Goal: Complete application form: Complete application form

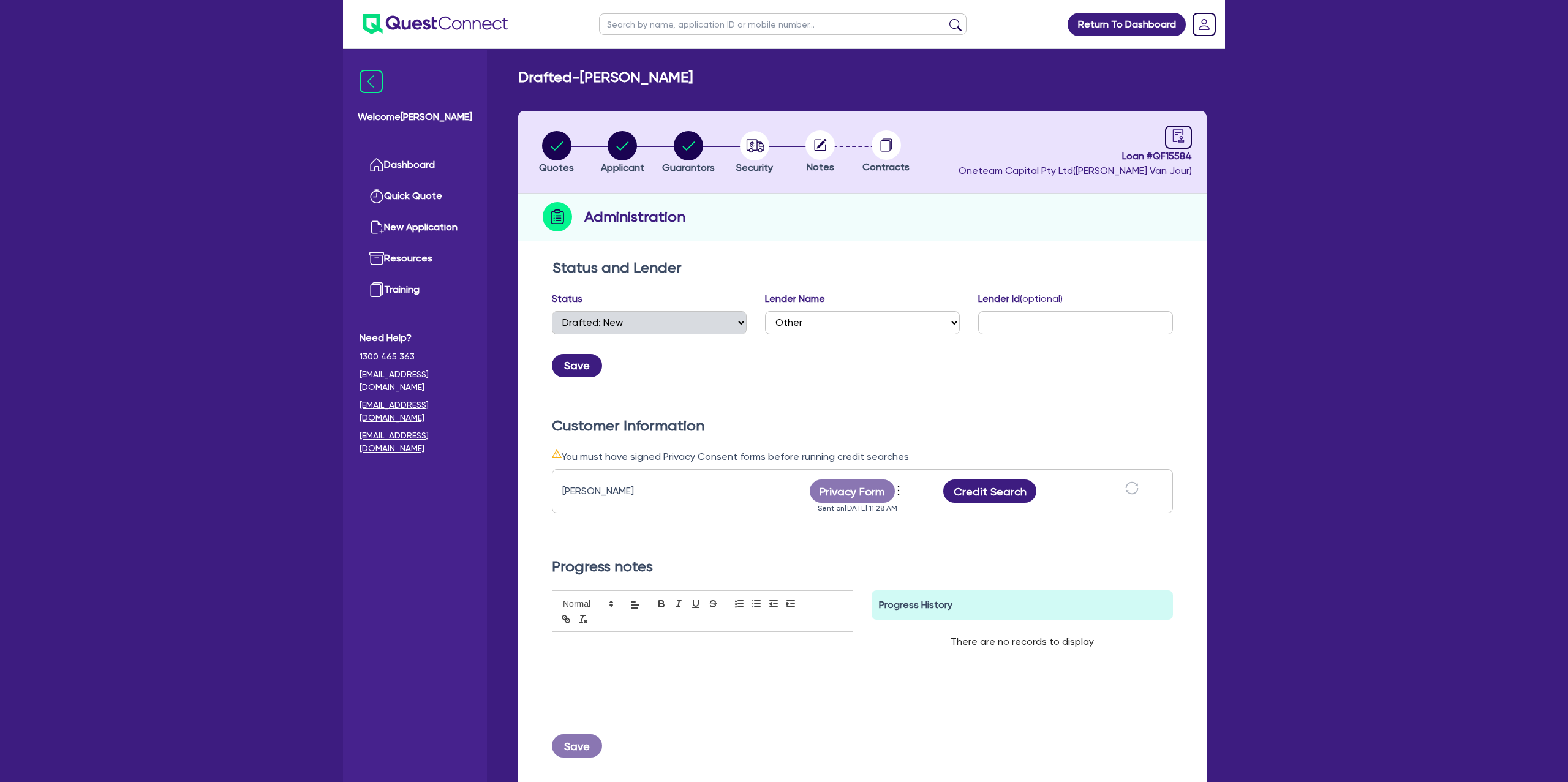
click at [442, 157] on link "Dashboard" at bounding box center [415, 165] width 111 height 31
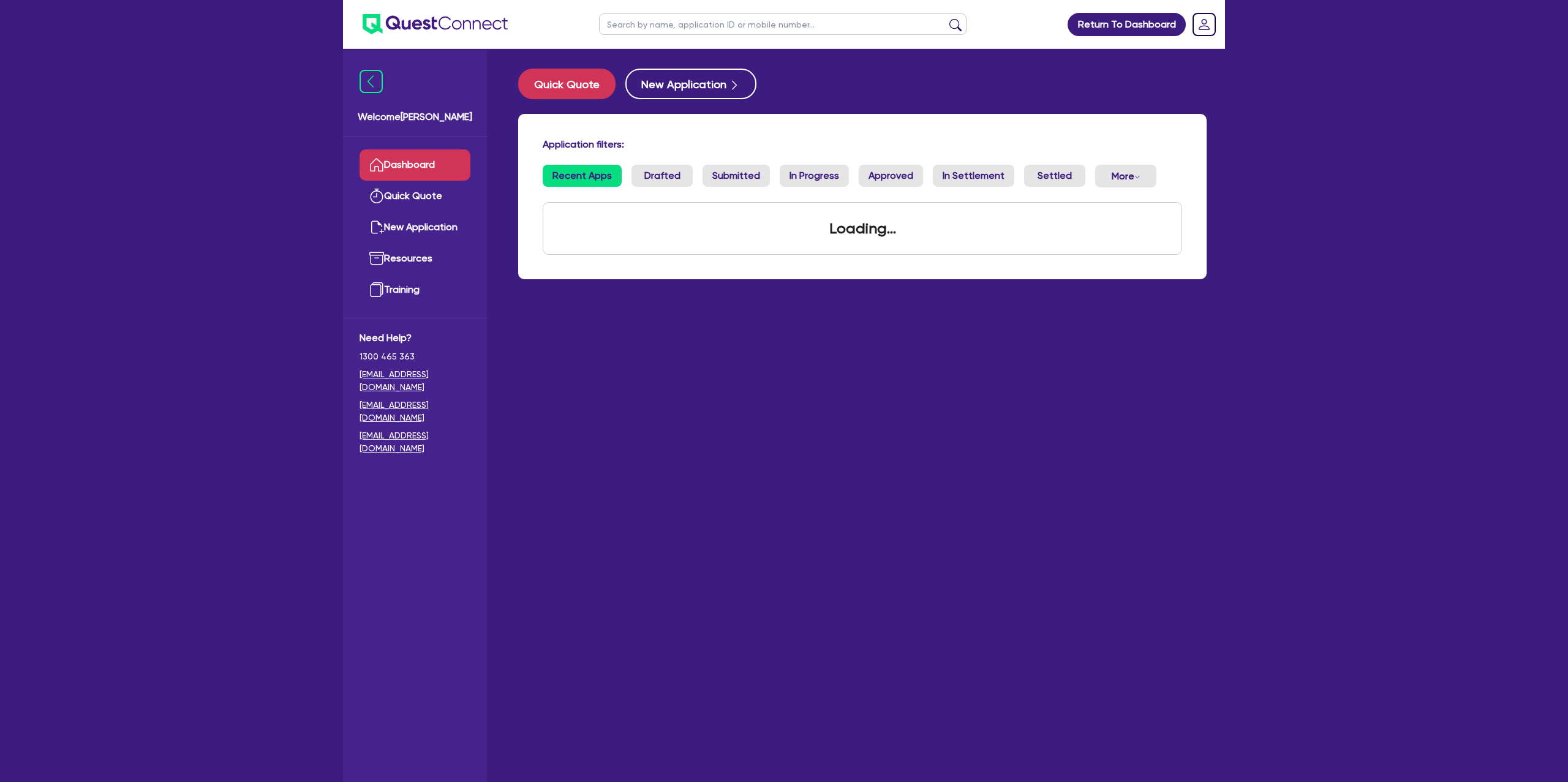
click at [661, 20] on input "text" at bounding box center [783, 24] width 367 height 21
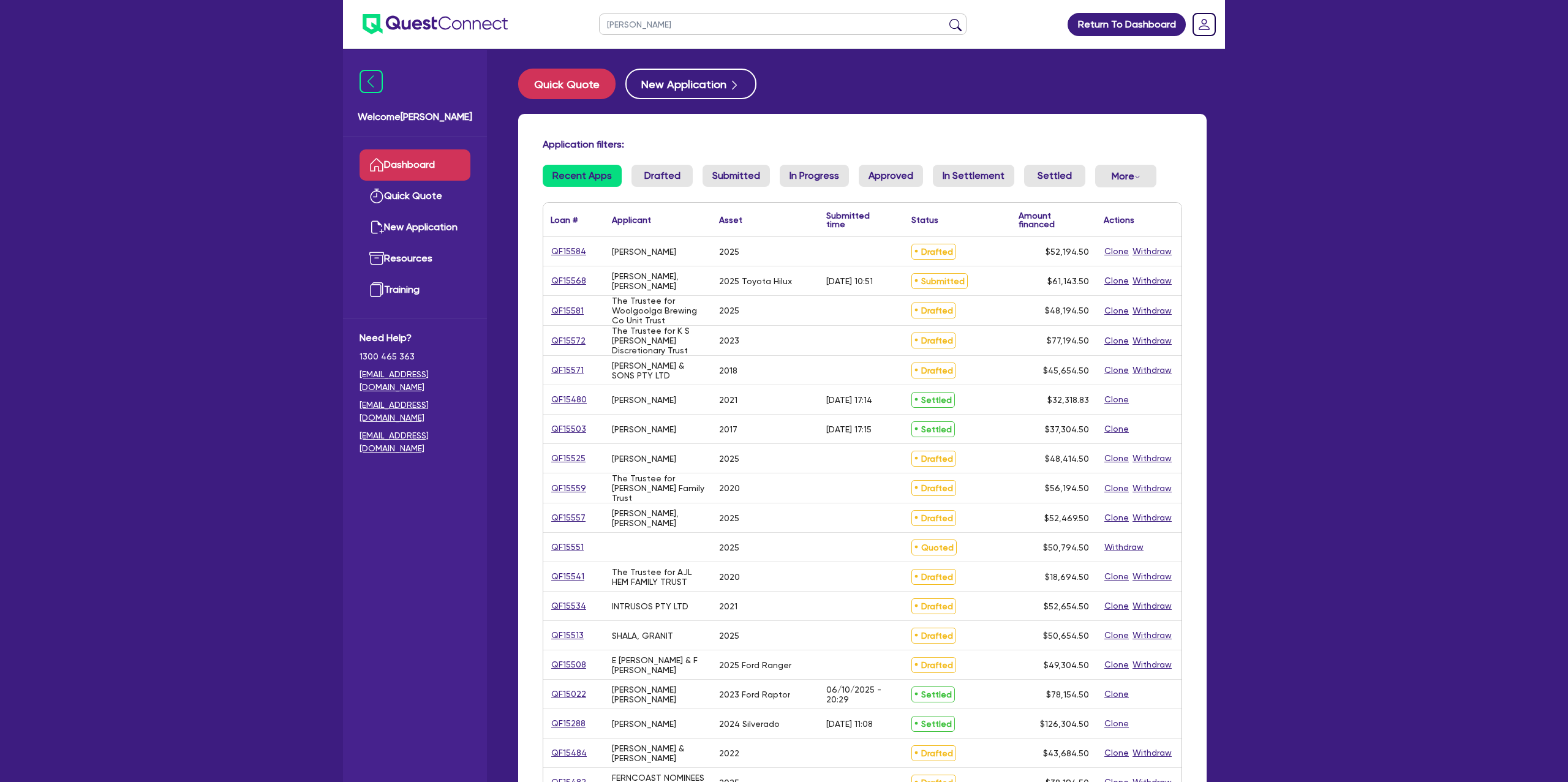
type input "[PERSON_NAME]"
click at [945, 18] on button "submit" at bounding box center [955, 27] width 20 height 17
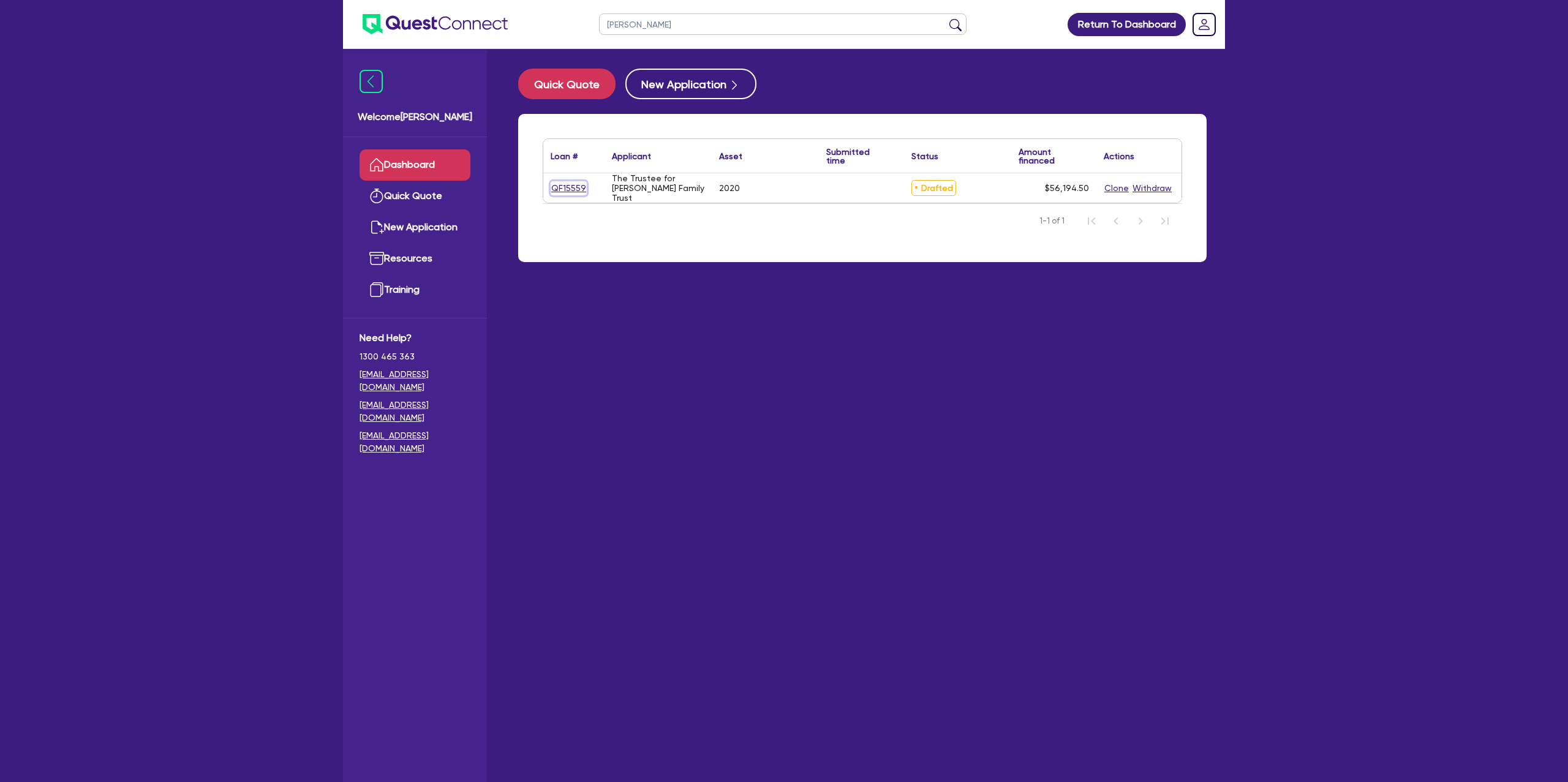
click at [569, 191] on link "QF15559" at bounding box center [568, 189] width 36 height 14
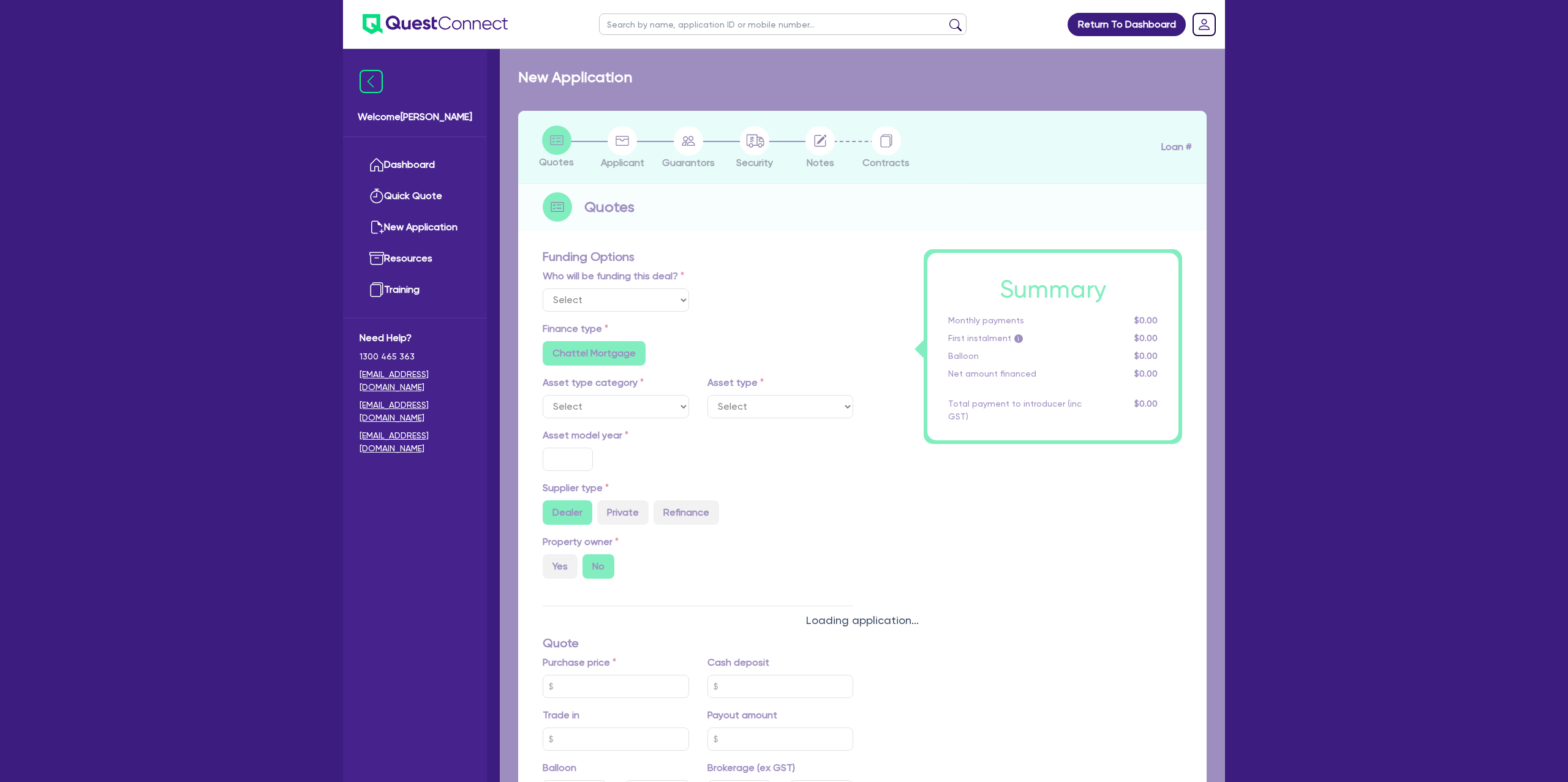
select select "Other"
select select "CARS_AND_LIGHT_TRUCKS"
type input "2020"
type input "80,000"
type input "10,000"
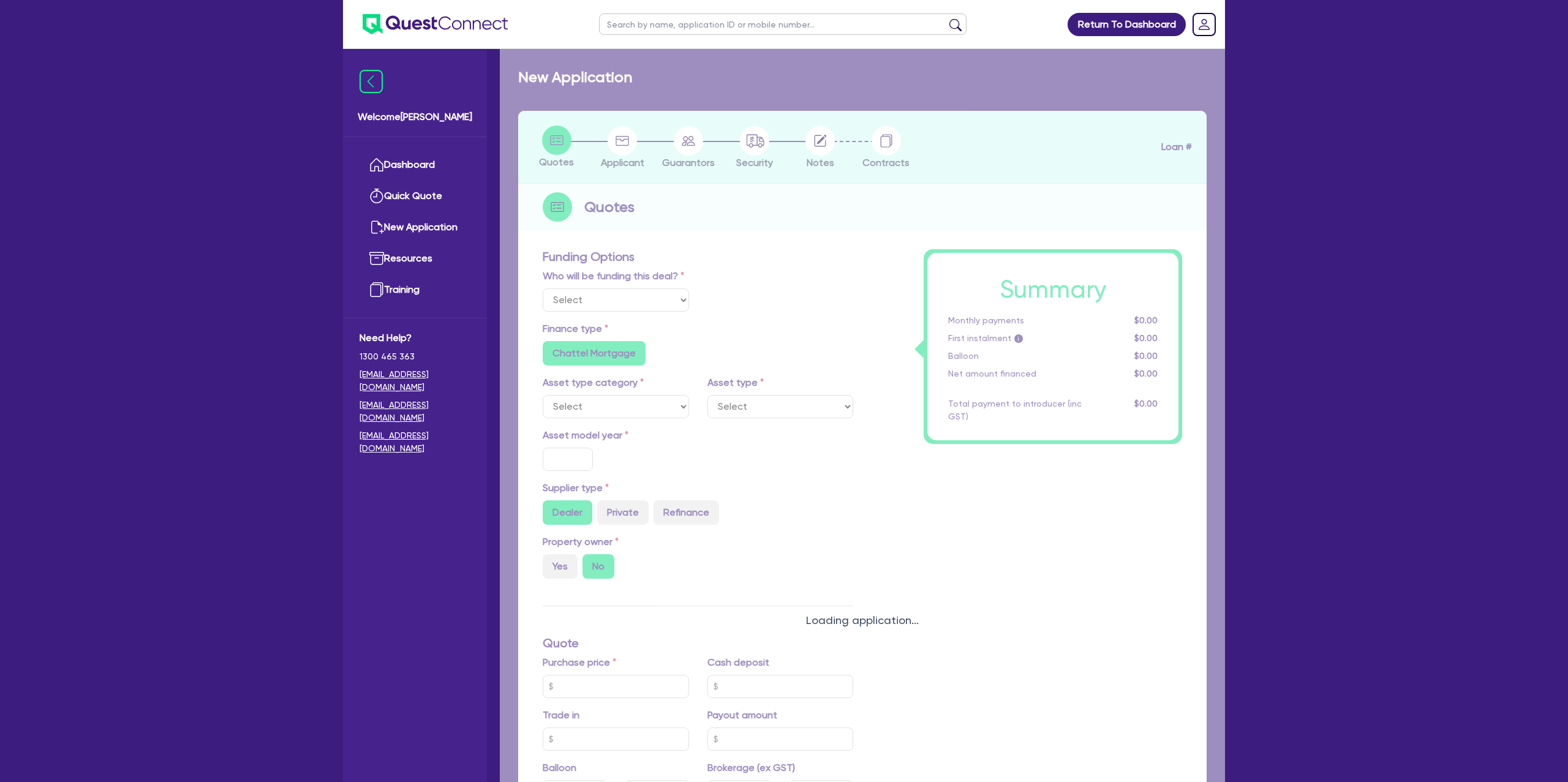
type input "16,000"
type input "35"
type input "28,000"
radio input "false"
type input "7.99"
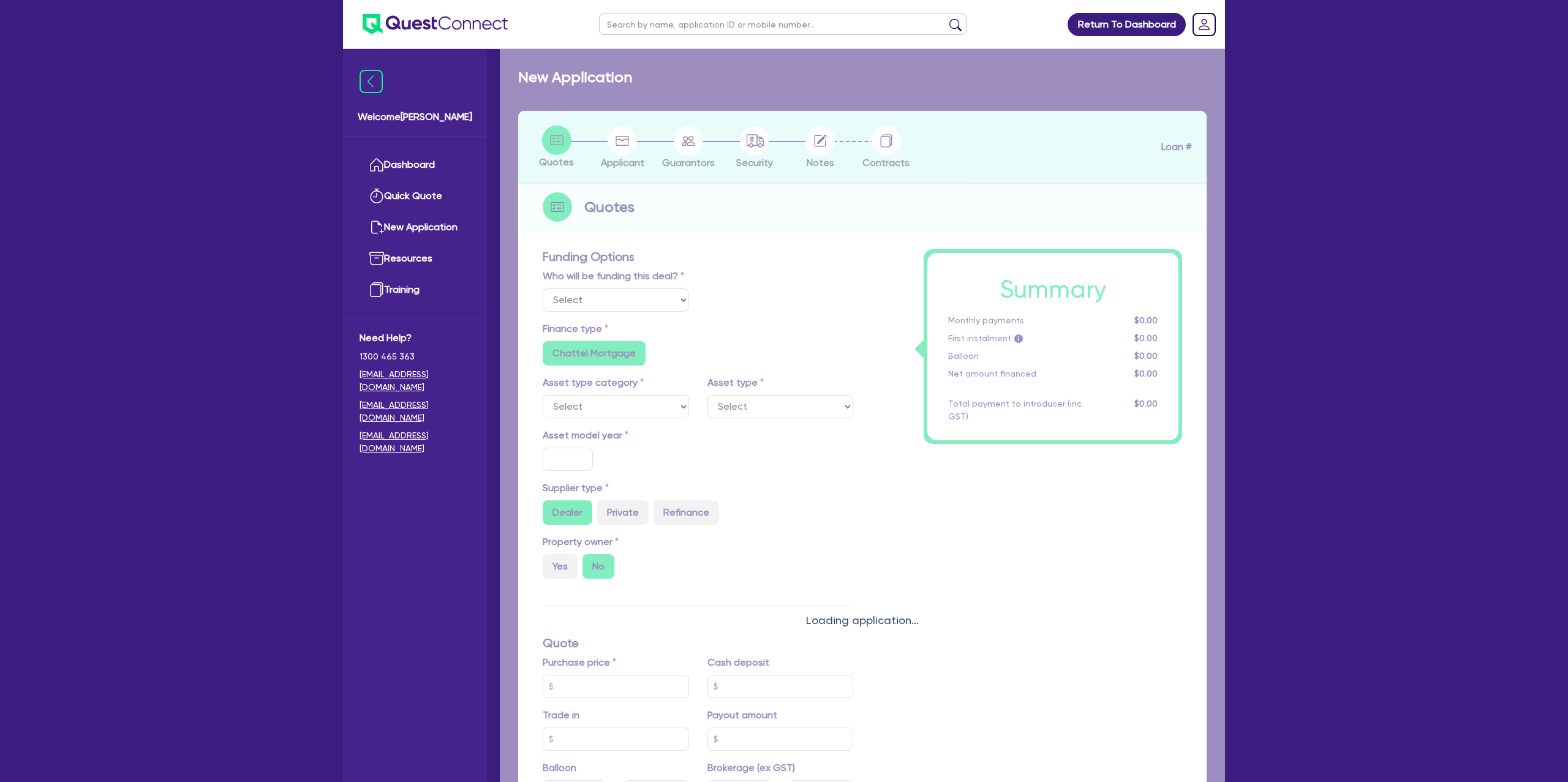
radio input "false"
type input "1,400"
radio input "true"
select select "PASSENGER_VEHICLES"
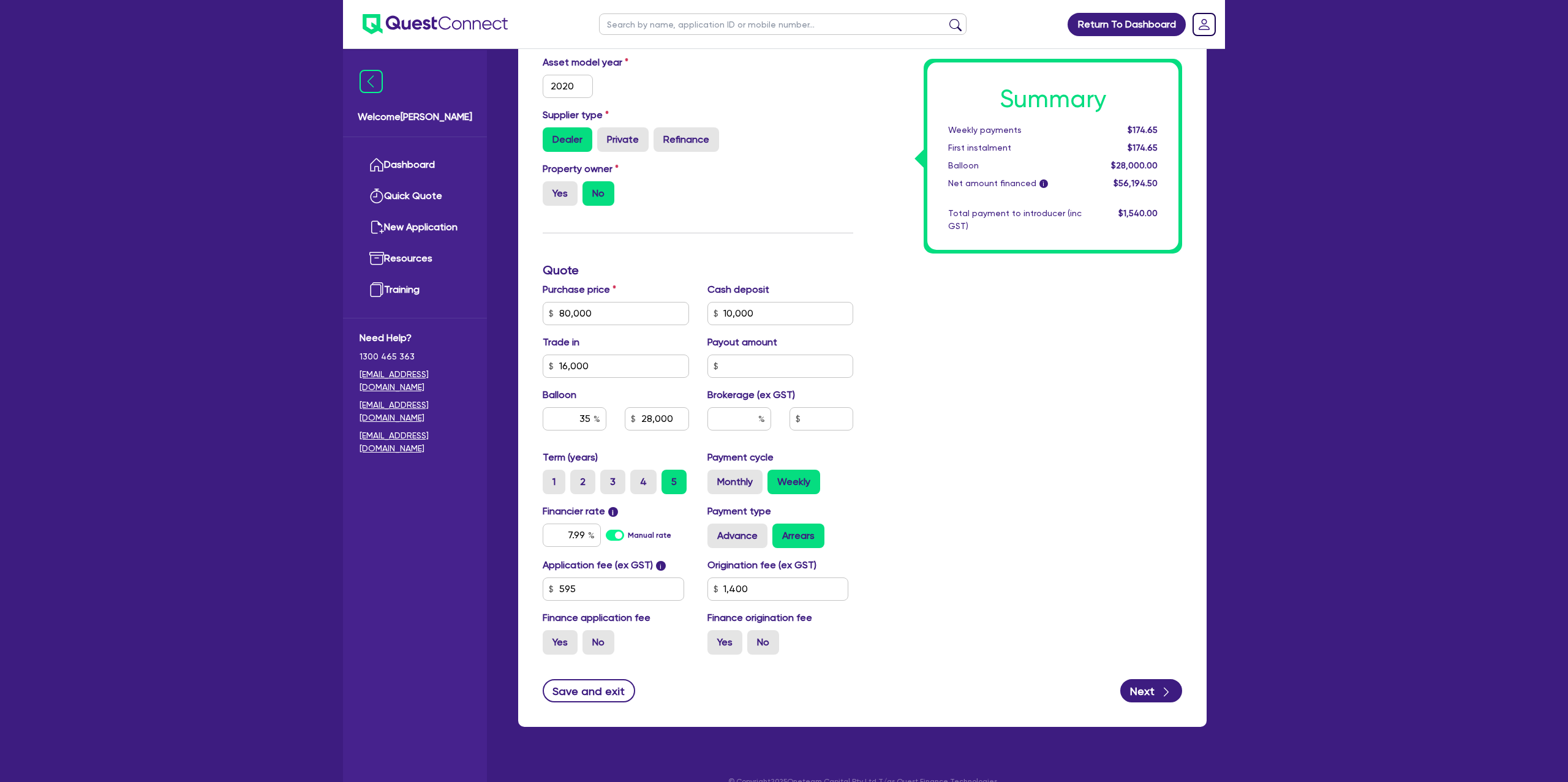
scroll to position [402, 0]
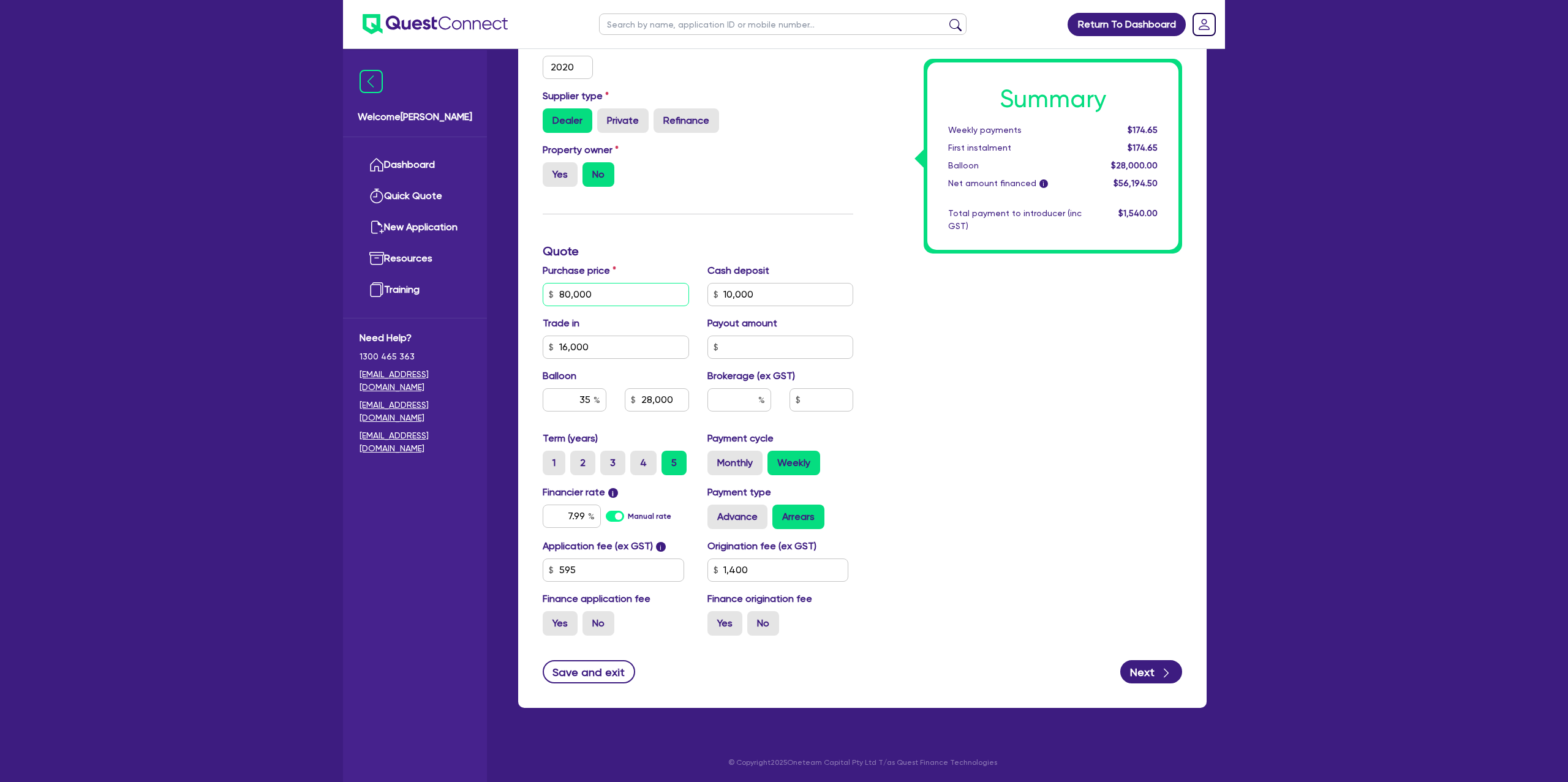
click at [616, 296] on input "80,000" at bounding box center [615, 294] width 146 height 23
type input "8,000"
type input "10,000"
type input "16,000"
type input "28,000"
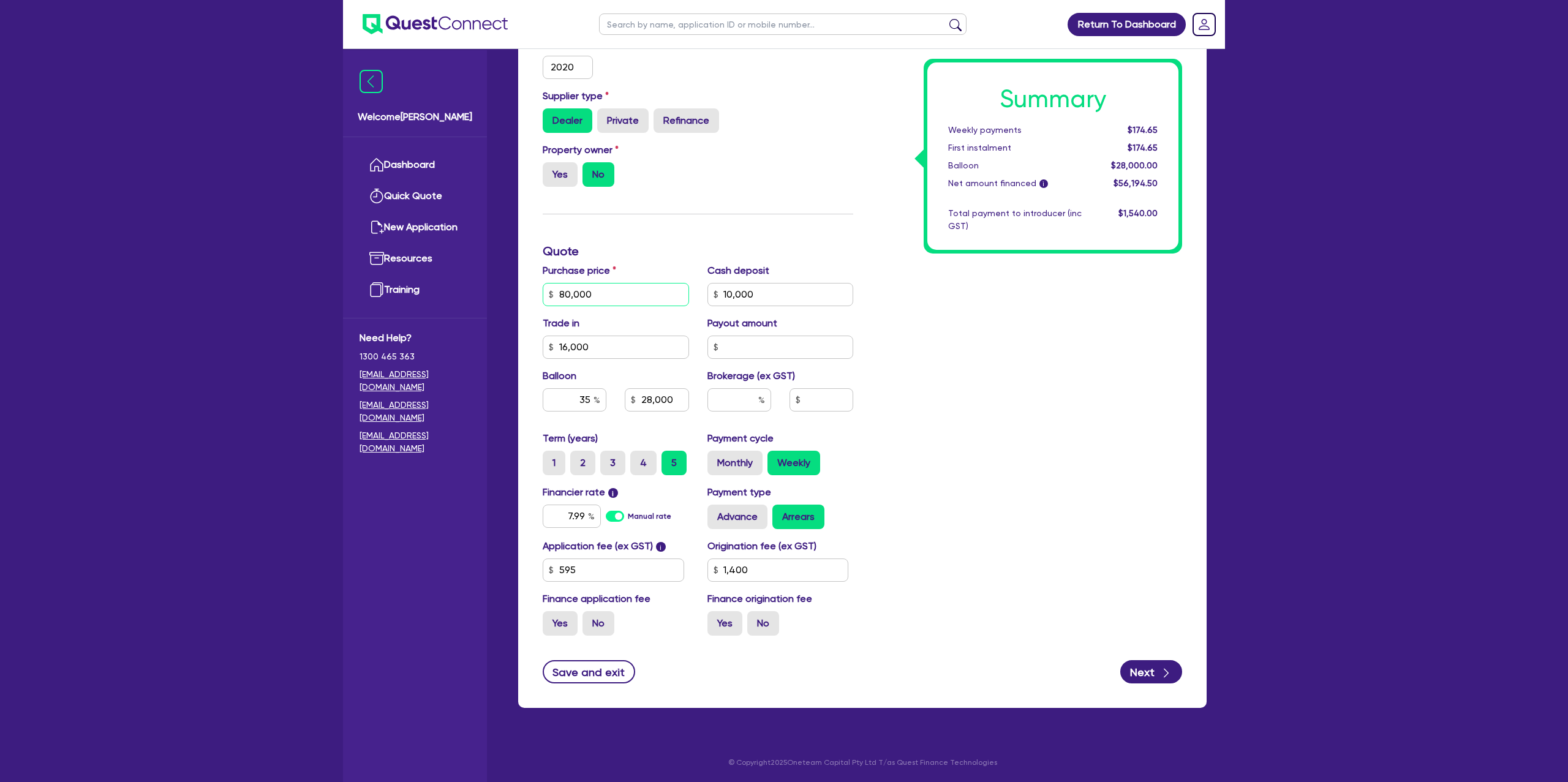
type input "1,400"
type input "800"
type input "10,000"
type input "16,000"
type input "28,000"
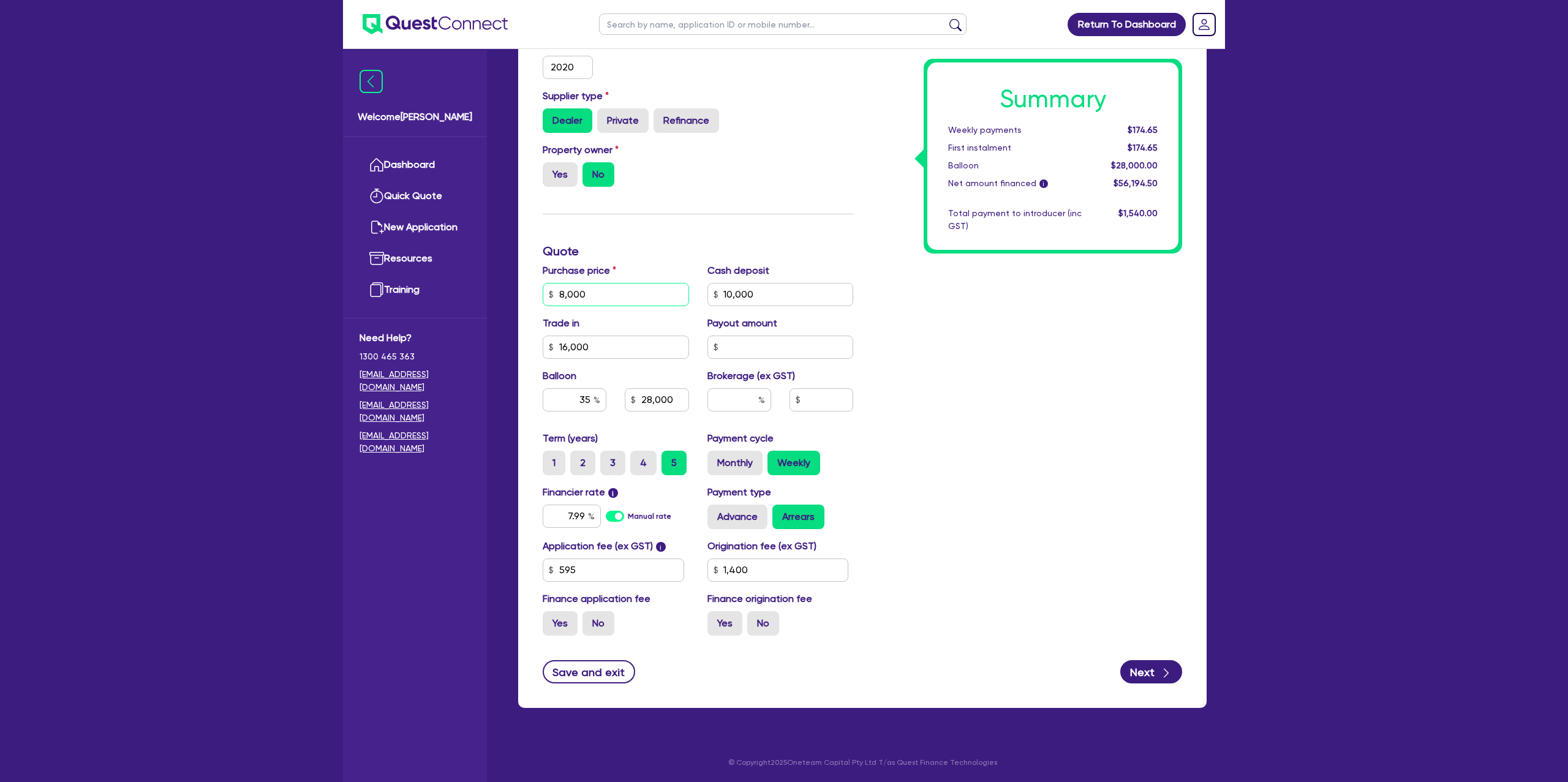
type input "1,400"
type input "80"
type input "10,000"
type input "16,000"
type input "28,000"
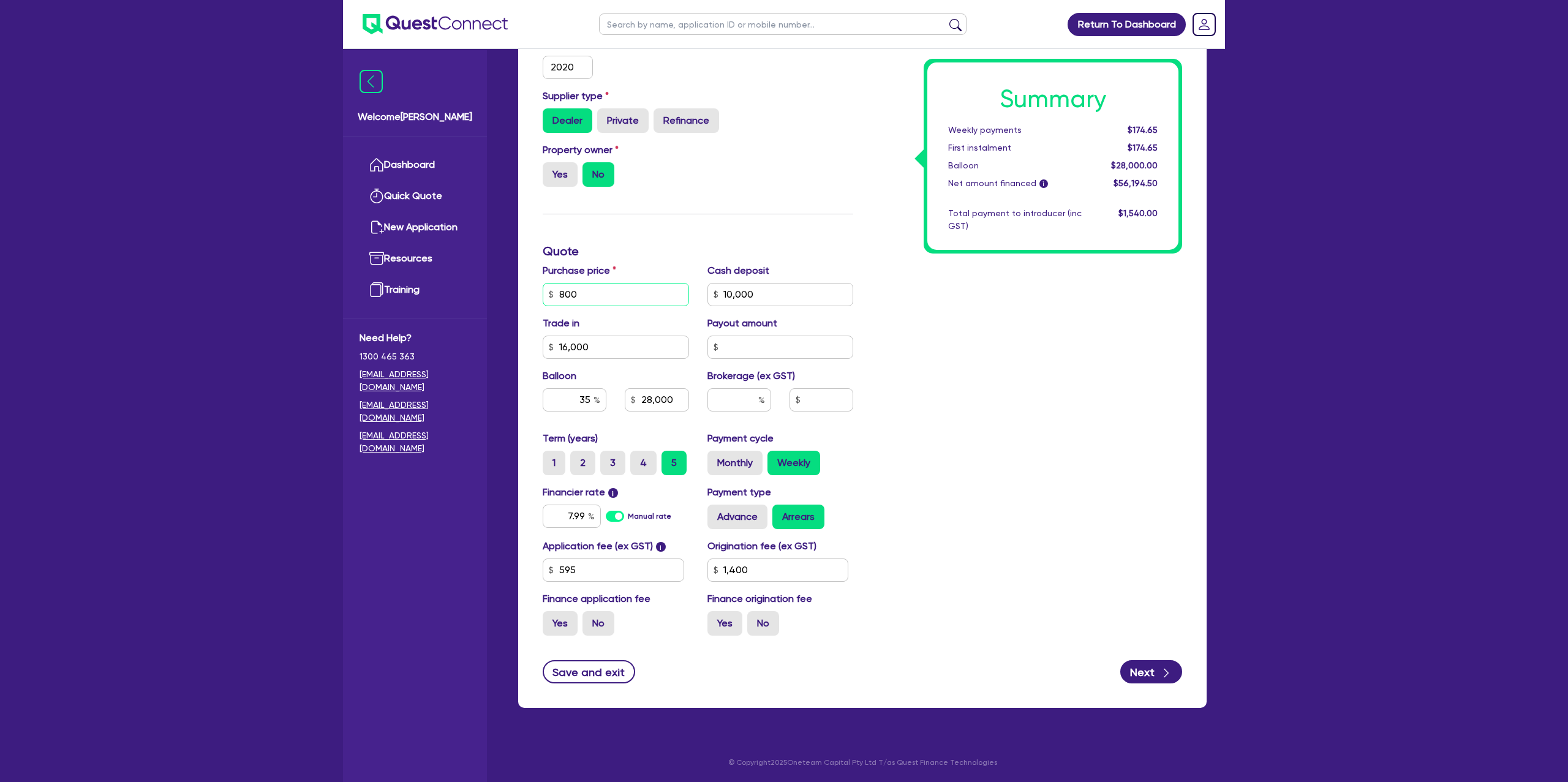
type input "1,400"
type input "8"
type input "10,000"
type input "16,000"
type input "28,000"
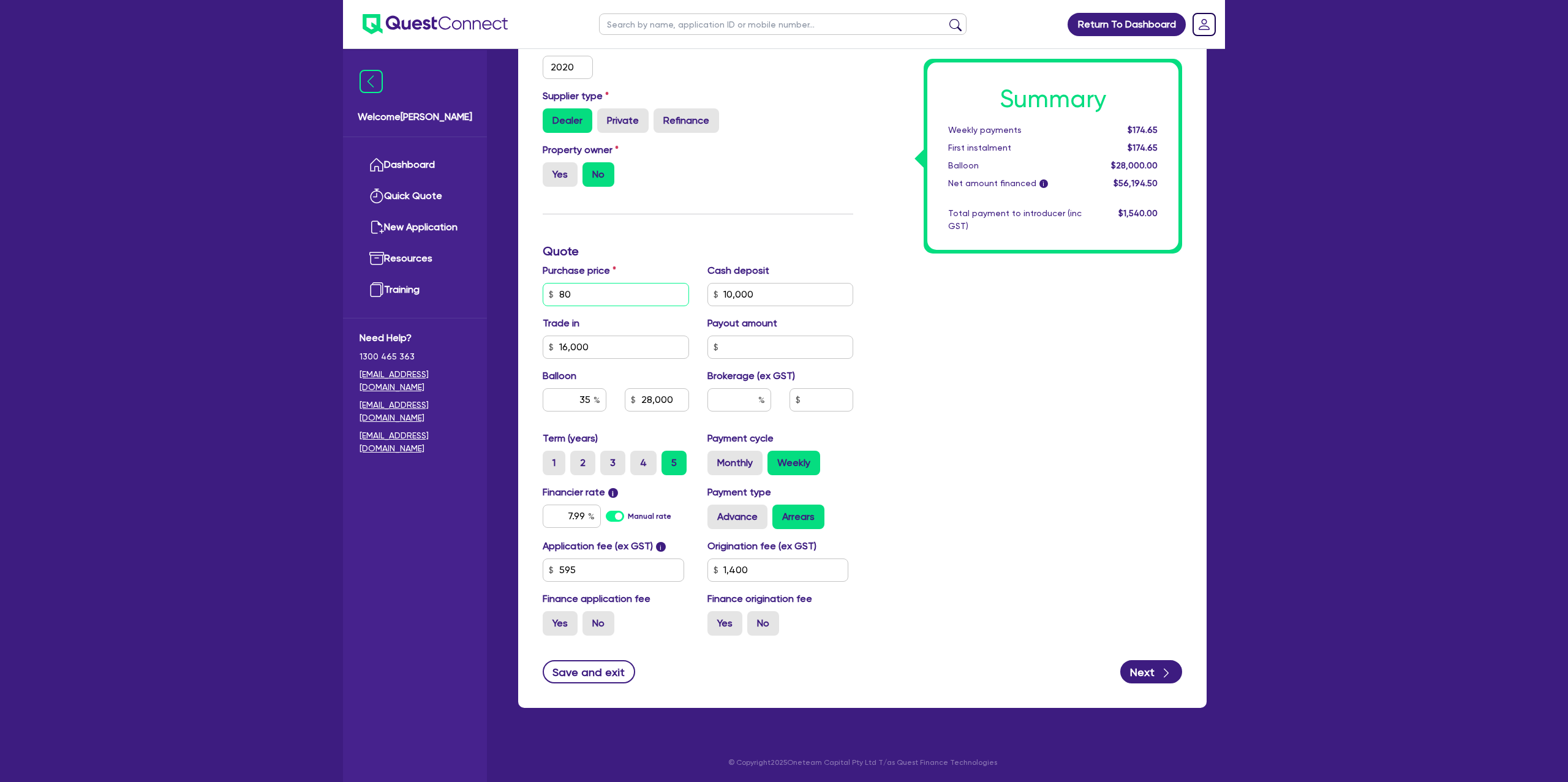
type input "1,400"
type input "10,000"
type input "16,000"
type input "28,000"
type input "1,400"
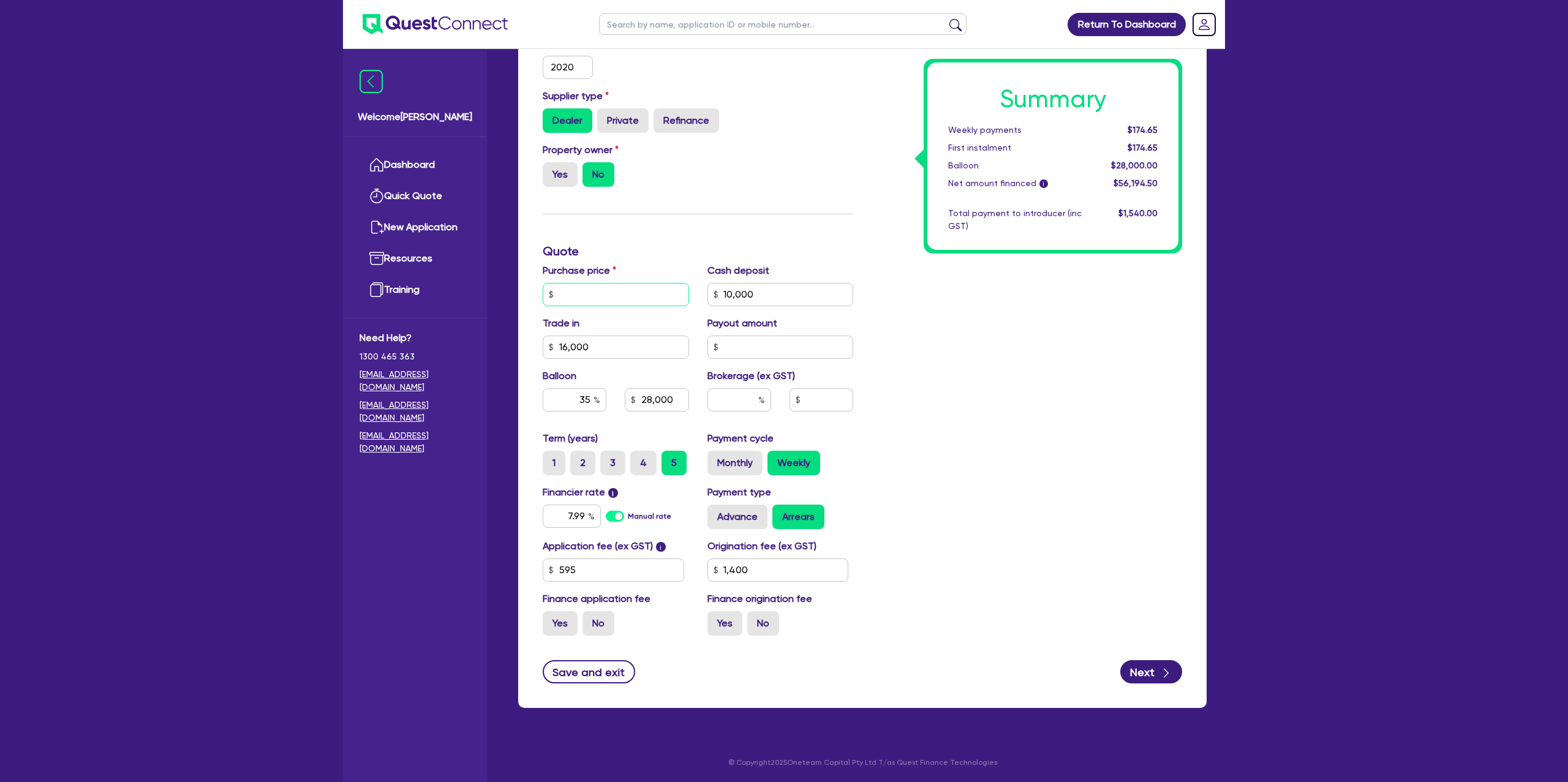
type input "9"
type input "10,000"
type input "16,000"
type input "28,000"
type input "1,400"
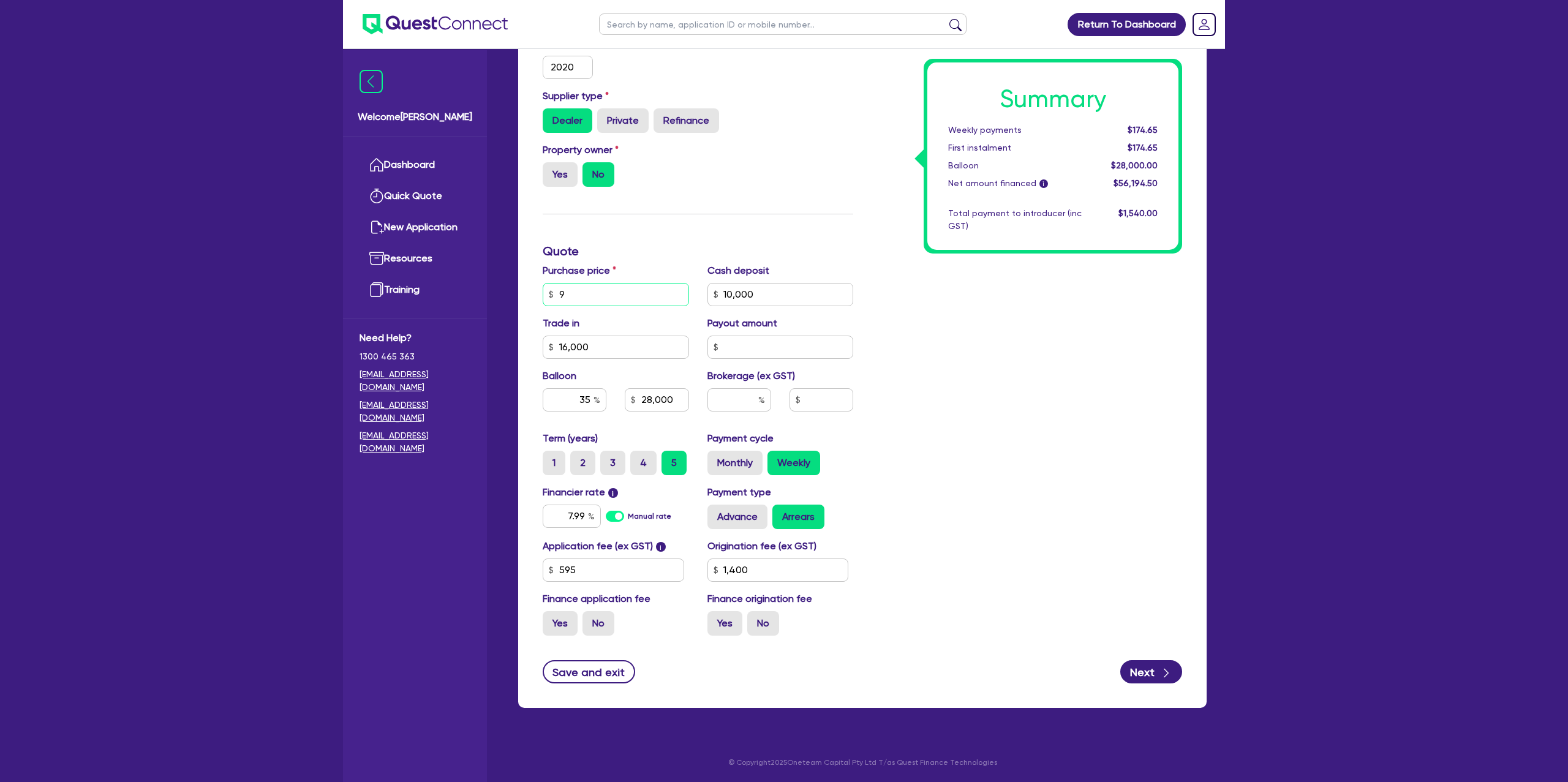
type input "94"
type input "10,000"
type input "16,000"
type input "28,000"
type input "1,400"
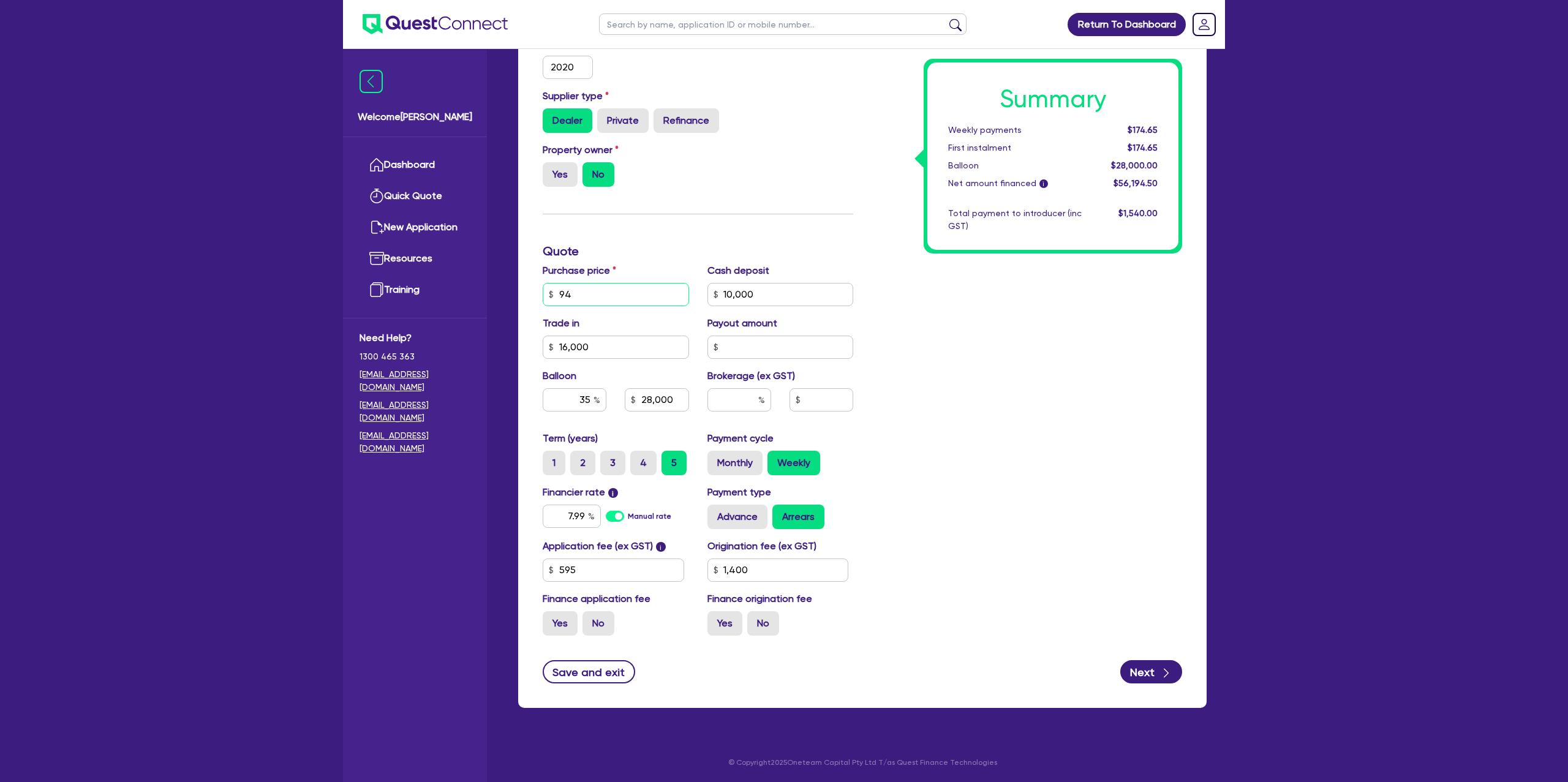
type input "940"
type input "10,000"
type input "16,000"
type input "28,000"
type input "1,400"
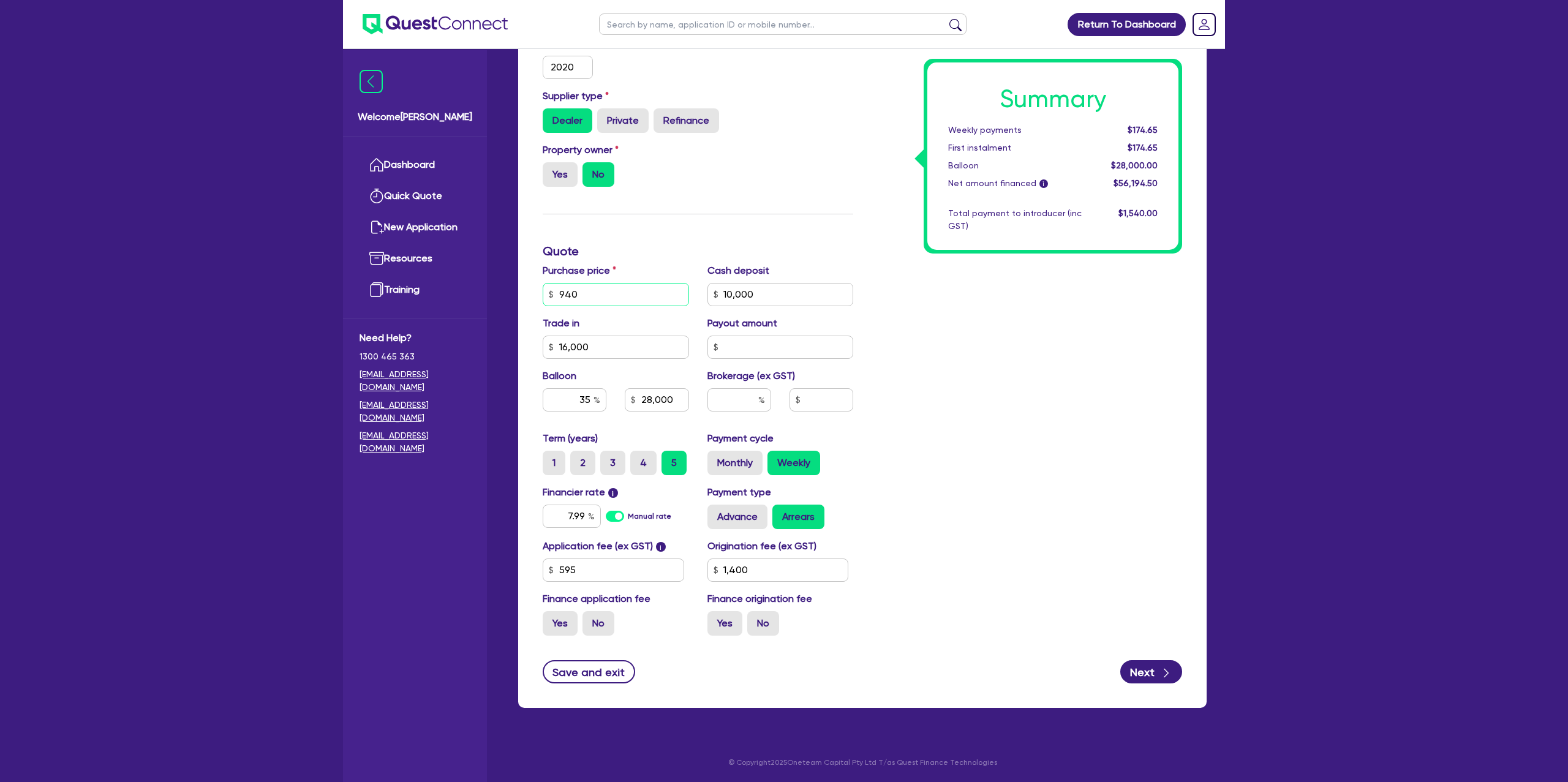
type input "9,400"
type input "10,000"
type input "16,000"
type input "28,000"
type input "1,400"
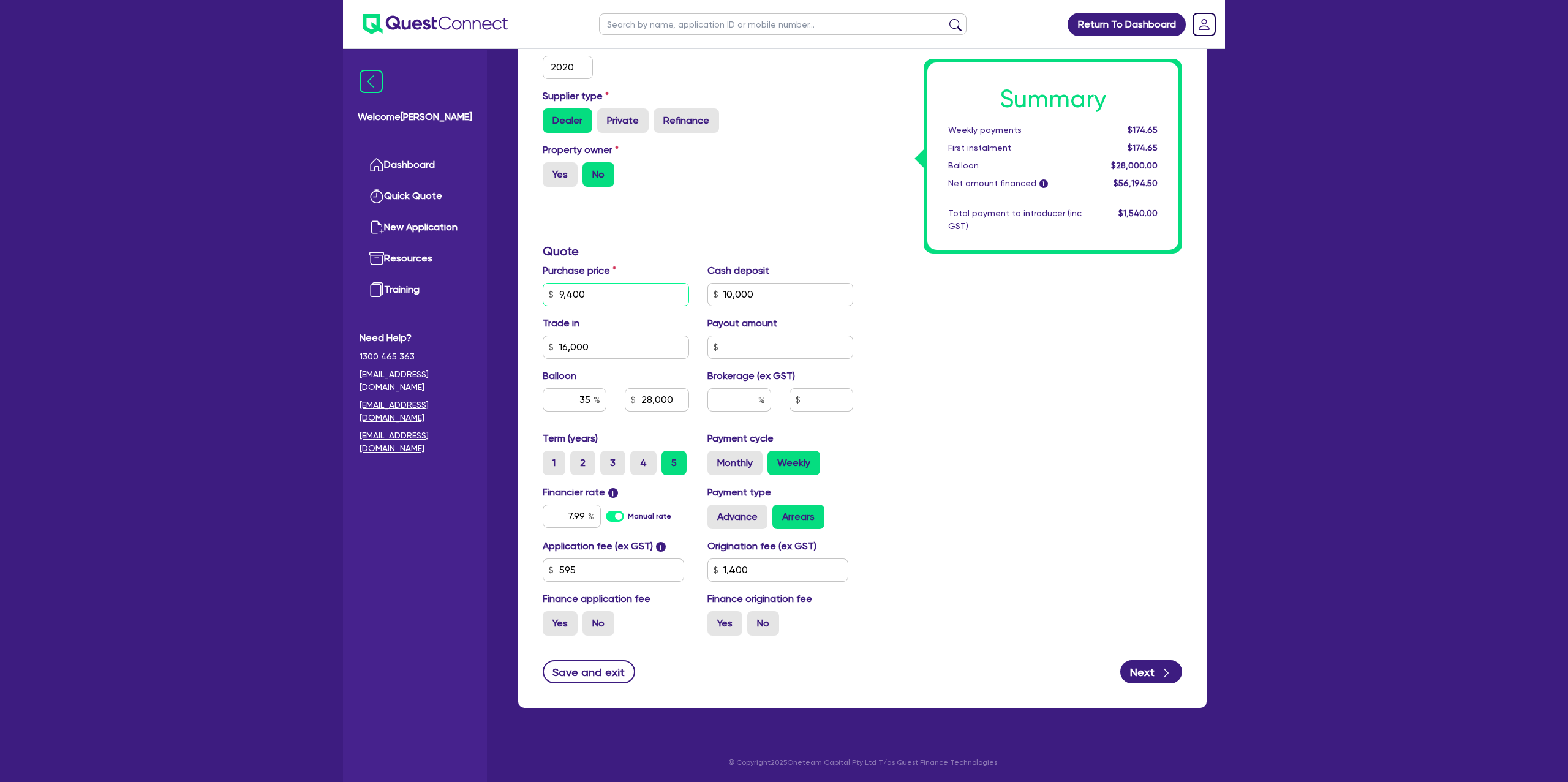
type input "94,000"
type input "10,000"
type input "16,000"
type input "28,000"
type input "1,400"
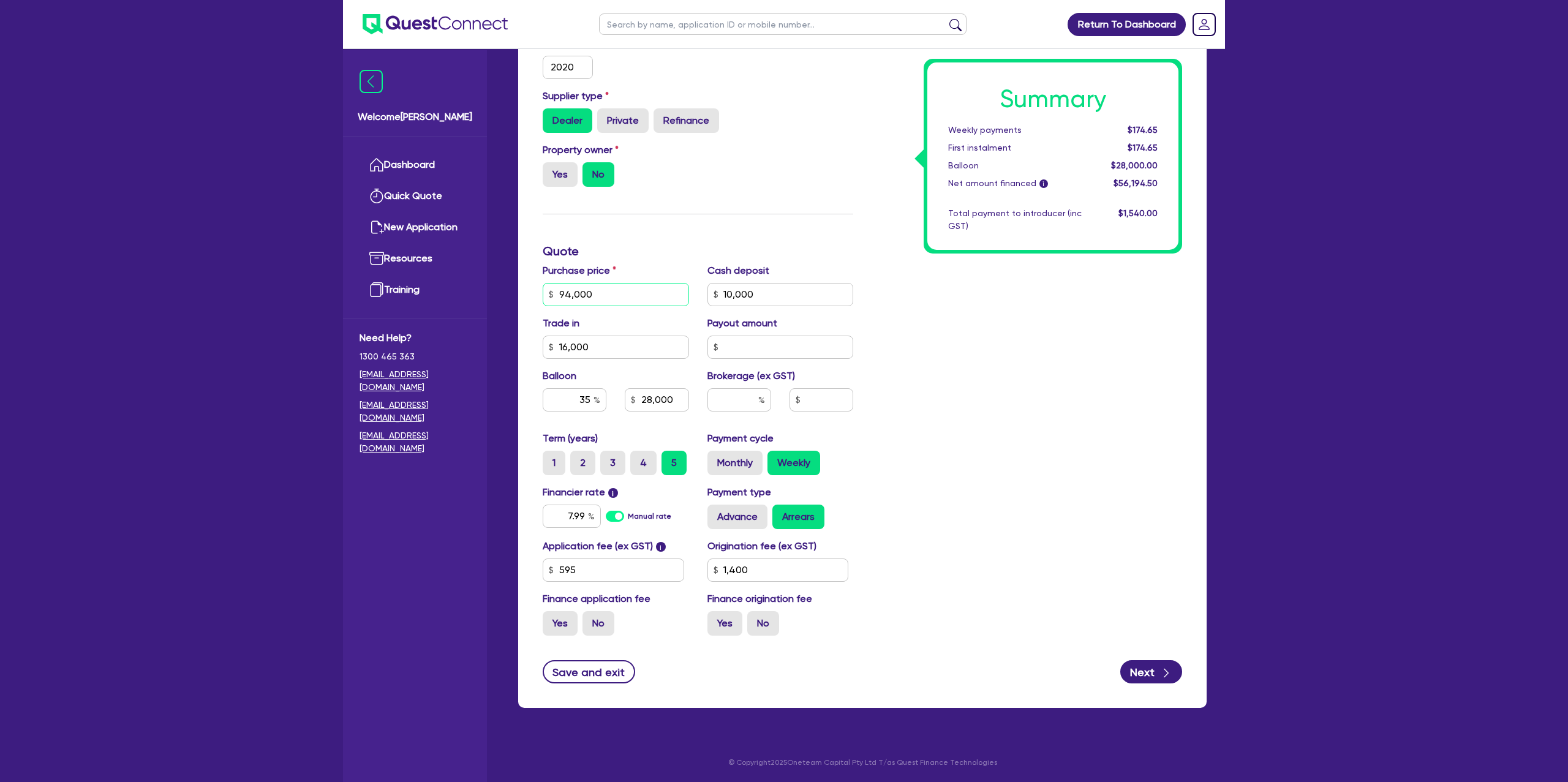
type input "94,000"
type input "10,000"
type input "16,000"
type input "28,000"
type input "1,400"
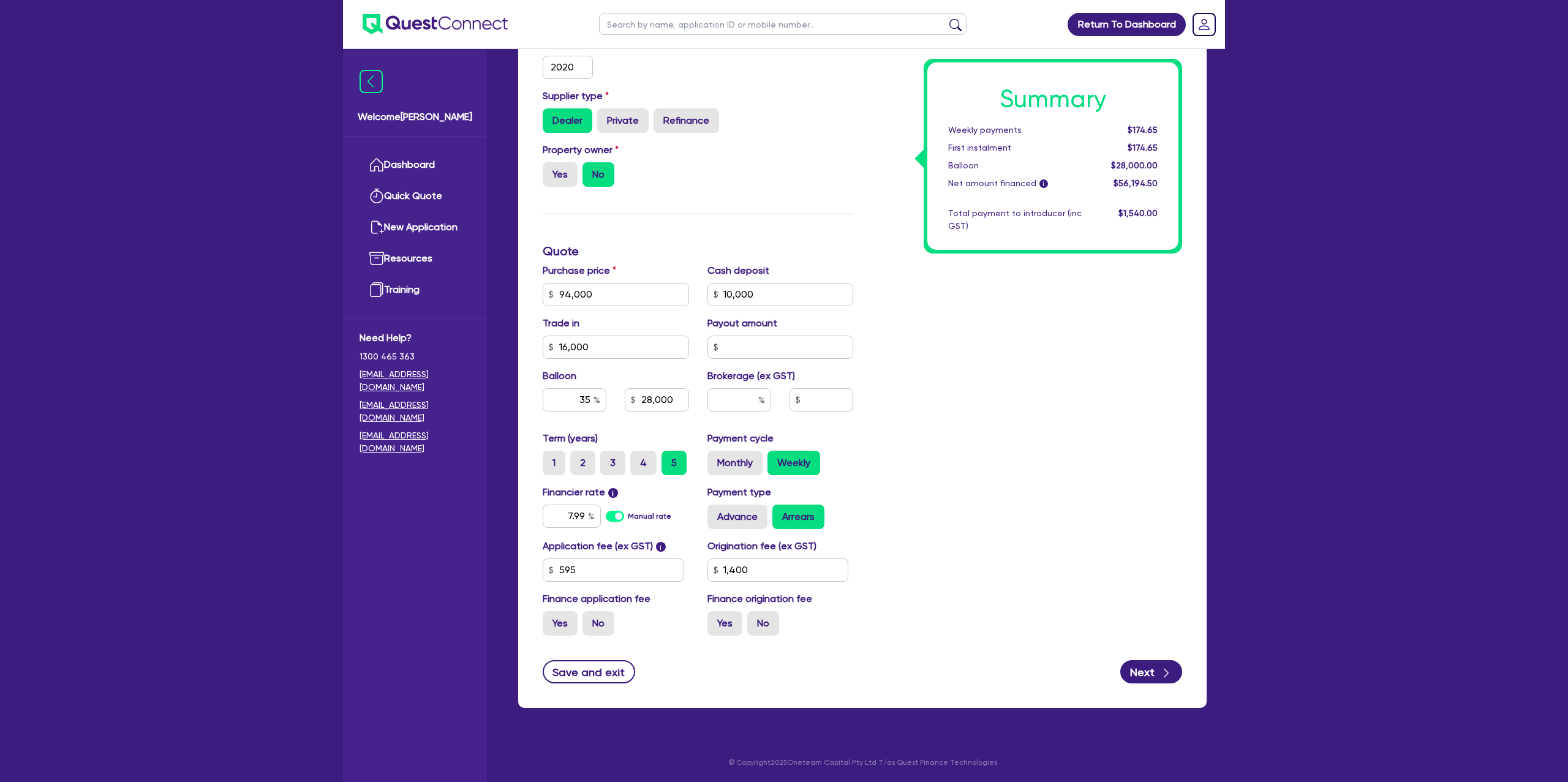
type input "10,000"
type input "16,000"
type input "32,900"
type input "1,400"
click at [948, 324] on div "Summary Weekly payments $174.65 First instalment $174.65 Balloon $28,000.00 Net…" at bounding box center [1026, 251] width 329 height 788
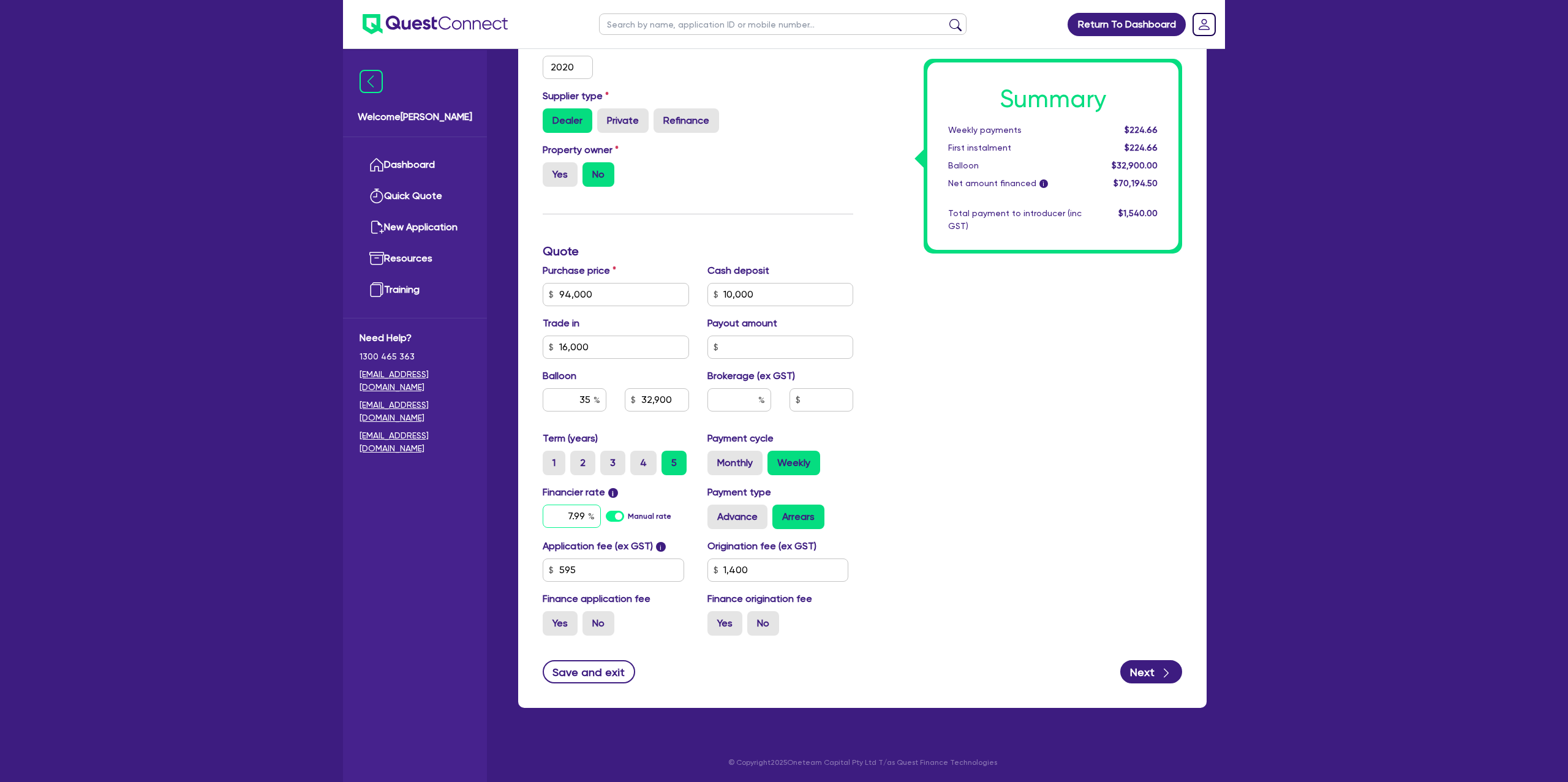
click at [586, 514] on input "7.99" at bounding box center [572, 516] width 58 height 23
type input "10,000"
type input "16,000"
type input "32,900"
type input "7.9"
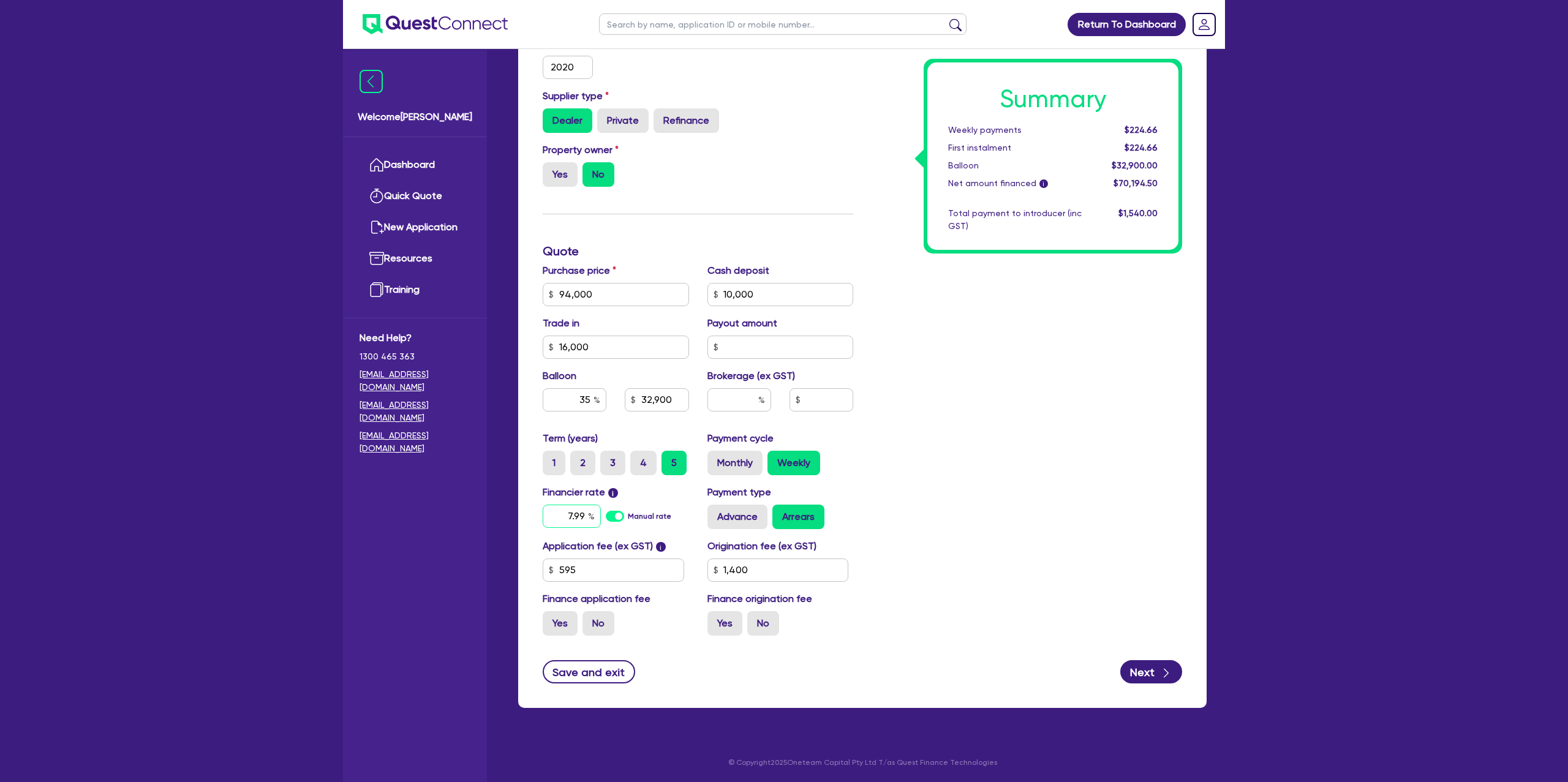
type input "1,400"
type input "10,000"
type input "16,000"
type input "32,900"
type input "7."
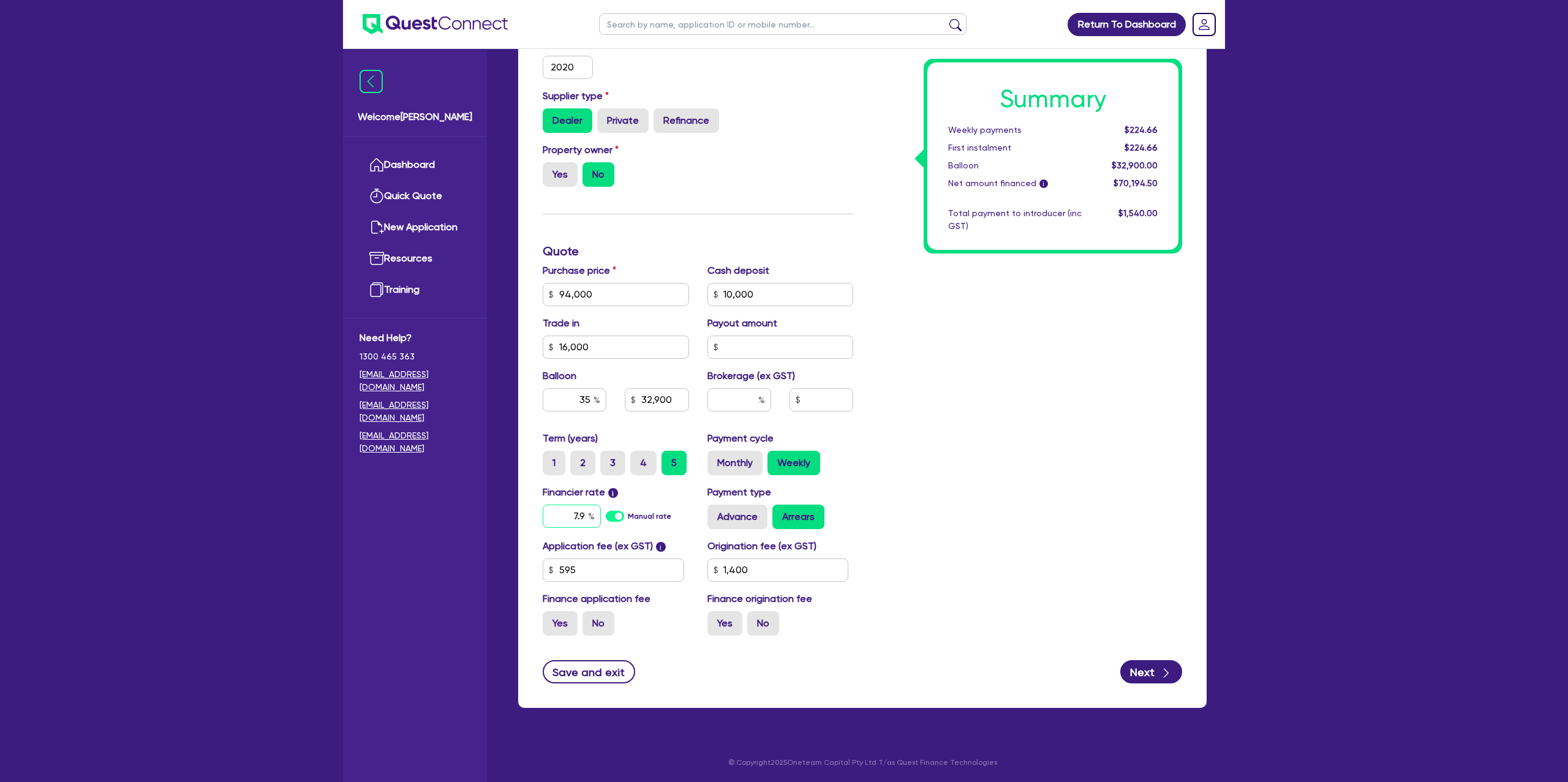
type input "1,400"
type input "10,000"
type input "16,000"
type input "32,900"
type input "7"
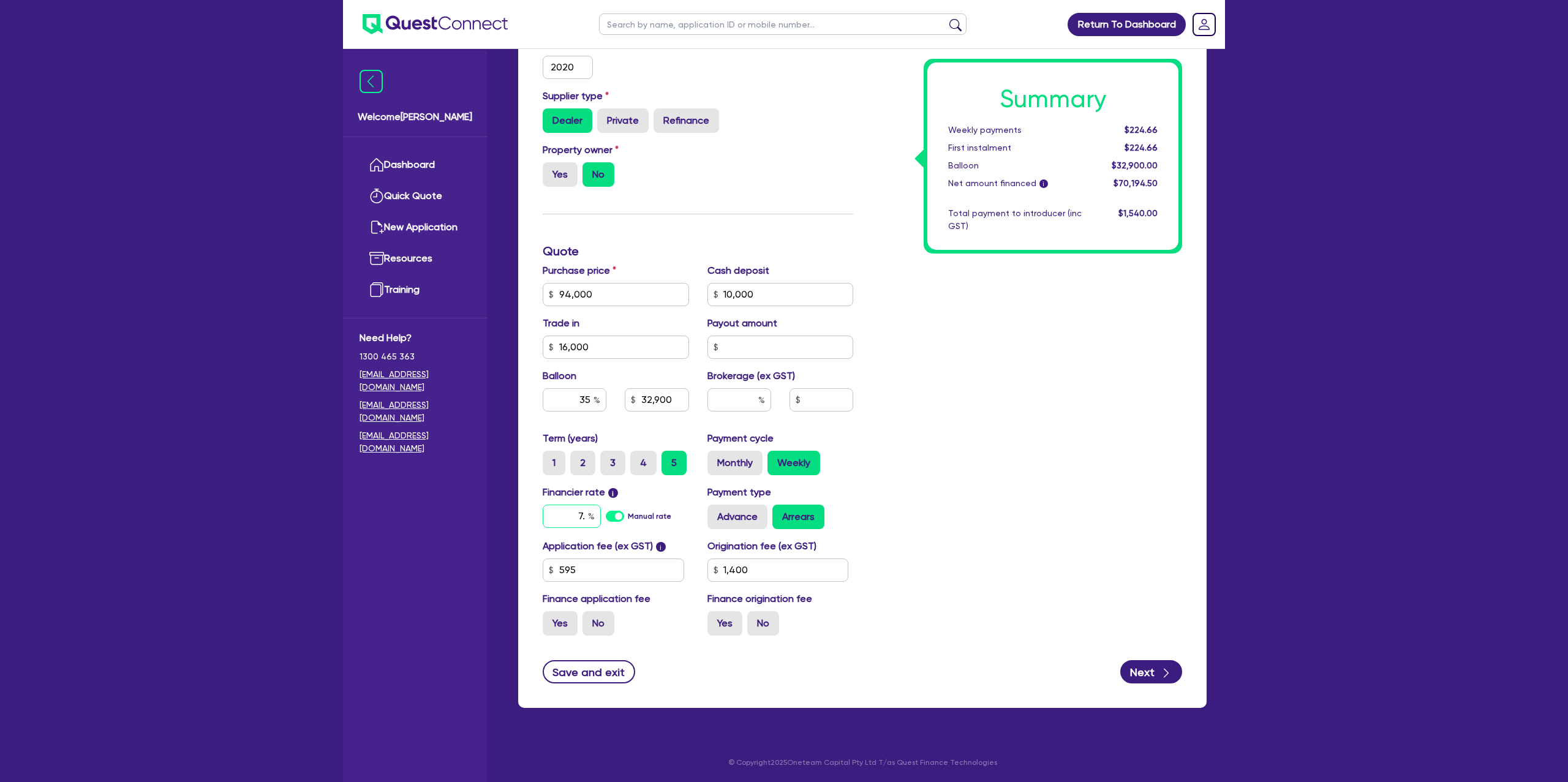
type input "1,400"
type input "10,000"
type input "16,000"
type input "32,900"
type input "1,400"
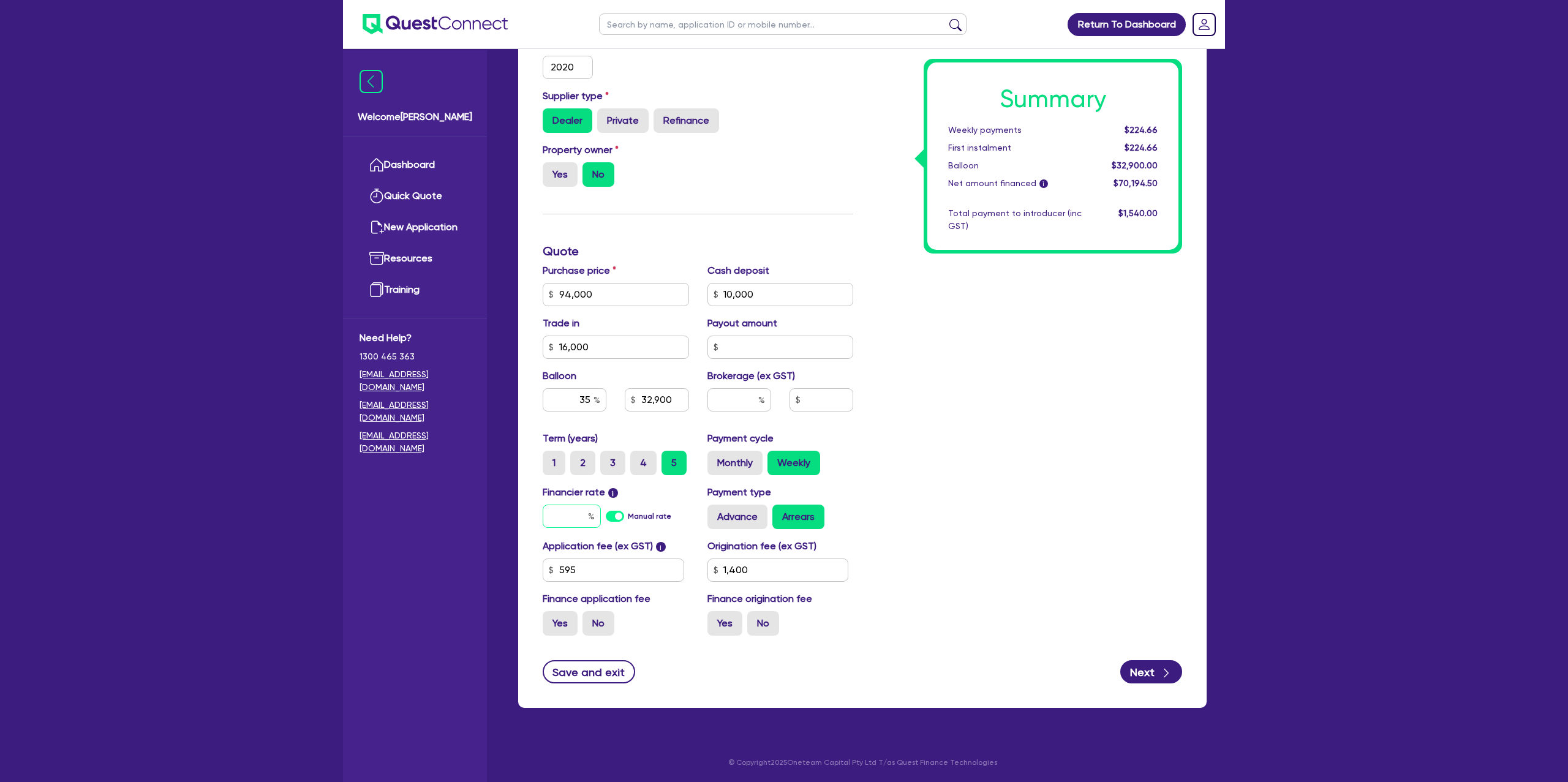
type input "10,000"
type input "16,000"
type input "32,900"
type input "7"
type input "1,400"
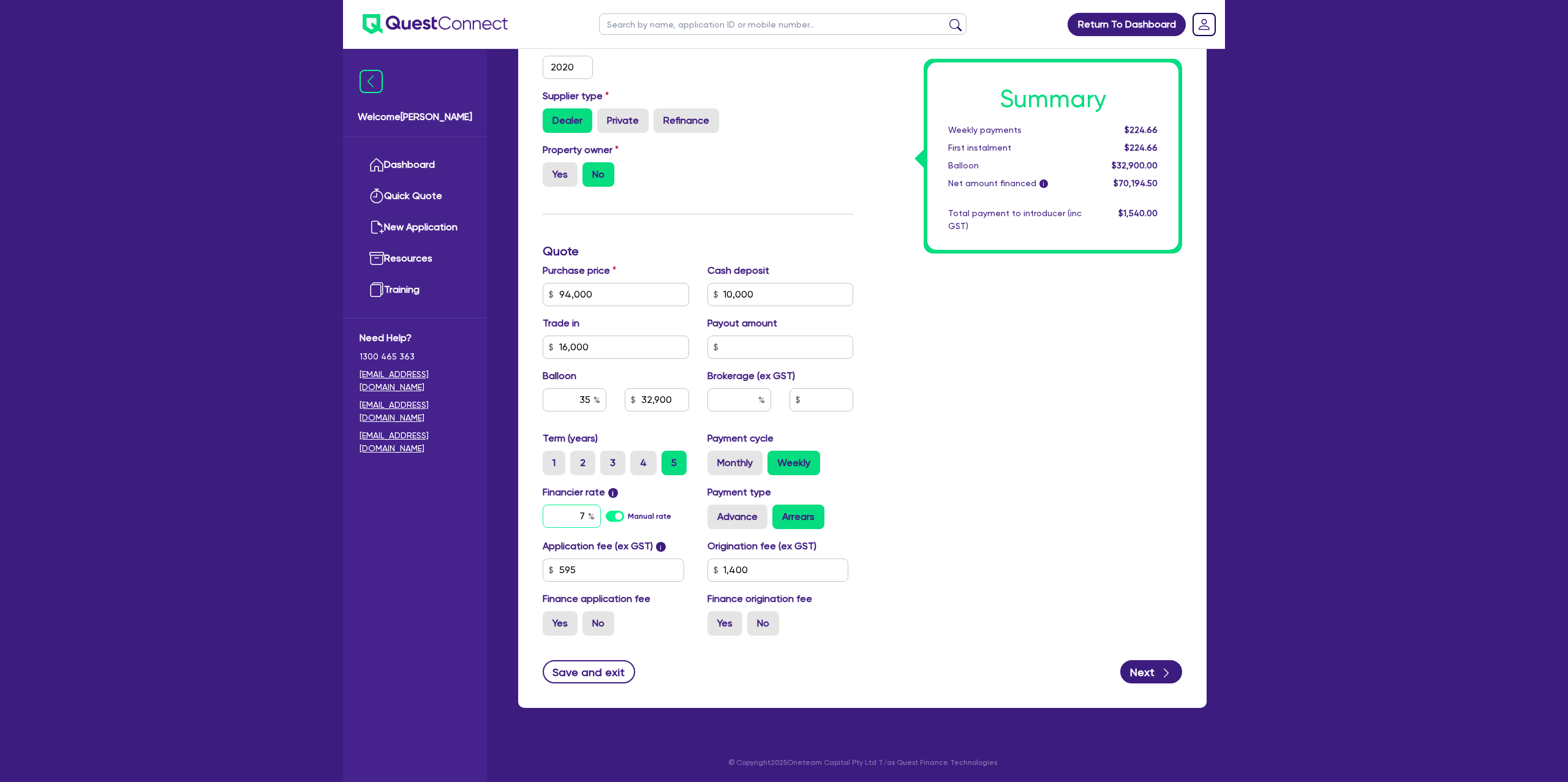
type input "10,000"
type input "16,000"
type input "32,900"
type input "7."
type input "1,400"
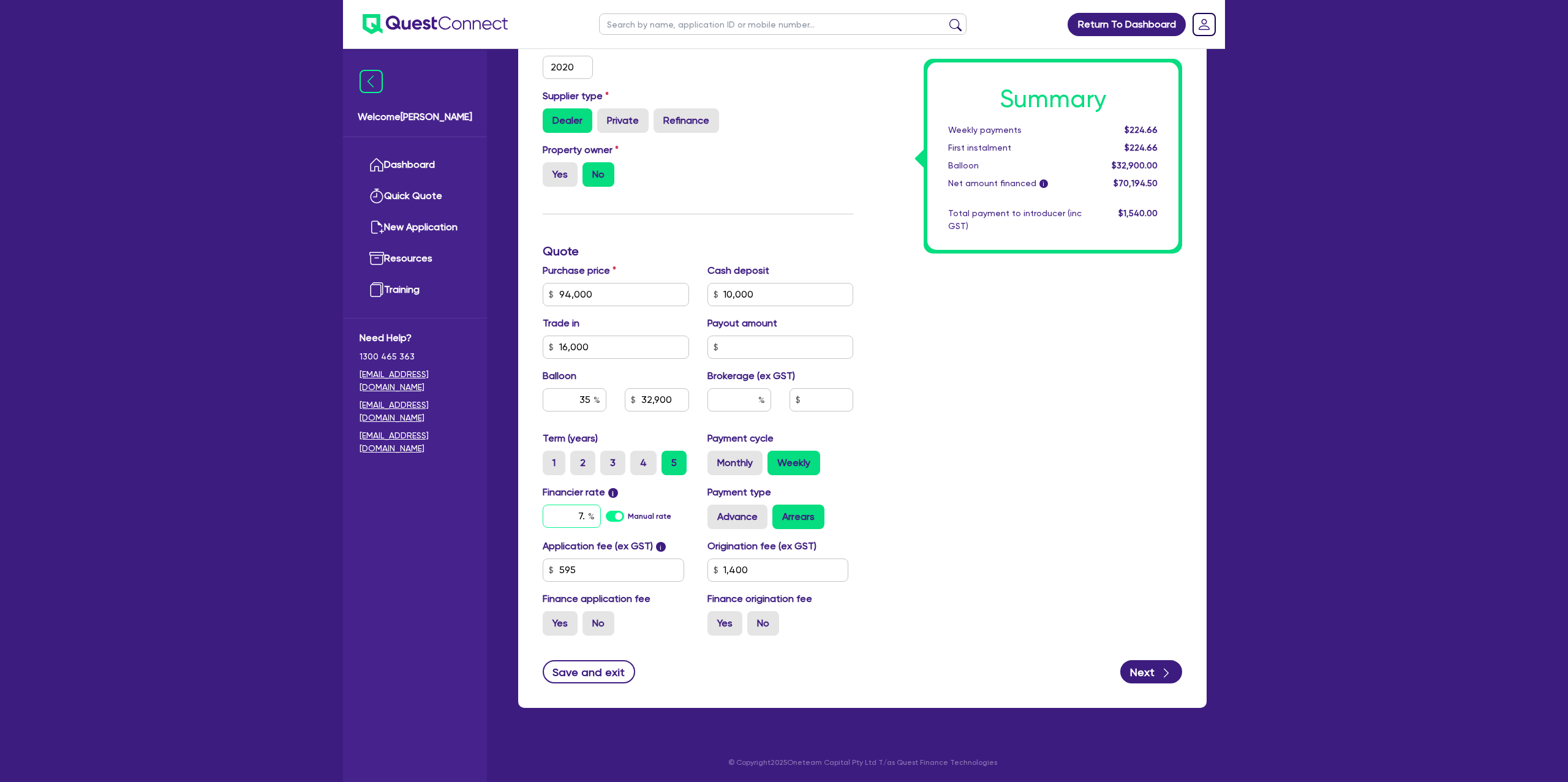
type input "10,000"
type input "16,000"
type input "32,900"
type input "7.1"
type input "1,400"
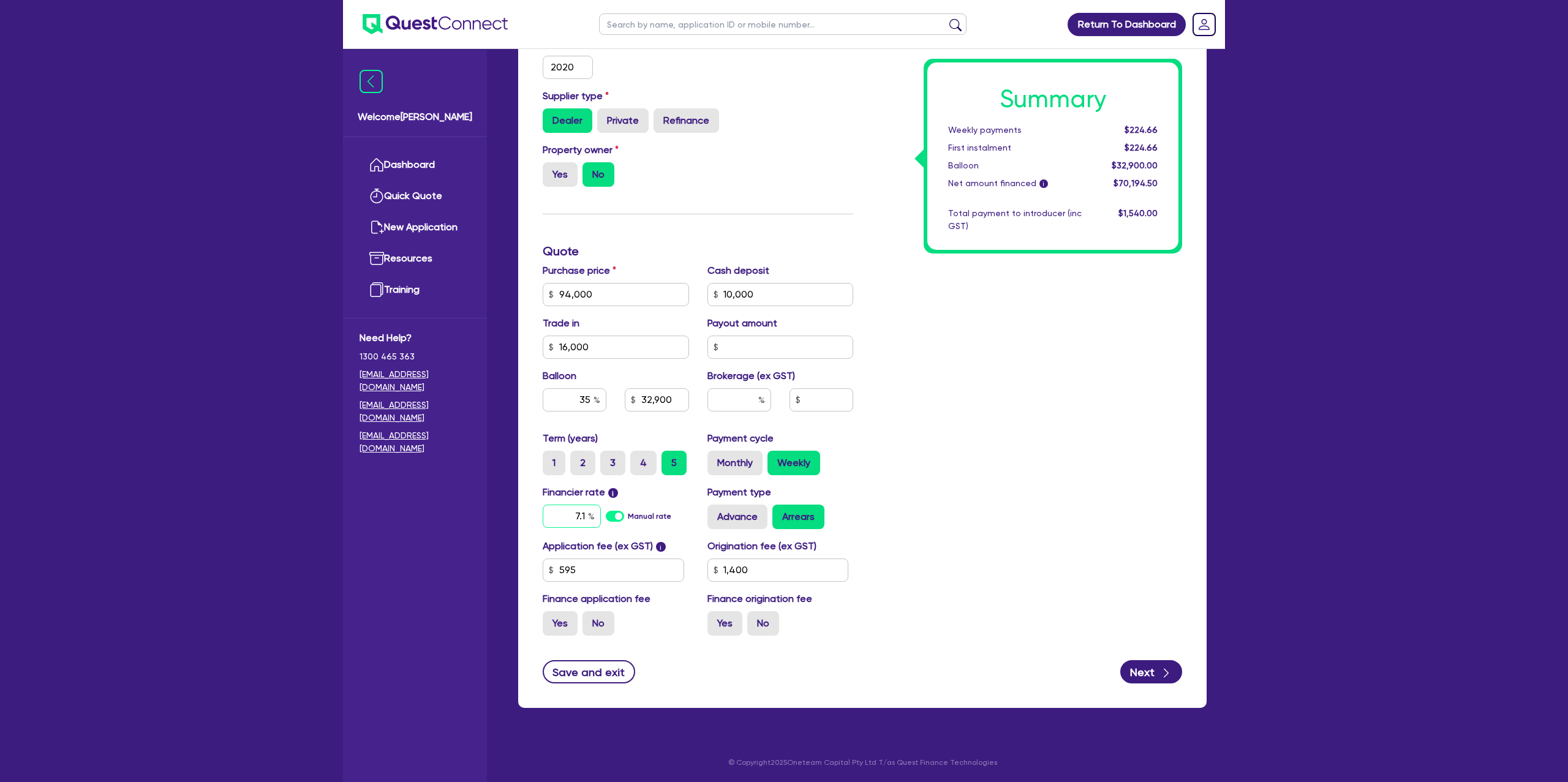
type input "10,000"
type input "16,000"
type input "32,900"
type input "7.15"
type input "1,400"
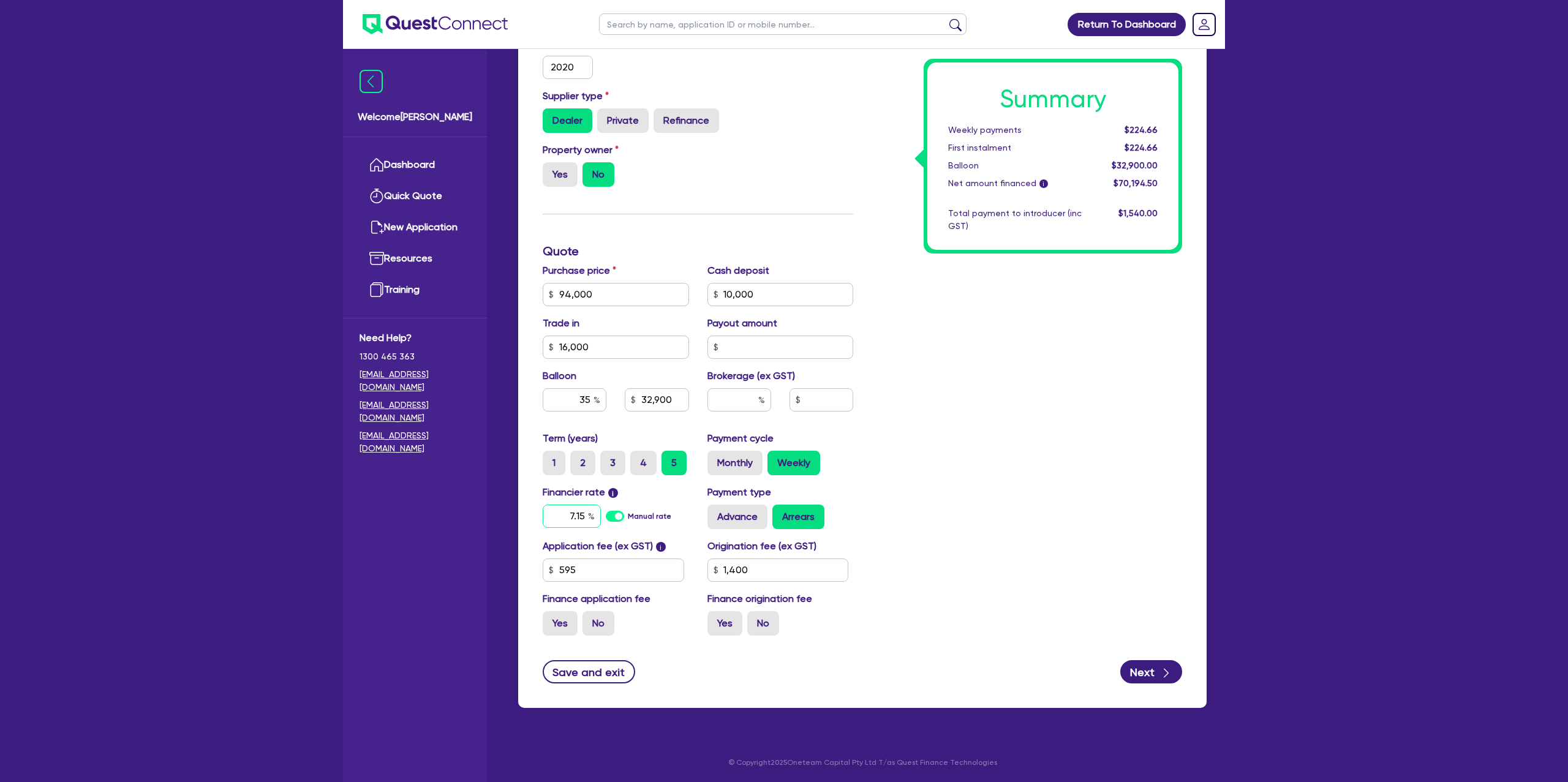
type input "7.15"
type input "10,000"
type input "16,000"
type input "32,900"
type input "1,400"
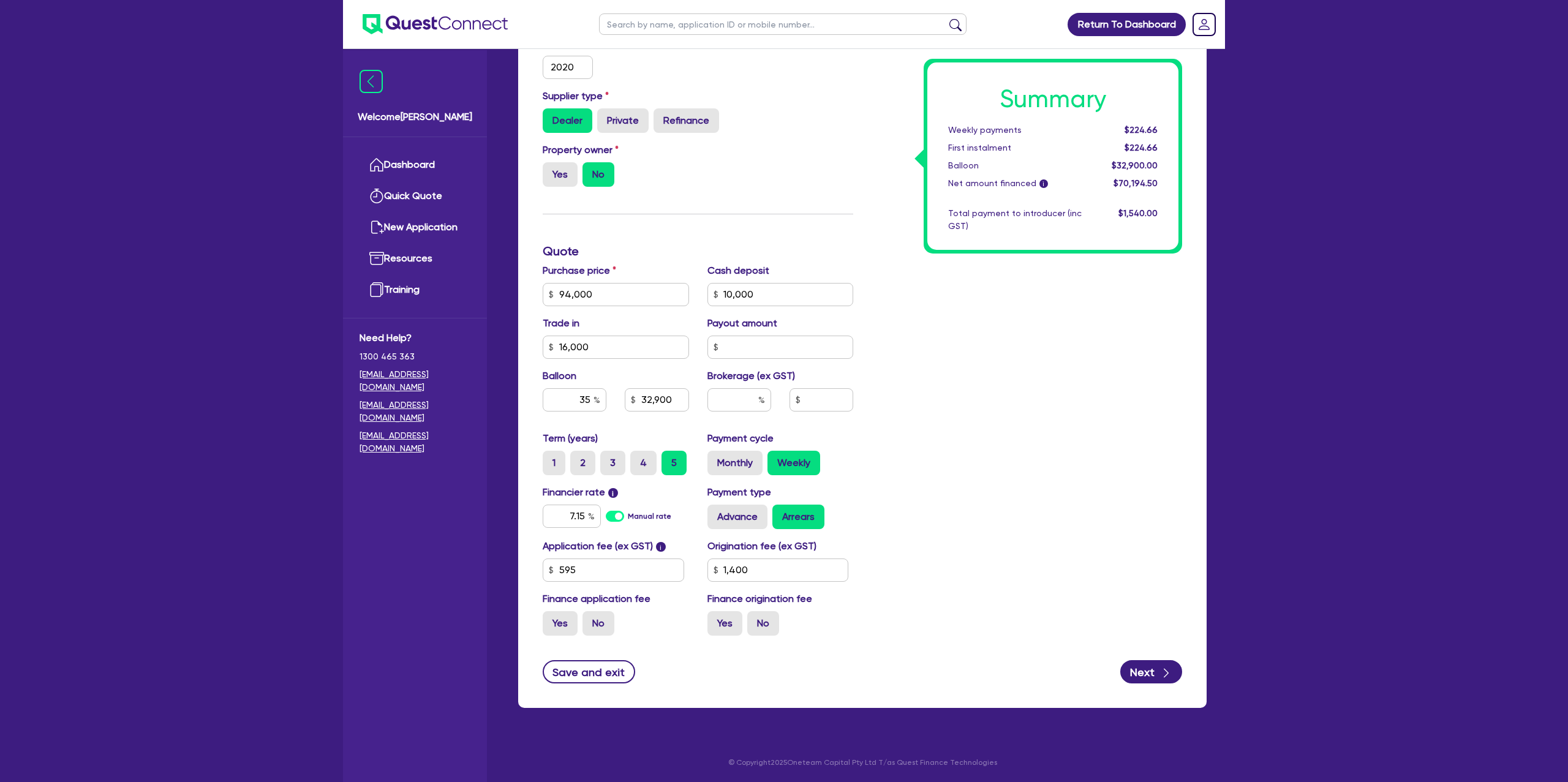
click at [1054, 442] on div "Summary Weekly payments $224.66 First instalment $224.66 Balloon $32,900.00 Net…" at bounding box center [1026, 251] width 329 height 788
type input "10,000"
type input "16,000"
type input "32,900"
type input "1,400"
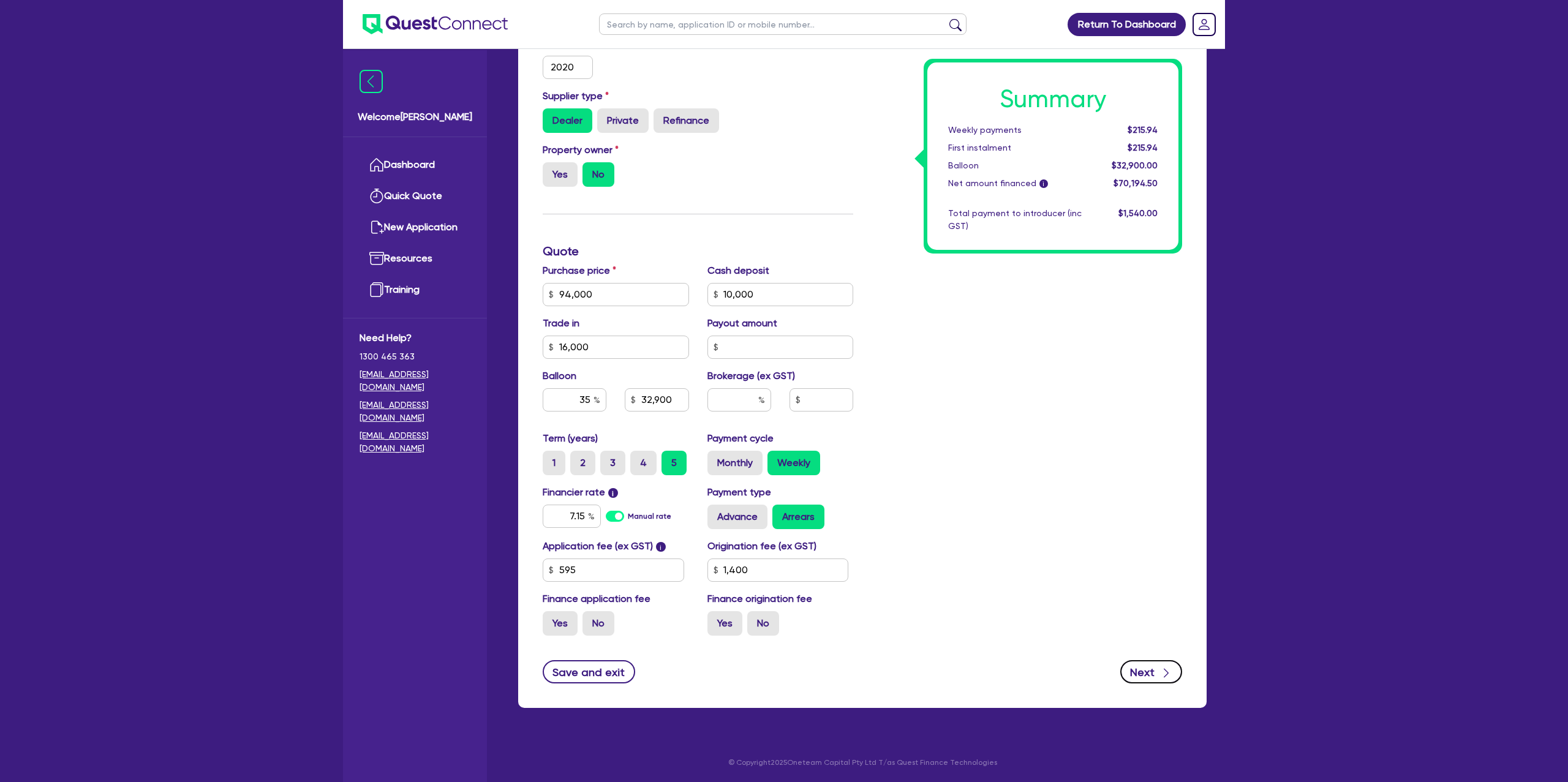
click at [1138, 665] on button "Next" at bounding box center [1151, 671] width 62 height 23
type input "10,000"
type input "16,000"
type input "32,900"
type input "1,400"
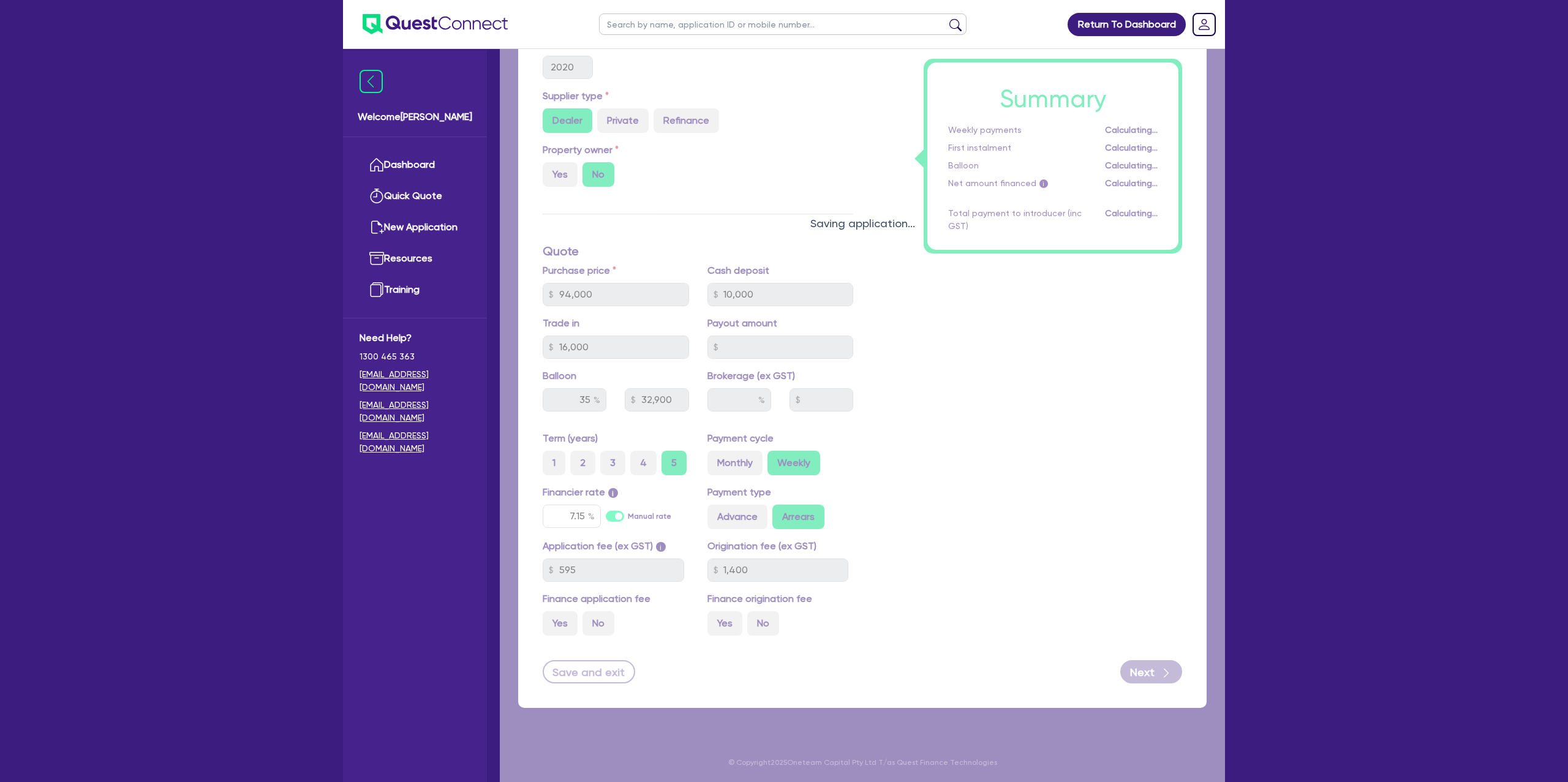
select select "TRUST"
select select "COMPANY"
select select "BUILDING_CONSTRUCTION"
select select "TRADES_SERVICES_CONSUMERS"
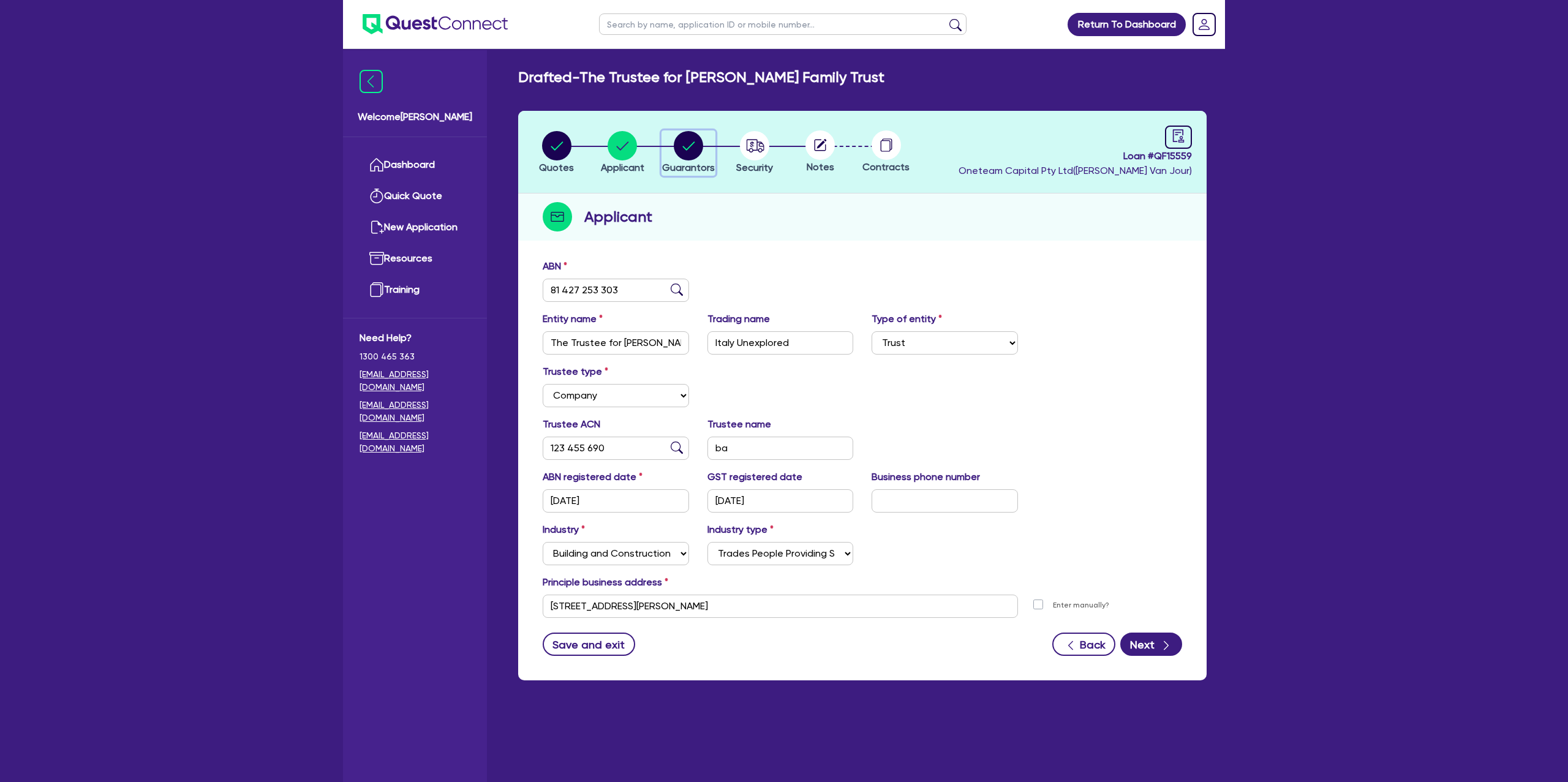
click at [690, 153] on circle "button" at bounding box center [688, 146] width 30 height 30
select select "MR"
select select "[GEOGRAPHIC_DATA]"
select select "MARRIED"
select select "PROPERTY"
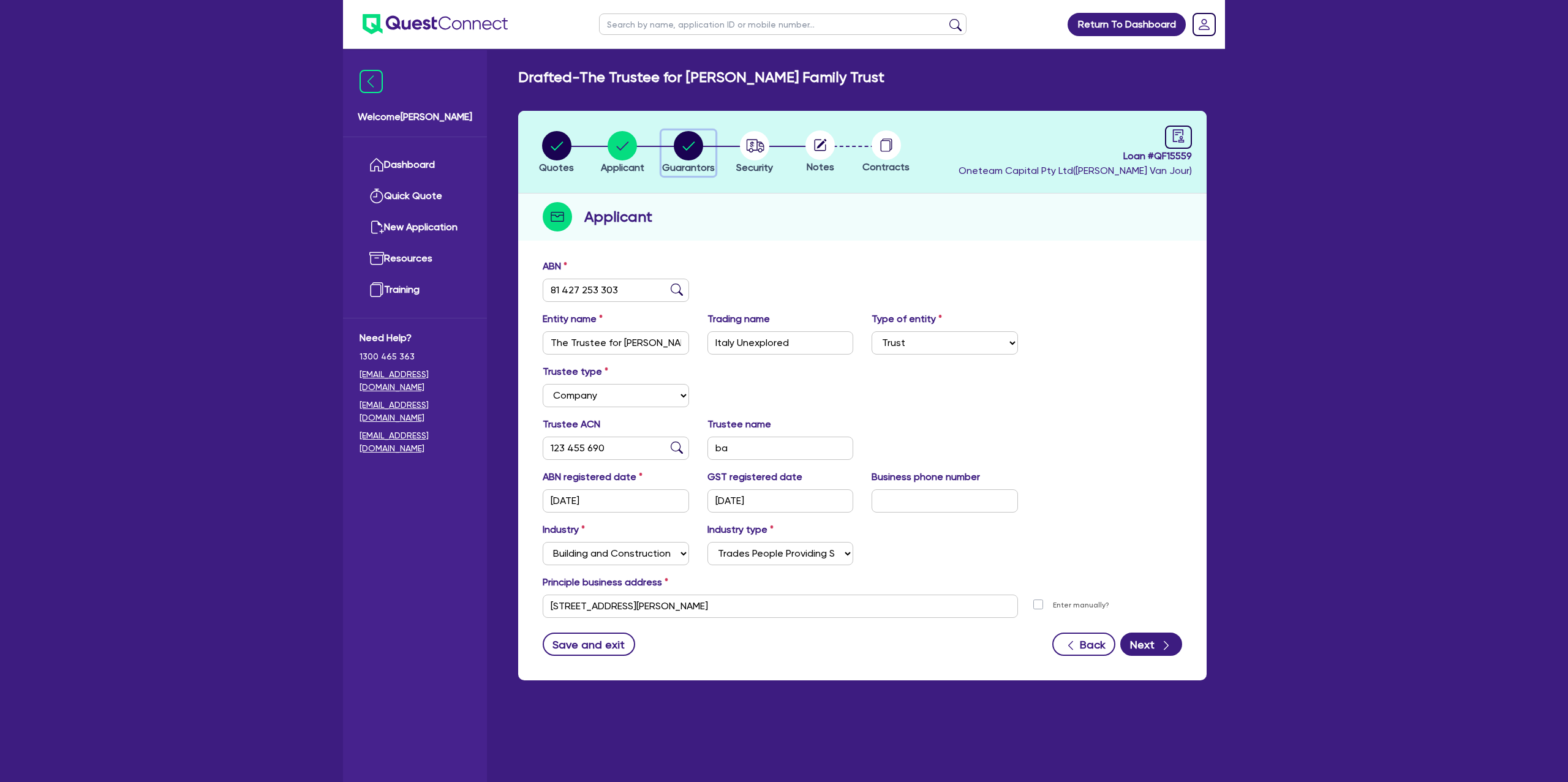
select select "MORTGAGE"
select select "VEHICLE_LOAN"
select select "MRS"
select select "[GEOGRAPHIC_DATA]"
select select "MARRIED"
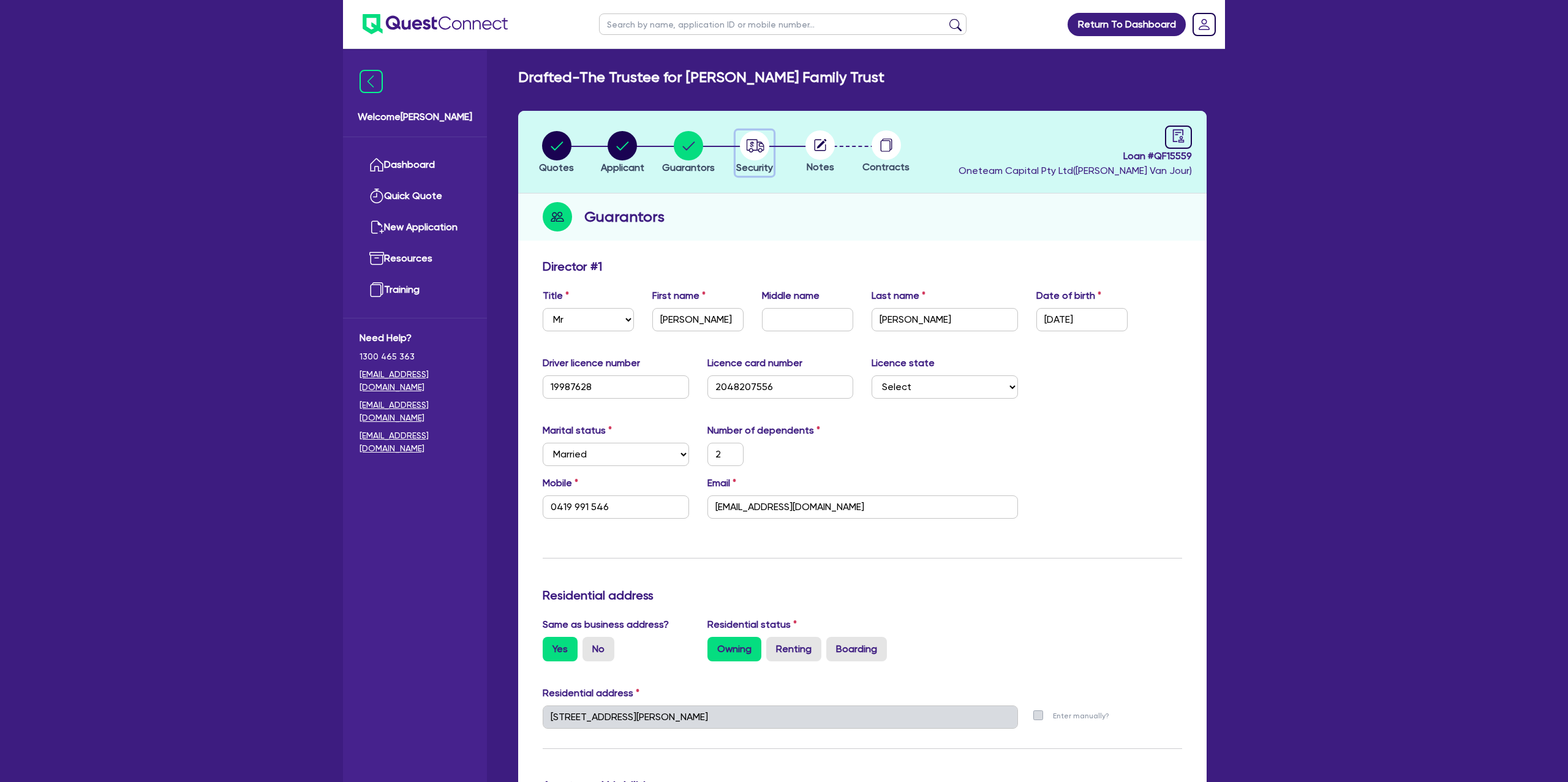
click at [760, 143] on circle "button" at bounding box center [755, 146] width 30 height 30
select select "CARS_AND_LIGHT_TRUCKS"
select select "PASSENGER_VEHICLES"
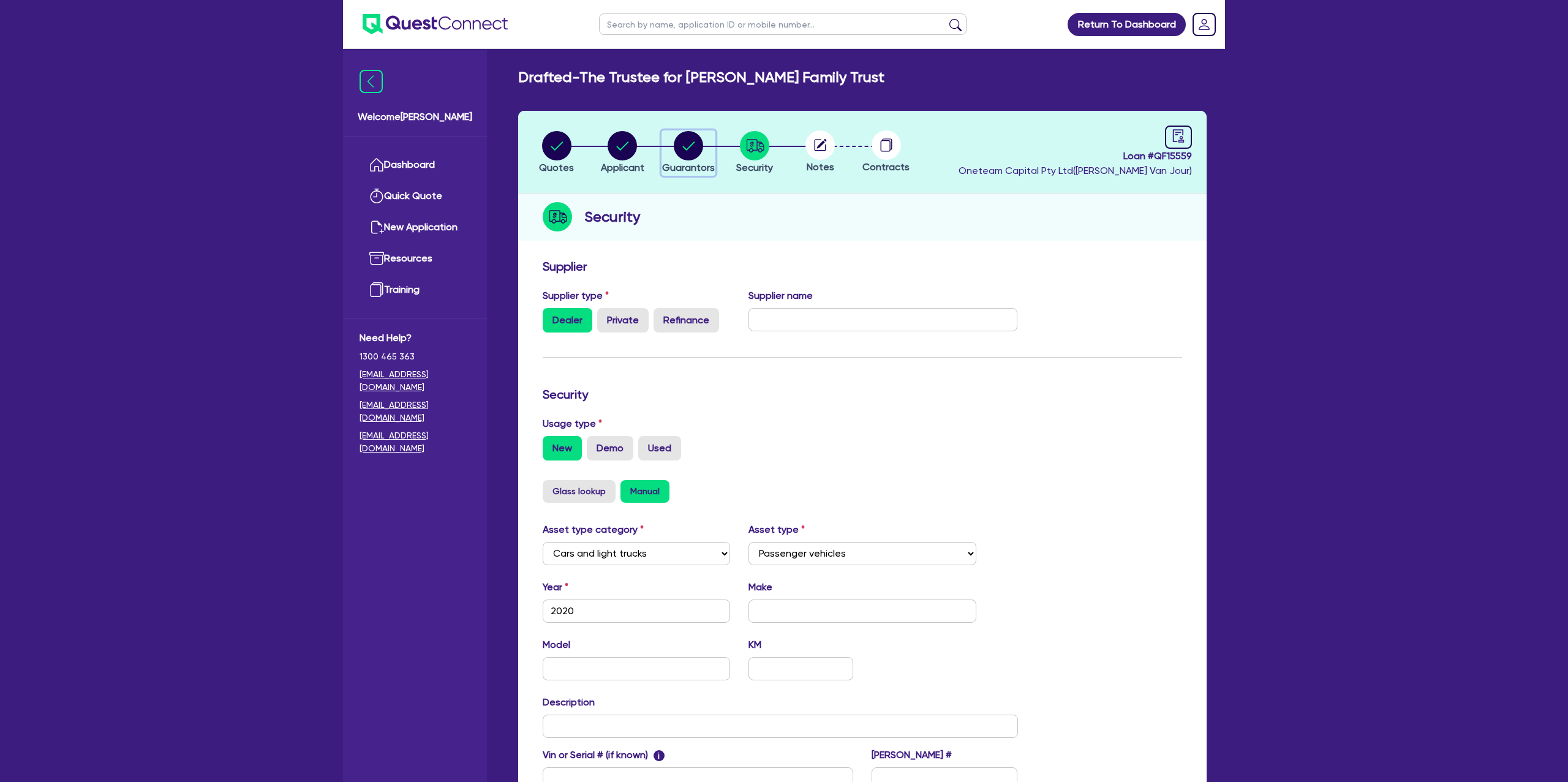
click at [693, 141] on icon "button" at bounding box center [688, 146] width 12 height 8
select select "MR"
select select "[GEOGRAPHIC_DATA]"
select select "MARRIED"
select select "PROPERTY"
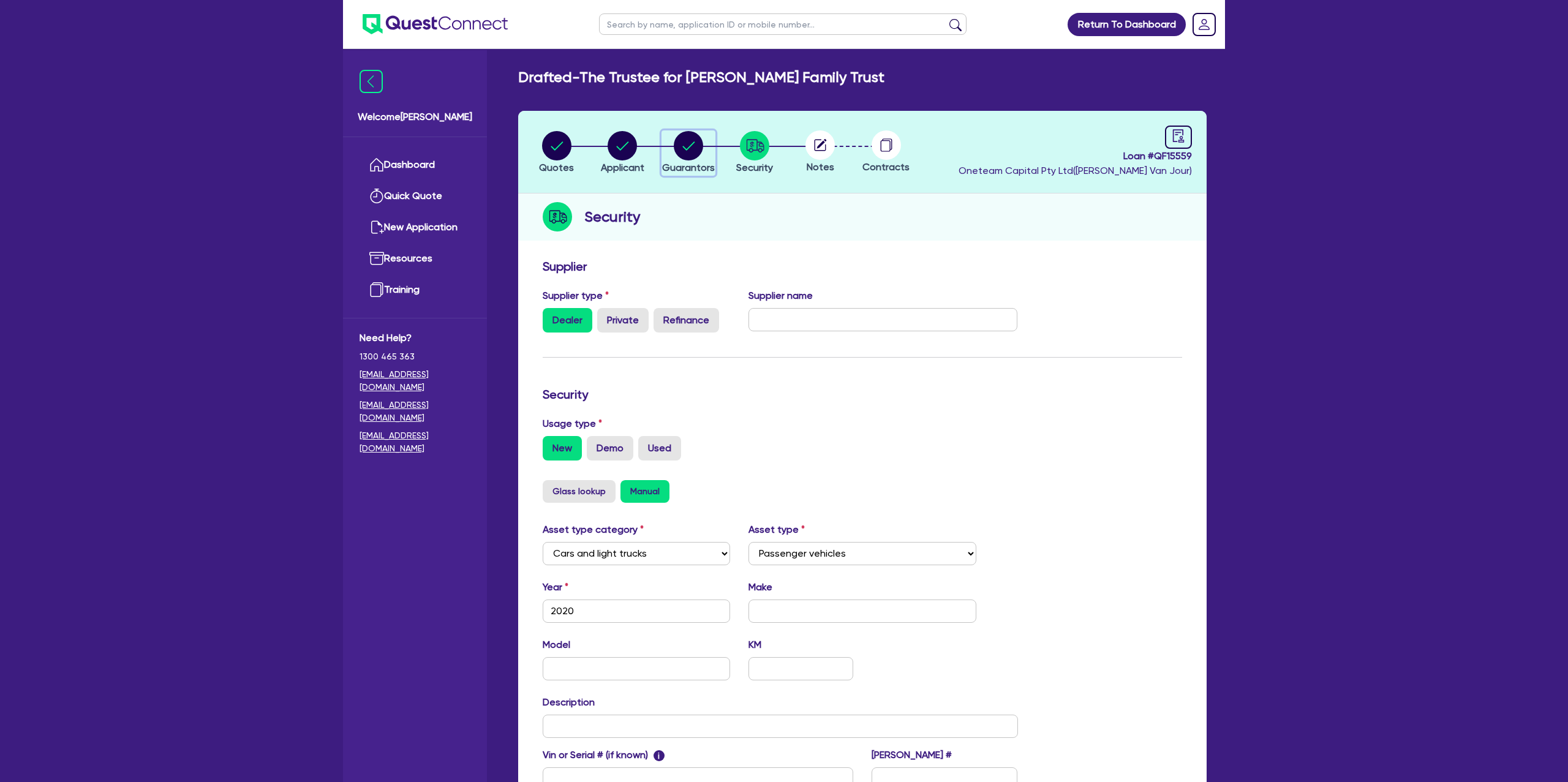
select select "MORTGAGE"
select select "VEHICLE_LOAN"
select select "MRS"
select select "[GEOGRAPHIC_DATA]"
select select "MARRIED"
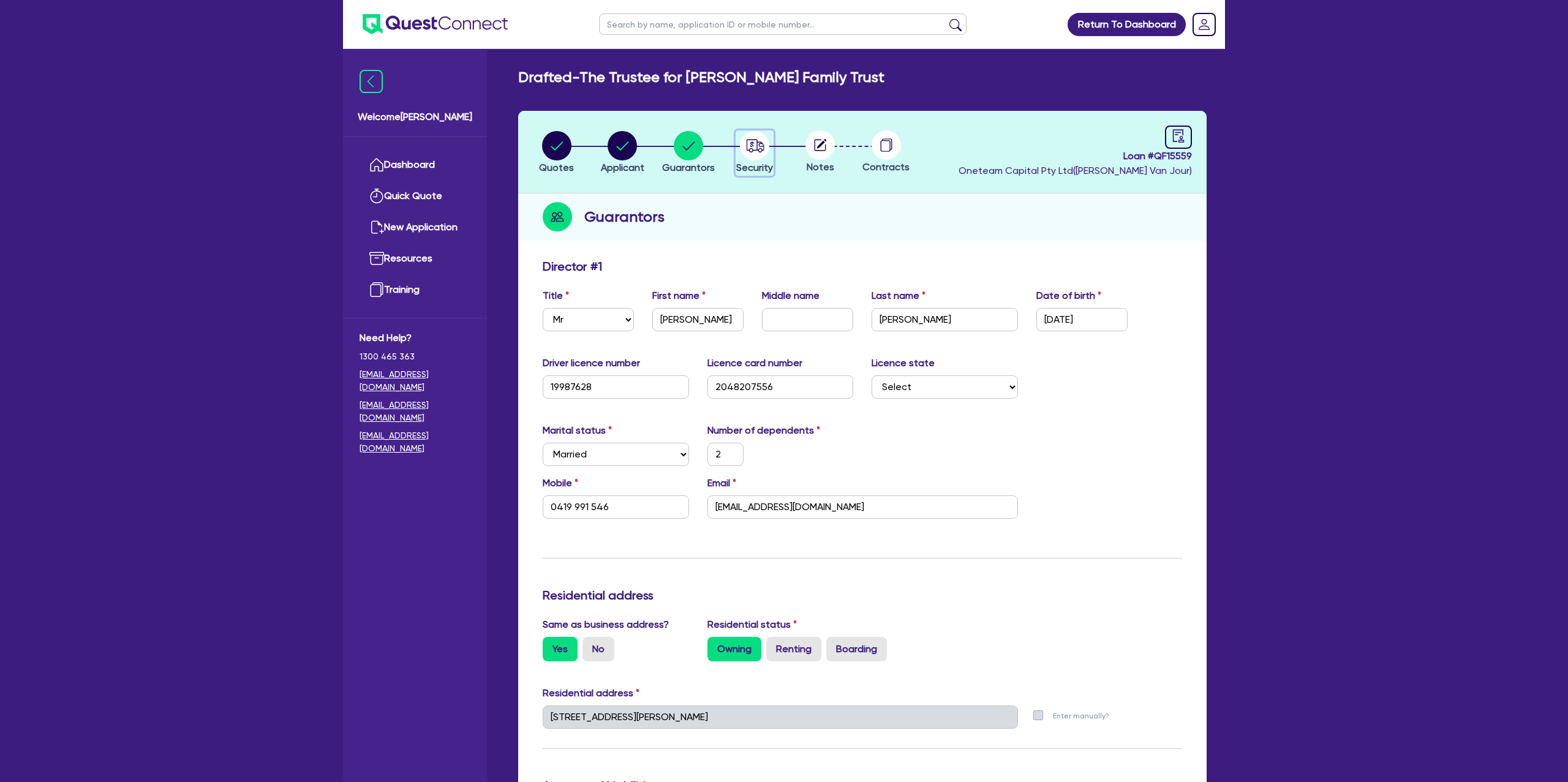
click at [761, 140] on circle "button" at bounding box center [755, 146] width 30 height 30
select select "CARS_AND_LIGHT_TRUCKS"
select select "PASSENGER_VEHICLES"
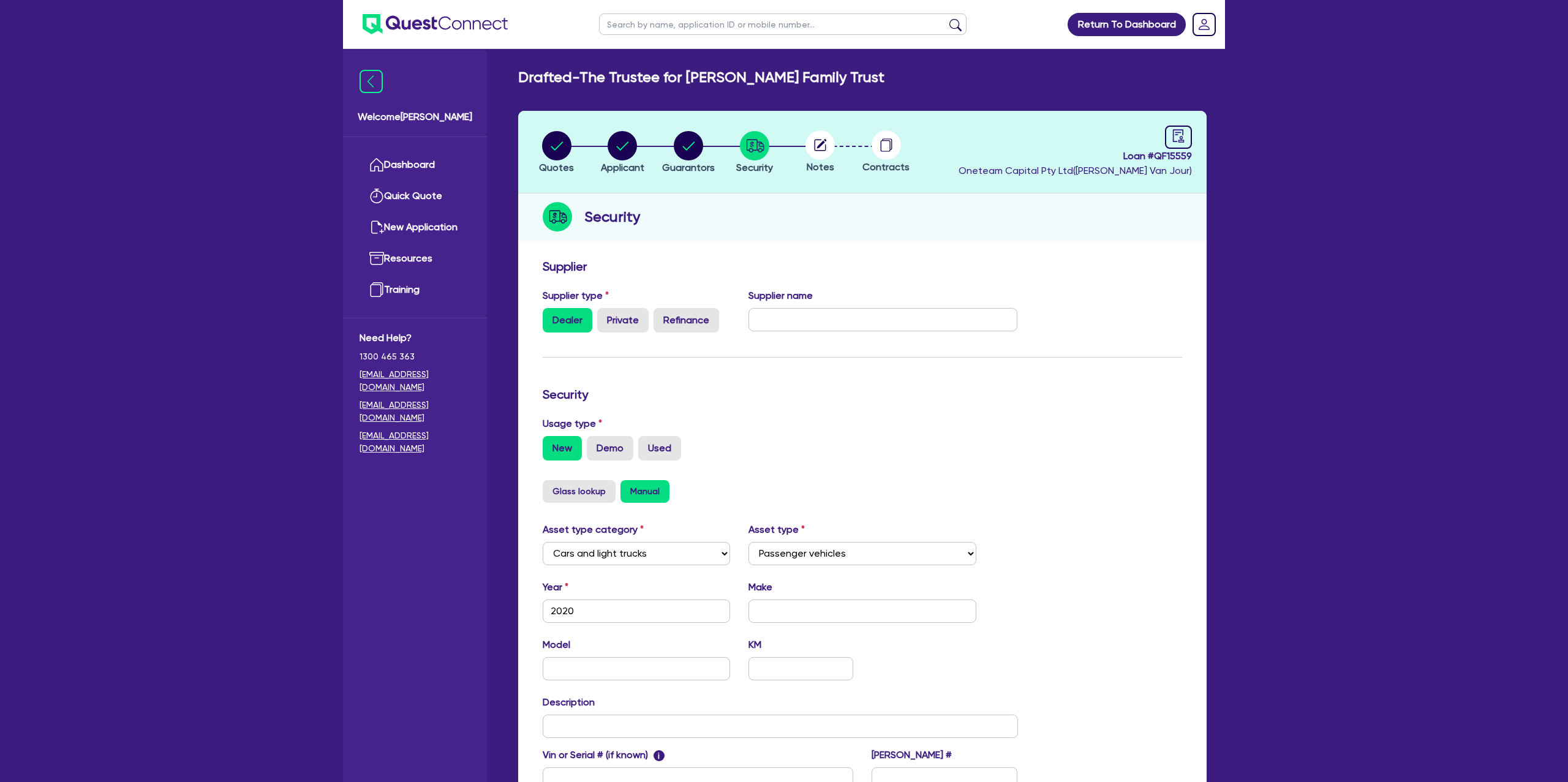
click at [821, 146] on circle at bounding box center [820, 146] width 30 height 30
click at [1185, 134] on div at bounding box center [1178, 137] width 27 height 23
select select "DRAFTED_NEW"
select select "Other"
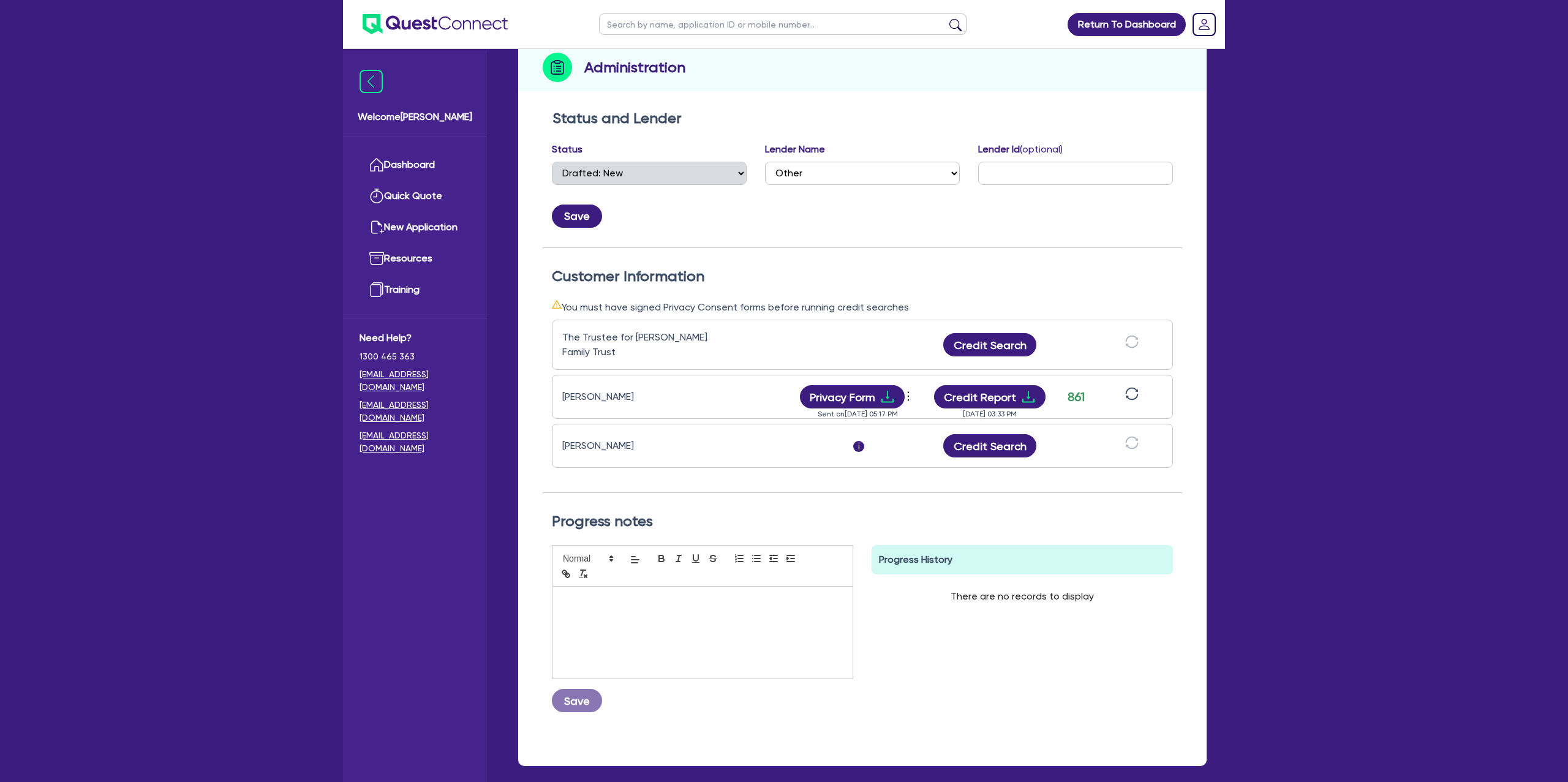
scroll to position [177, 0]
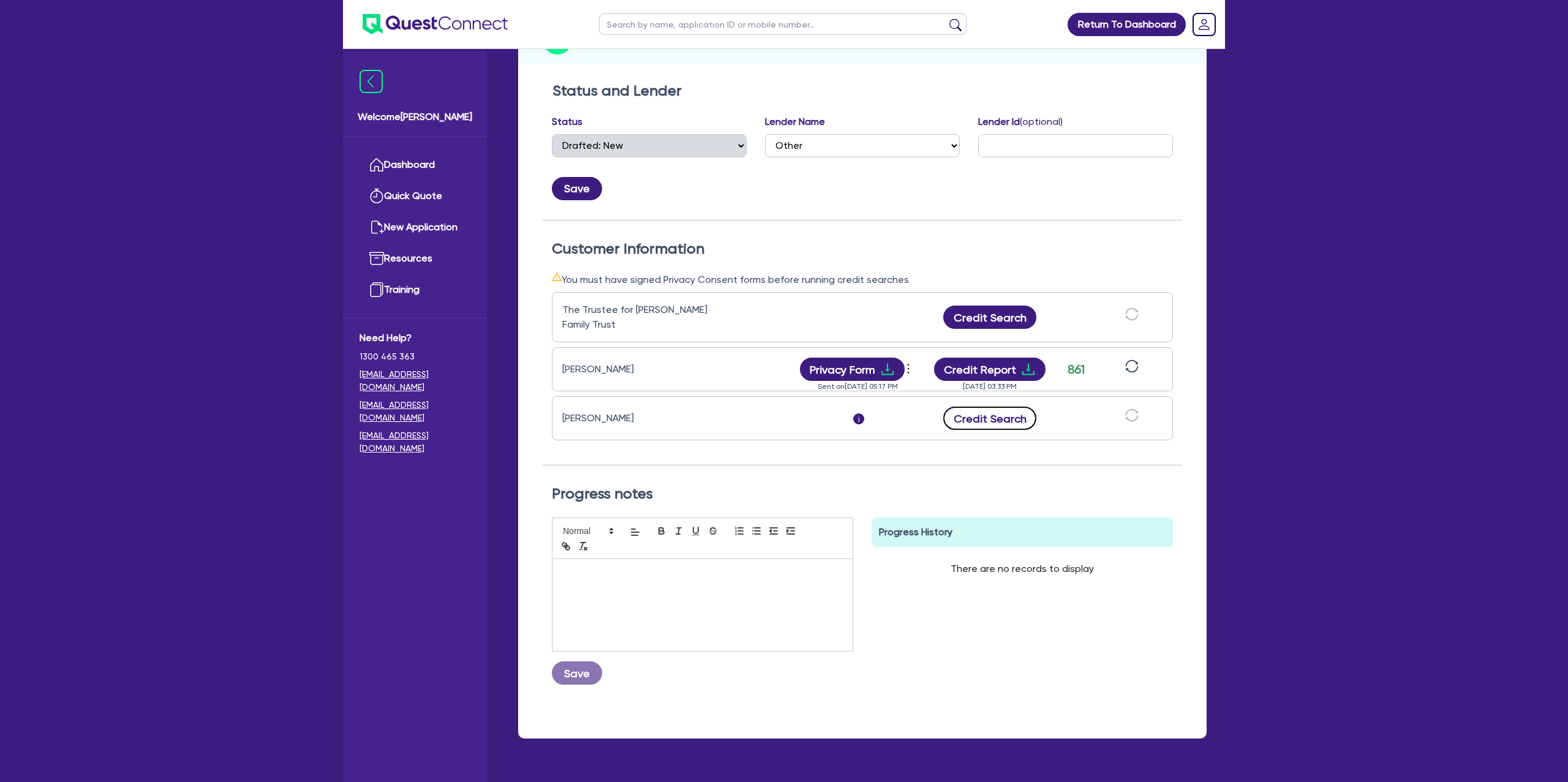
click at [1028, 415] on button "Credit Search" at bounding box center [990, 417] width 93 height 23
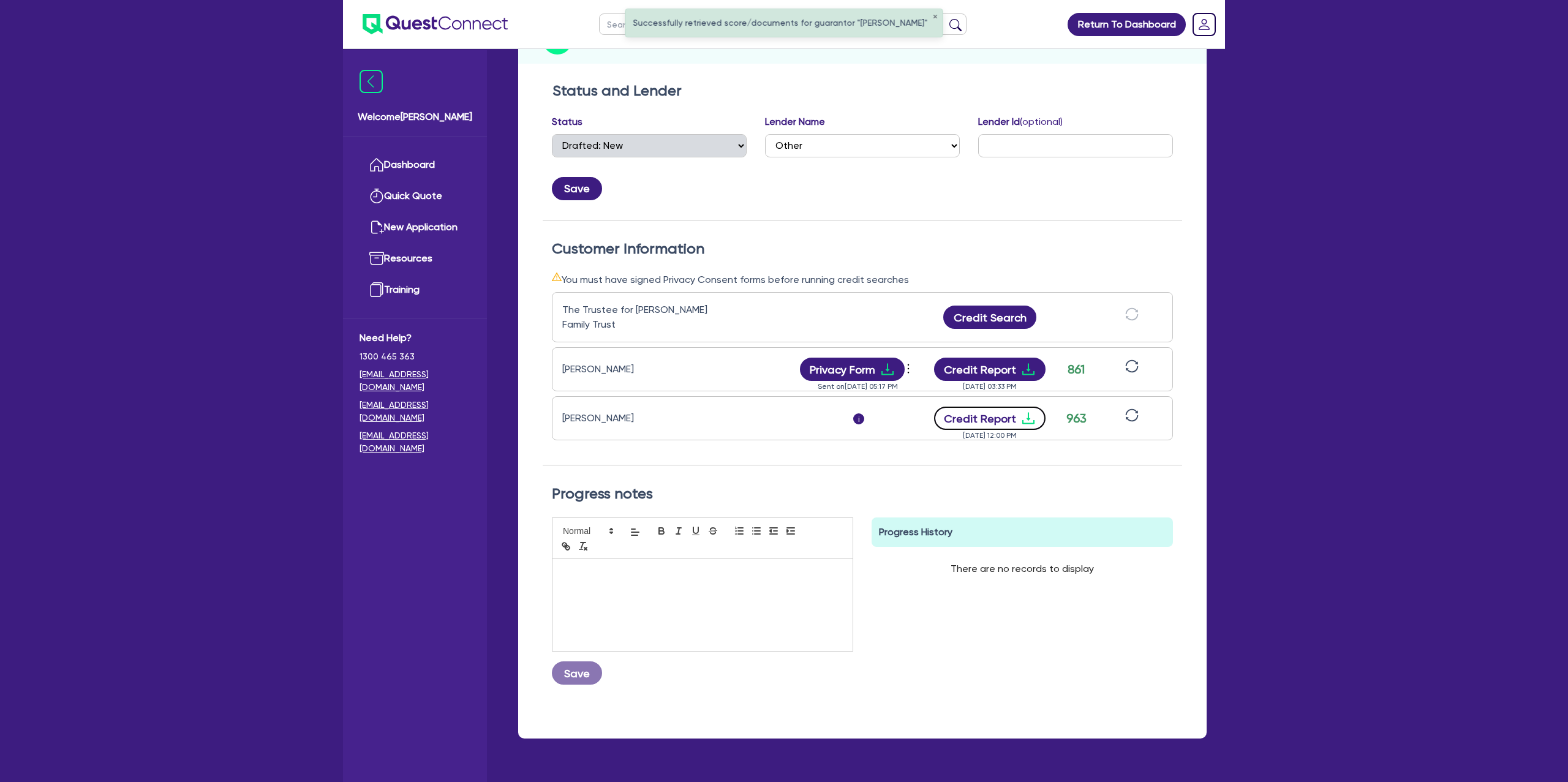
click at [1031, 414] on icon "download" at bounding box center [1028, 418] width 15 height 15
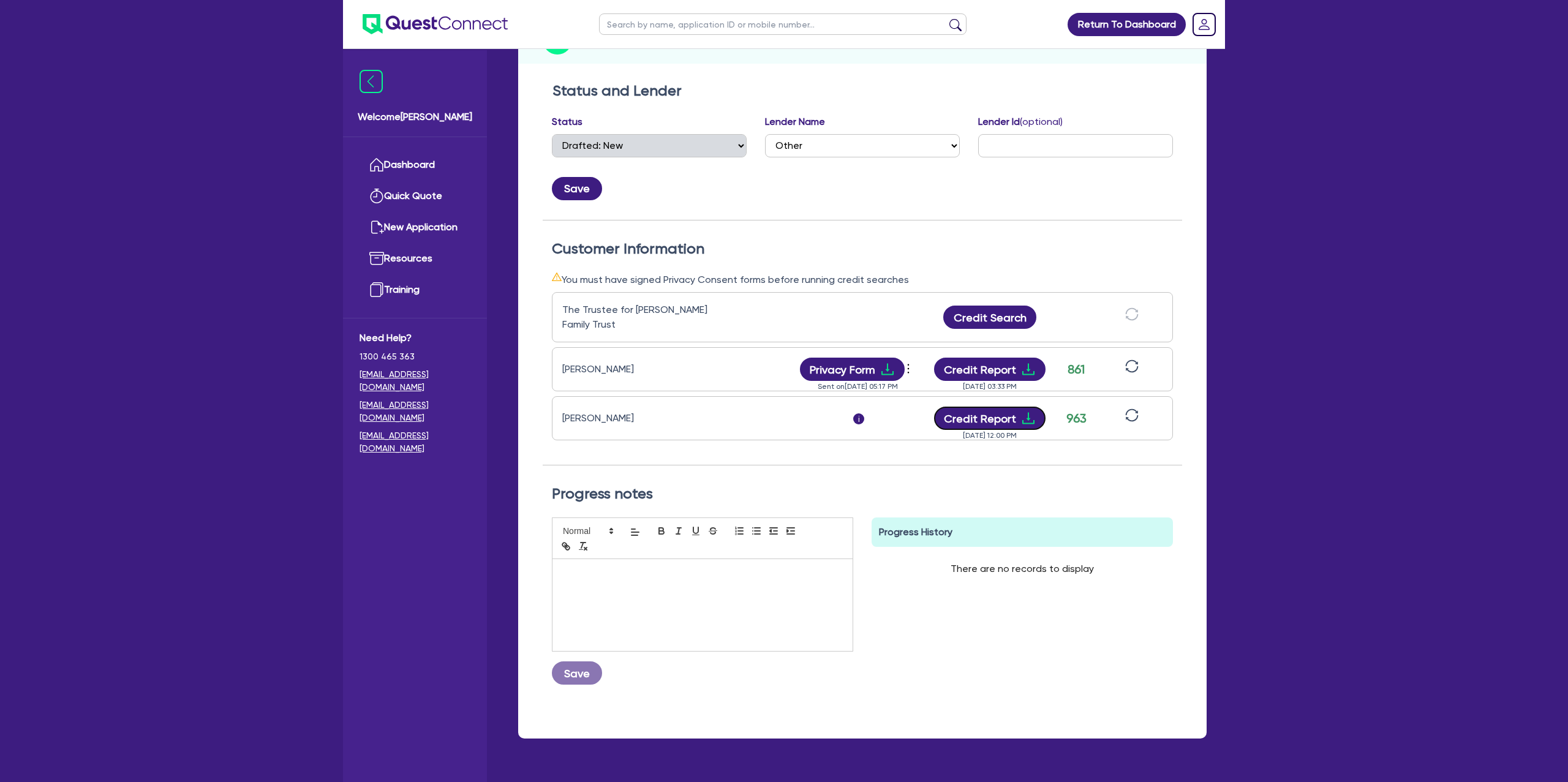
scroll to position [0, 0]
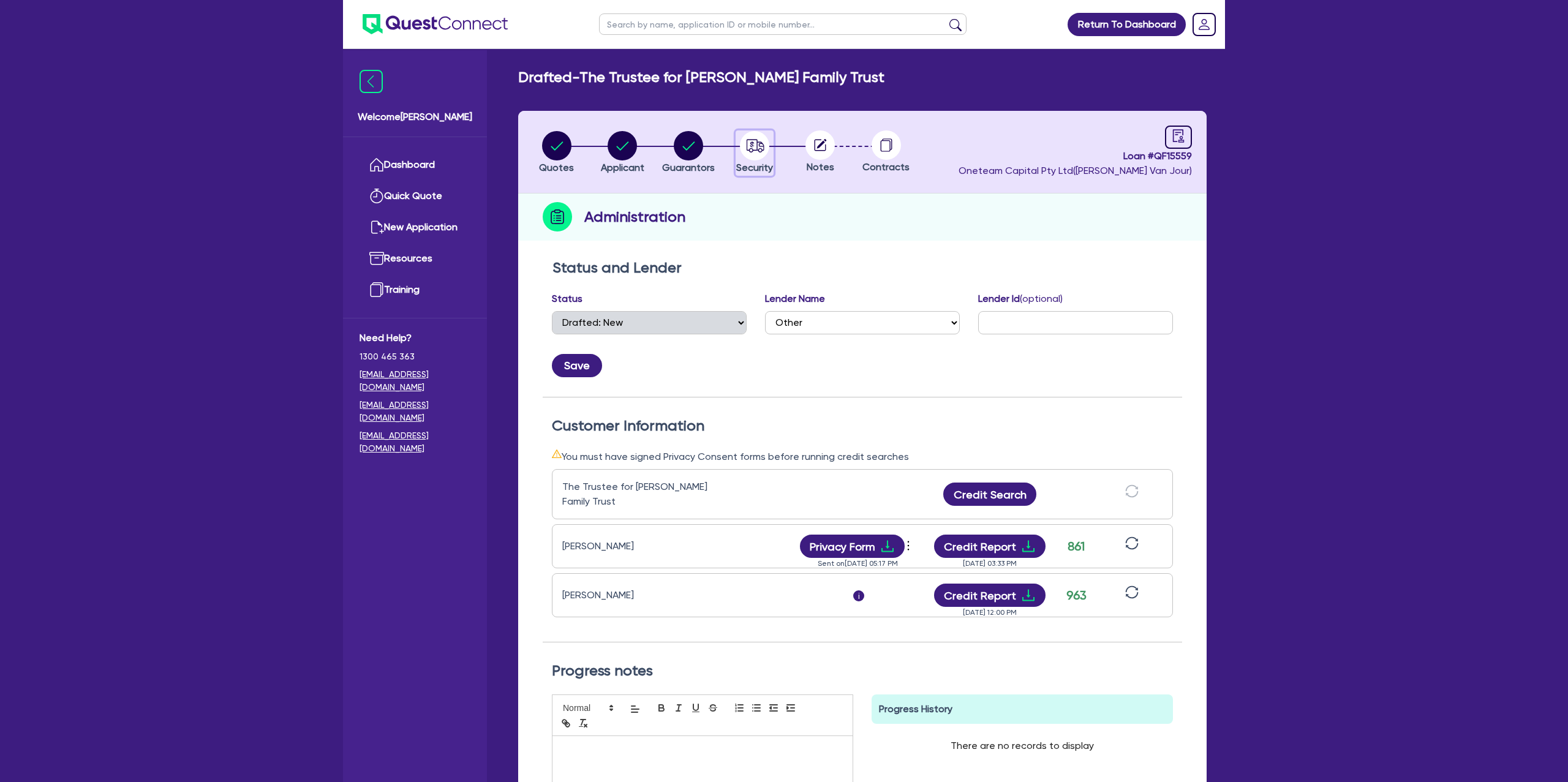
click at [762, 146] on circle "button" at bounding box center [755, 146] width 30 height 30
select select "CARS_AND_LIGHT_TRUCKS"
select select "PASSENGER_VEHICLES"
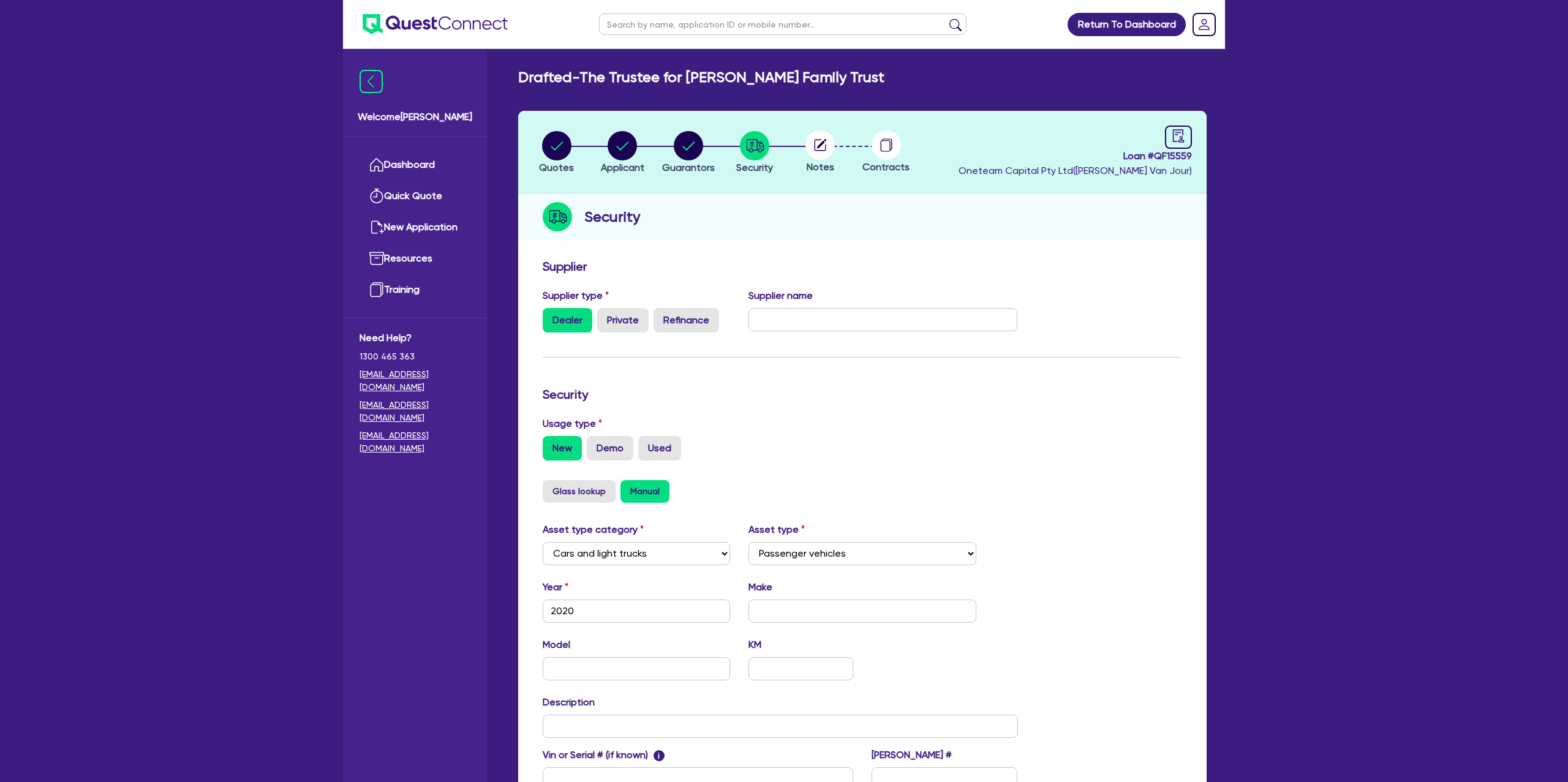
drag, startPoint x: 835, startPoint y: 149, endPoint x: 825, endPoint y: 149, distance: 10.0
click at [834, 149] on div at bounding box center [820, 146] width 66 height 30
click at [823, 148] on circle at bounding box center [820, 146] width 30 height 30
click at [822, 149] on circle at bounding box center [820, 146] width 30 height 30
click at [1169, 143] on div at bounding box center [1178, 137] width 27 height 23
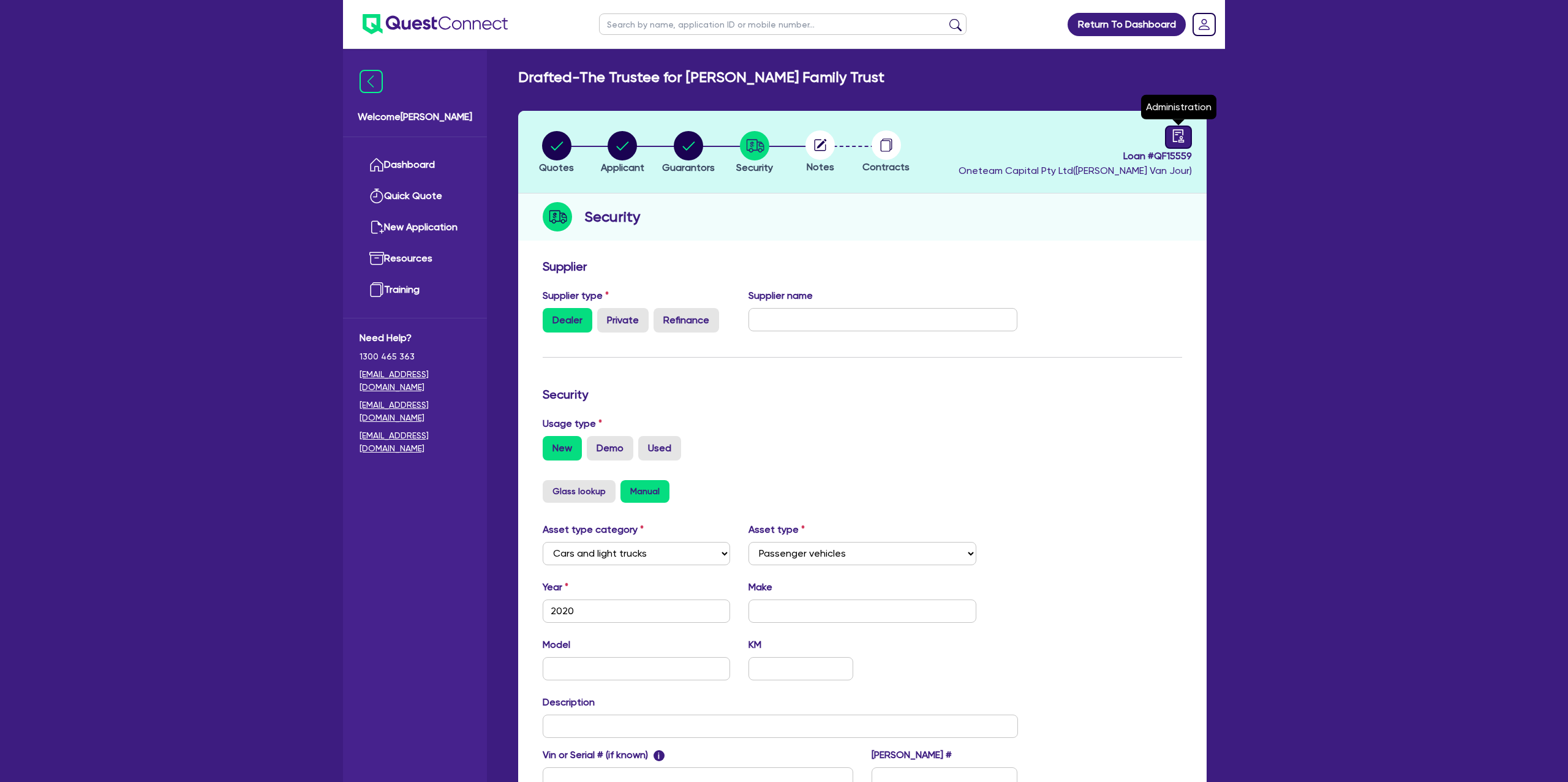
select select "DRAFTED_NEW"
select select "Other"
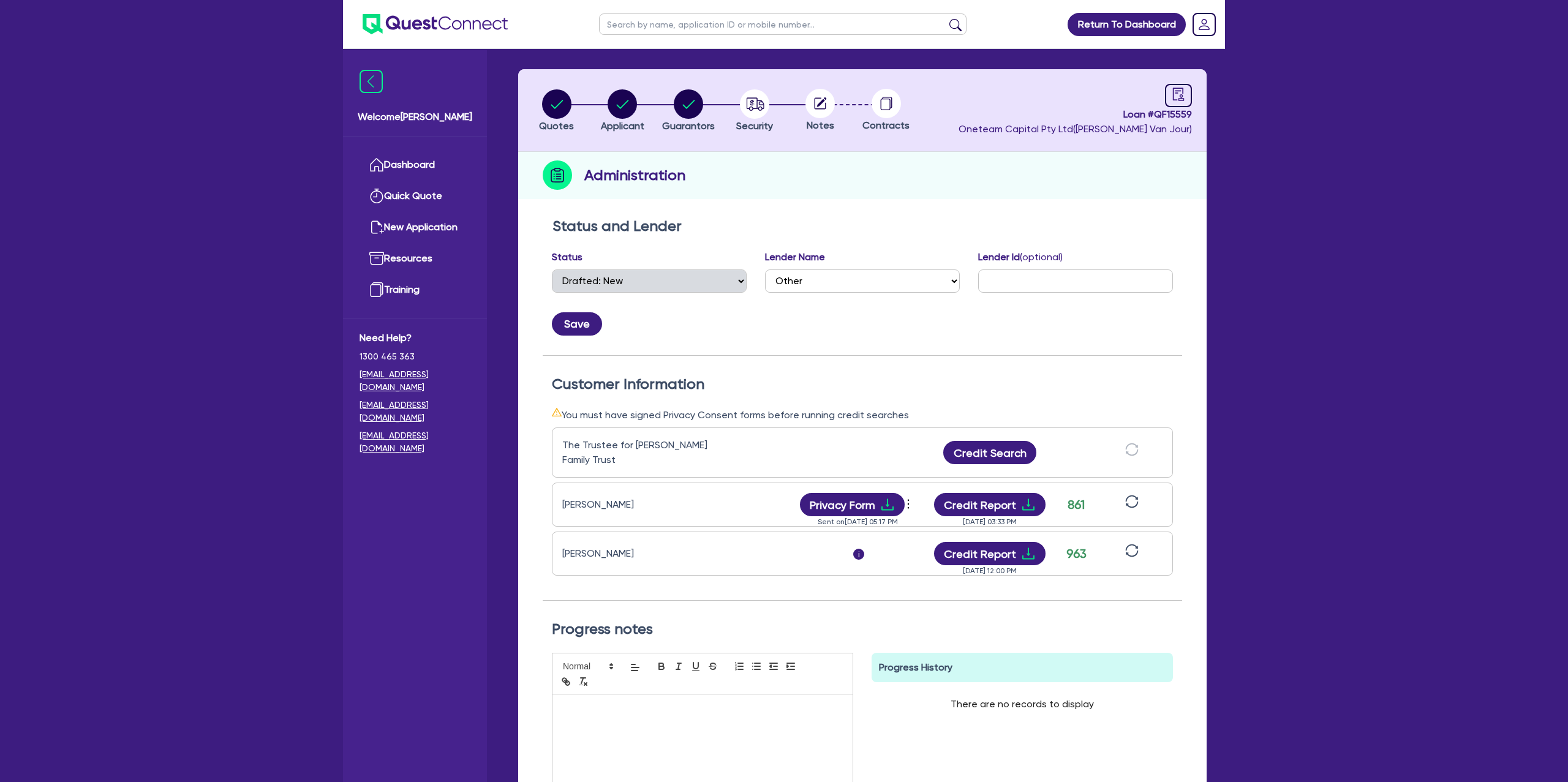
scroll to position [44, 0]
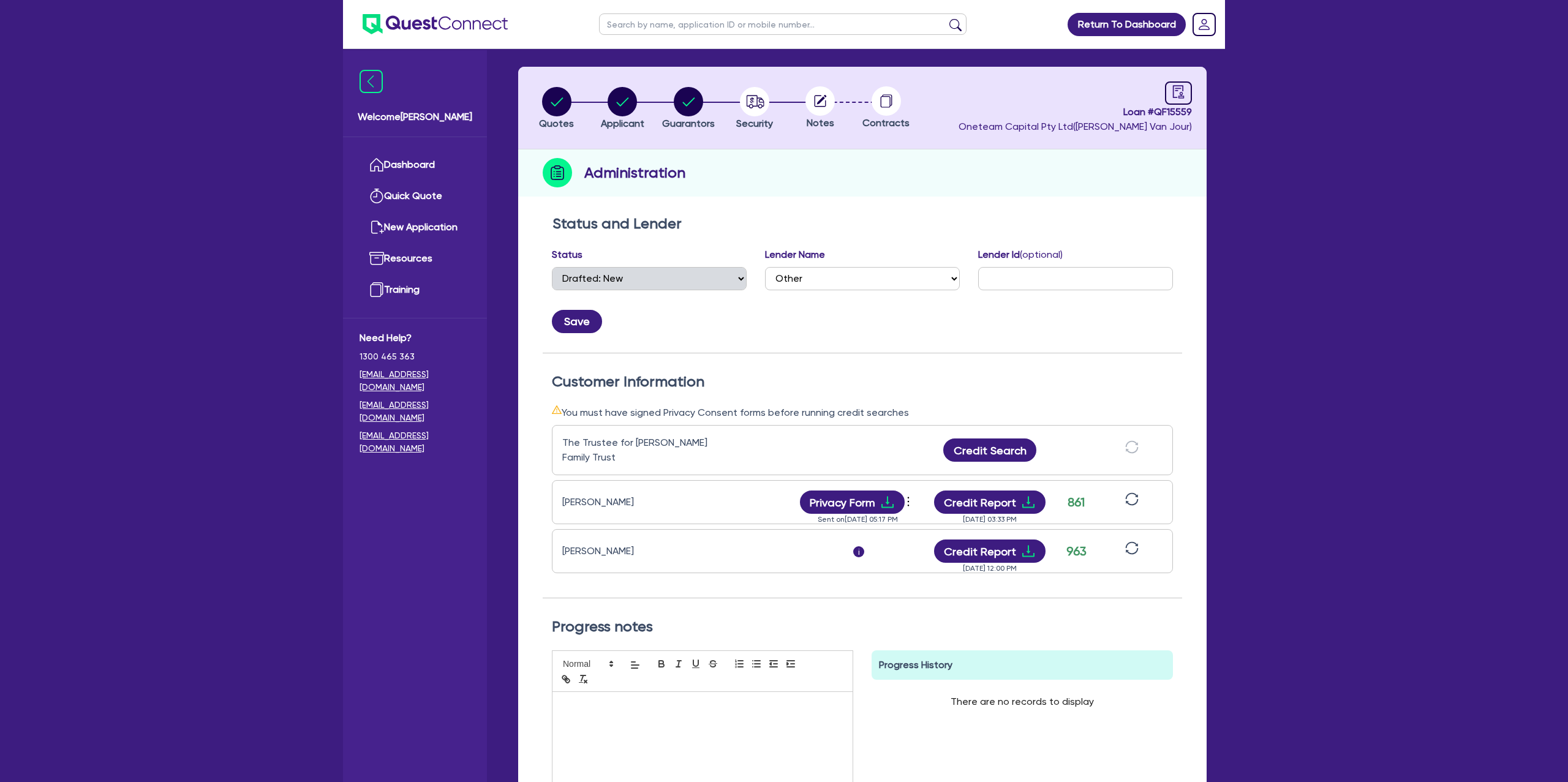
click at [823, 89] on circle at bounding box center [820, 101] width 30 height 30
click at [758, 95] on circle "button" at bounding box center [755, 102] width 30 height 30
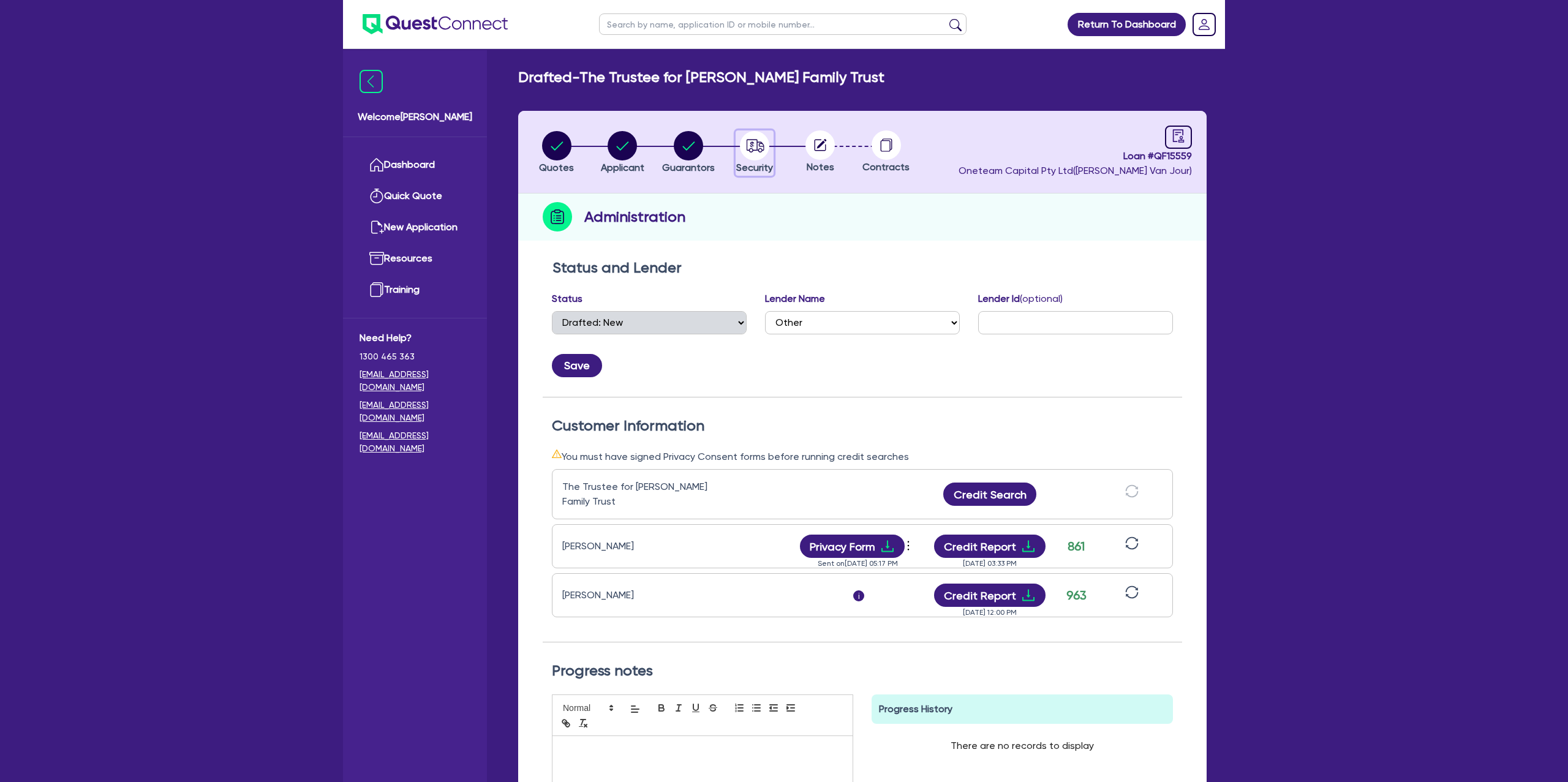
select select "CARS_AND_LIGHT_TRUCKS"
select select "PASSENGER_VEHICLES"
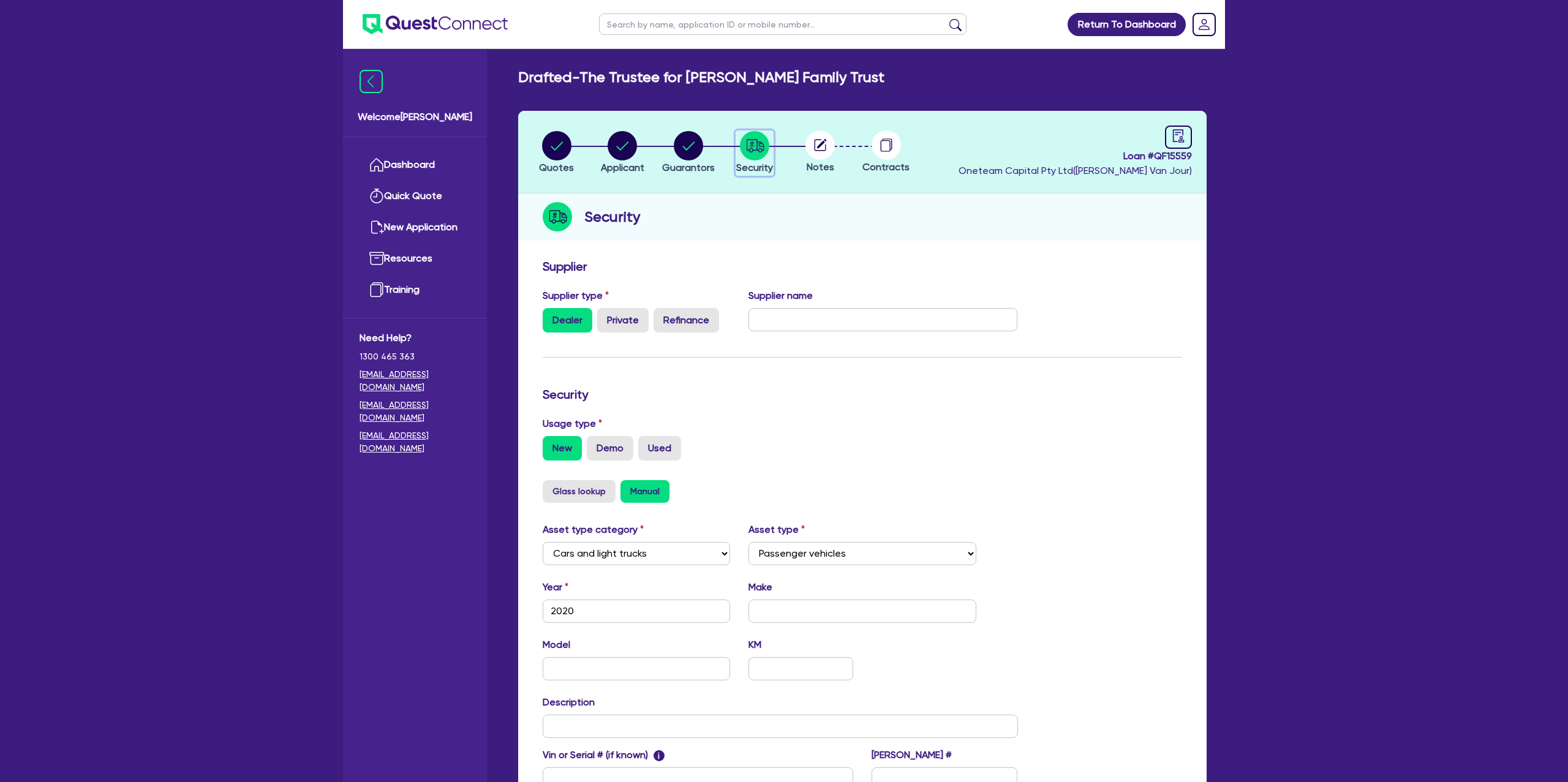
scroll to position [159, 0]
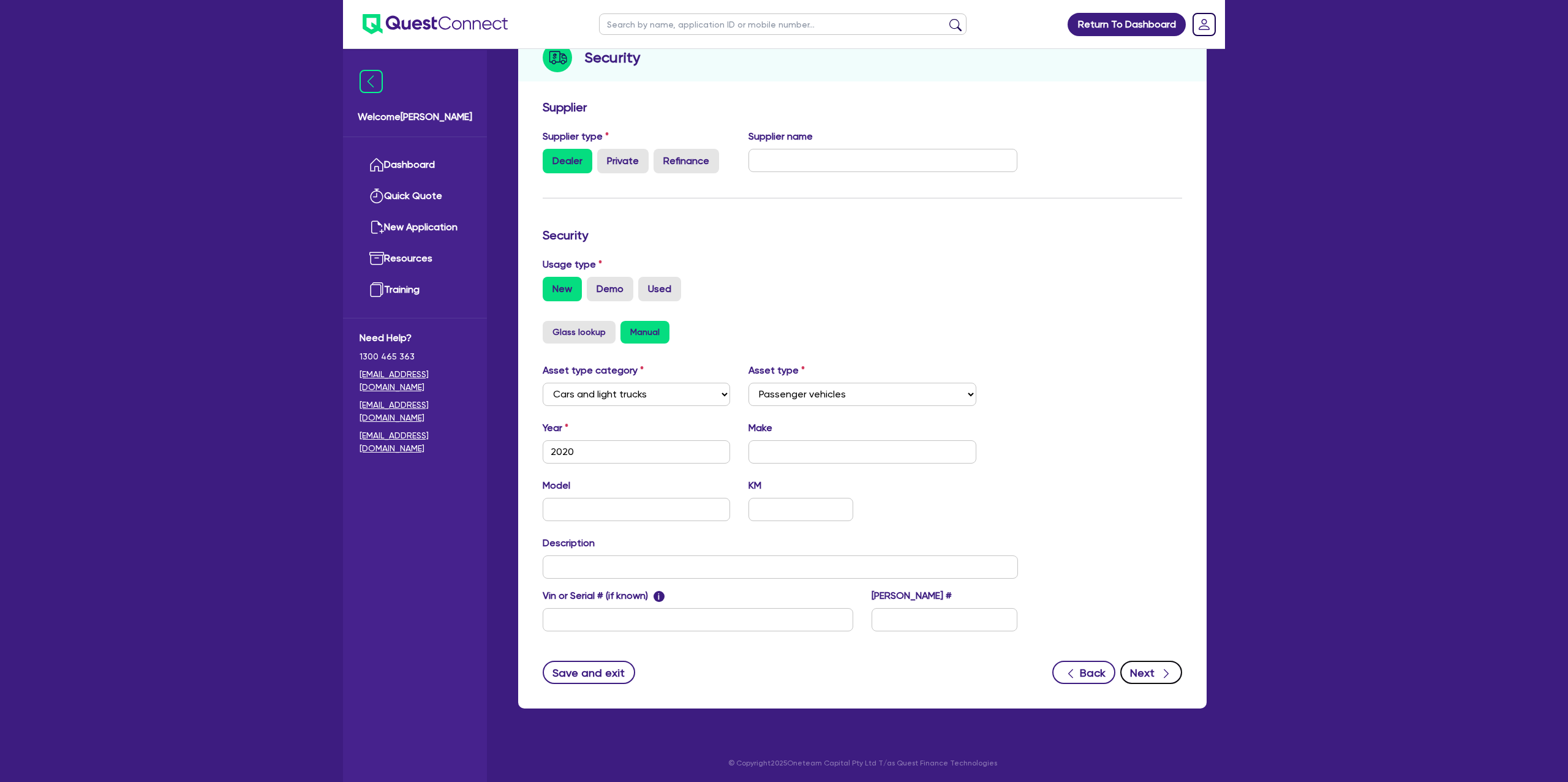
click at [1138, 664] on button "Next" at bounding box center [1151, 672] width 62 height 23
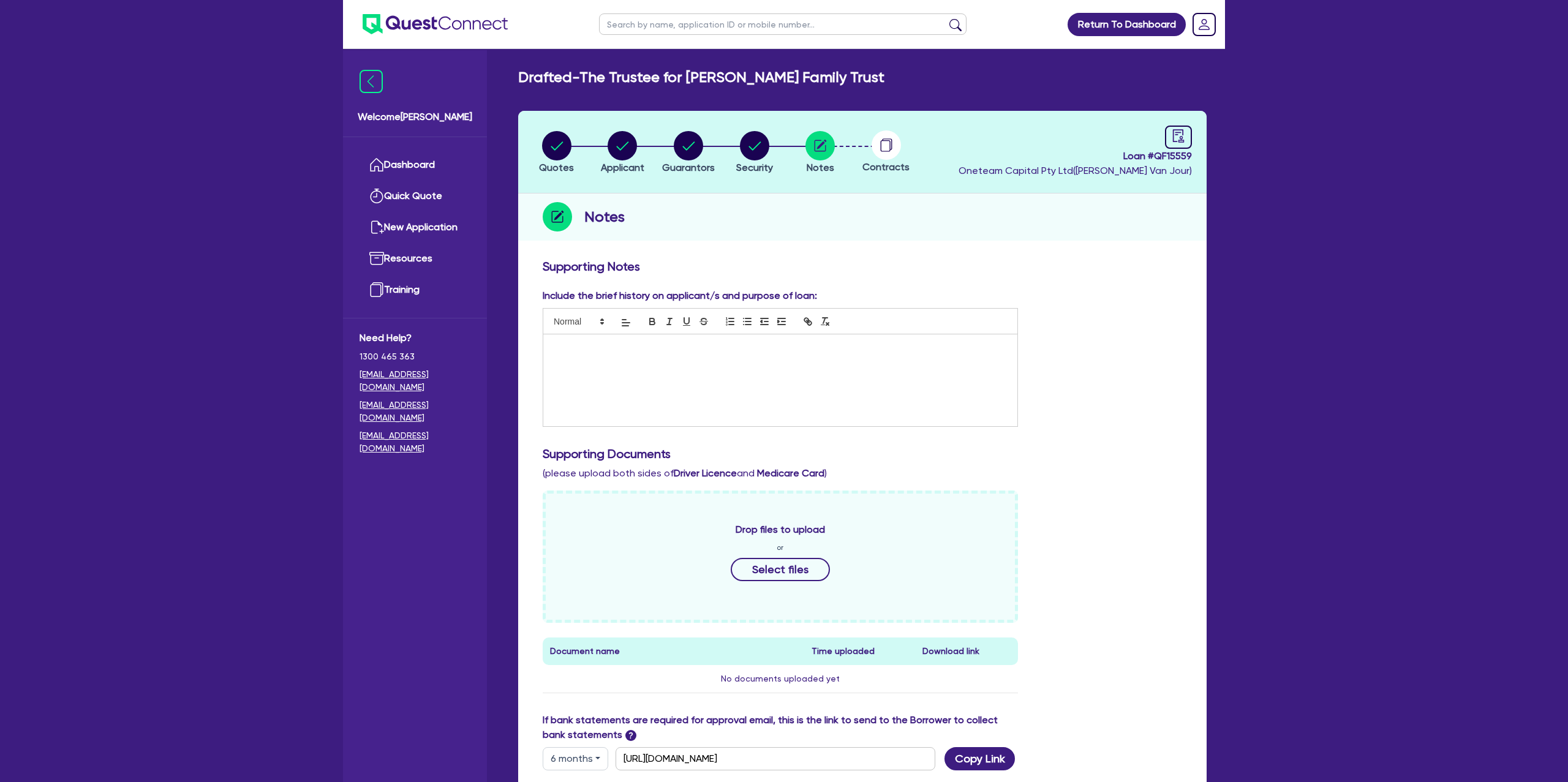
click at [564, 346] on p at bounding box center [780, 348] width 456 height 11
click at [567, 145] on circle "button" at bounding box center [557, 146] width 30 height 30
select select "Other"
select select "CARS_AND_LIGHT_TRUCKS"
select select "PASSENGER_VEHICLES"
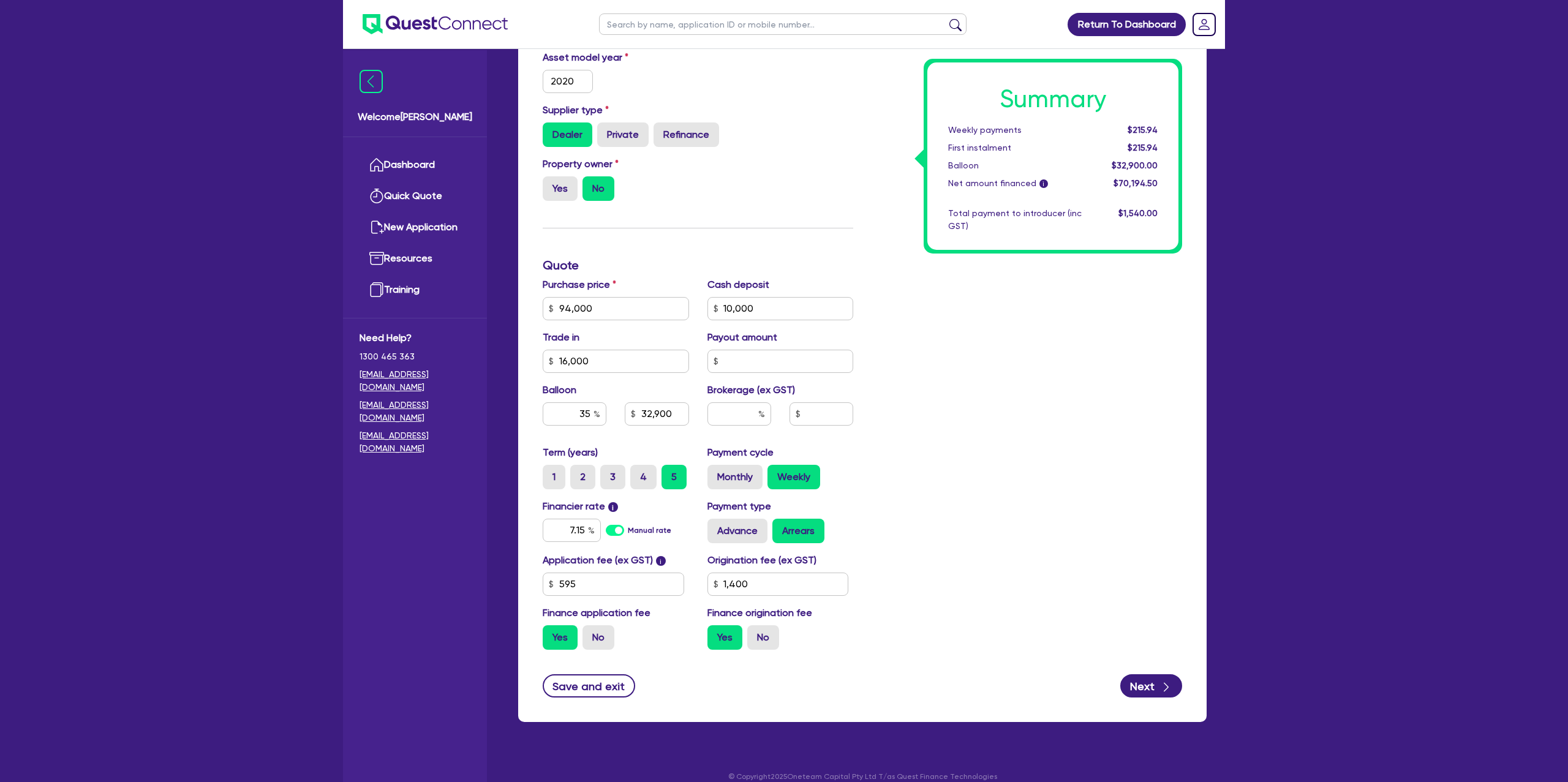
scroll to position [402, 0]
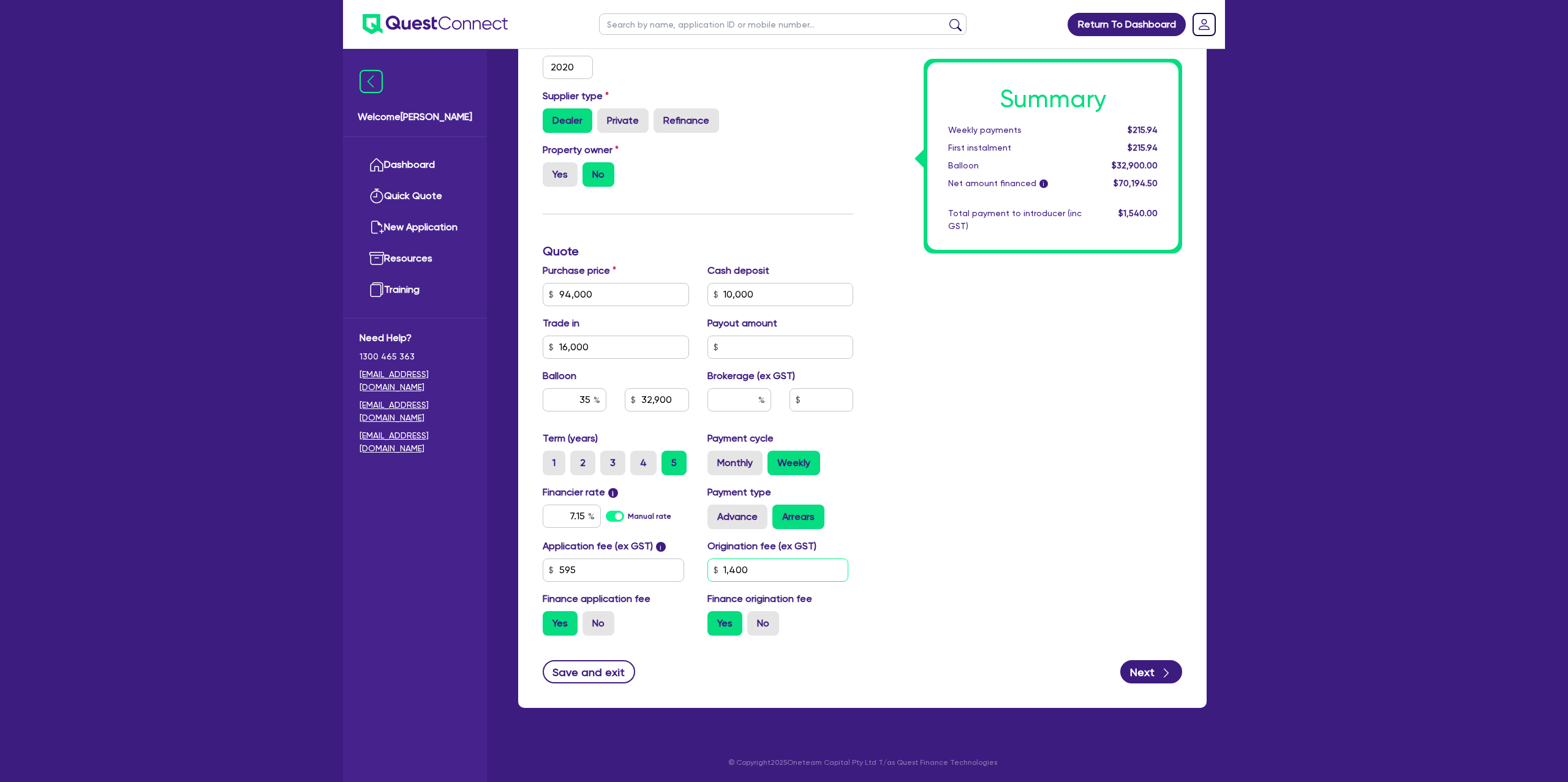
click at [789, 567] on input "1,400" at bounding box center [778, 569] width 141 height 23
type input "94,000"
type input "10,000"
type input "16,000"
type input "32,900"
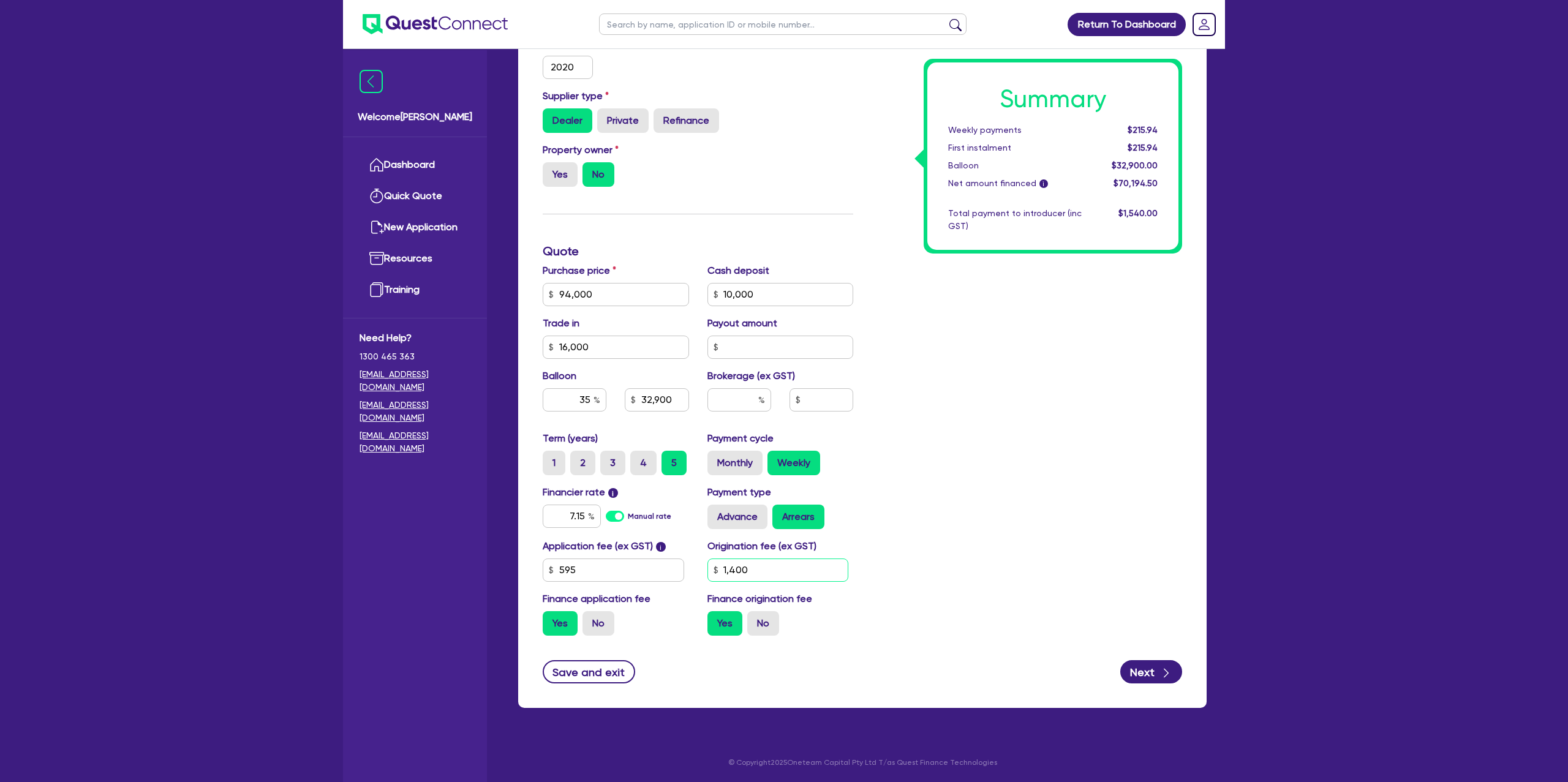
type input "140"
type input "94,000"
type input "10,000"
type input "16,000"
type input "32,900"
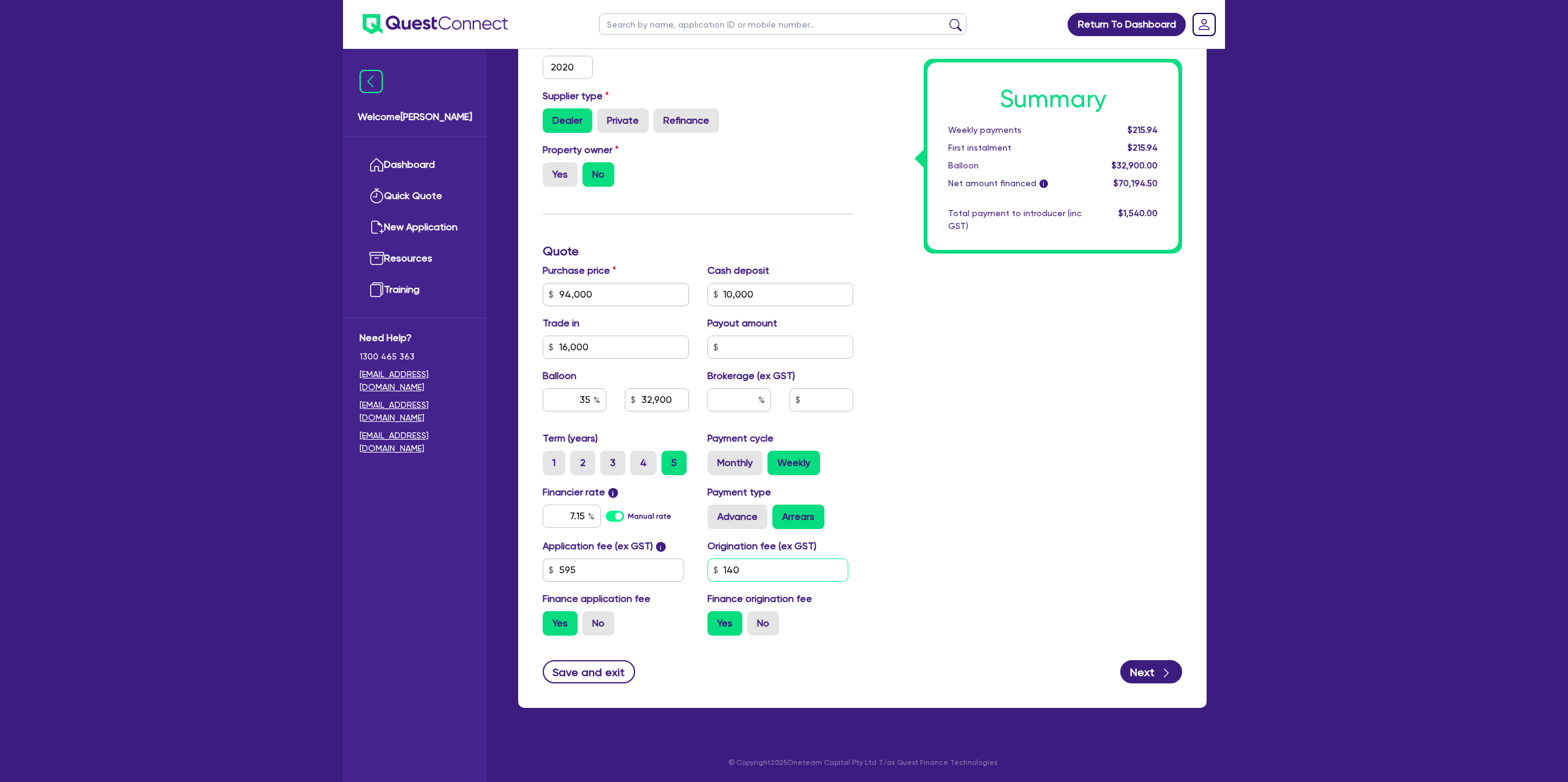
type input "14"
type input "94,000"
type input "10,000"
type input "16,000"
type input "32,900"
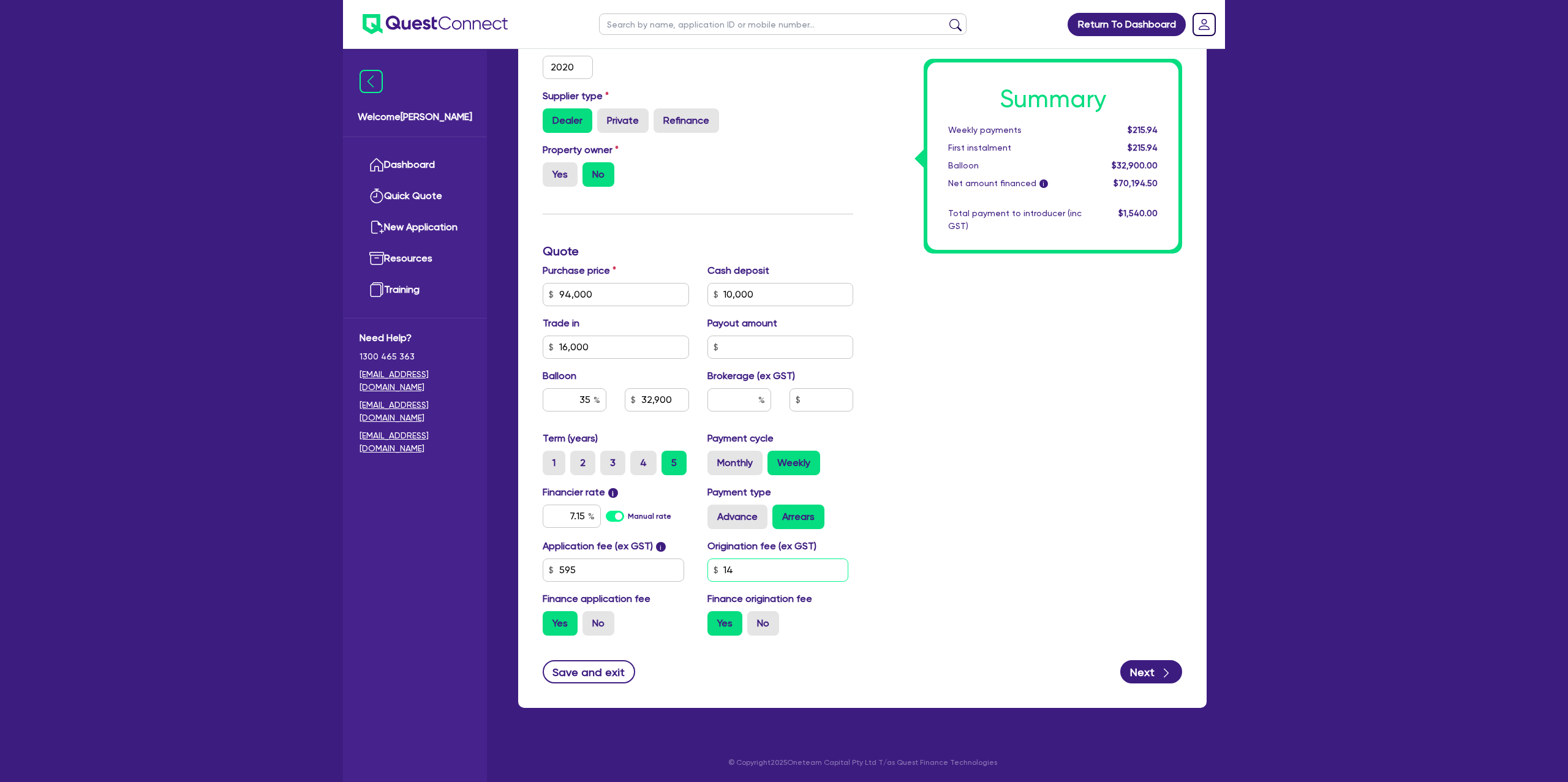
type input "1"
type input "94,000"
type input "10,000"
type input "16,000"
type input "32,900"
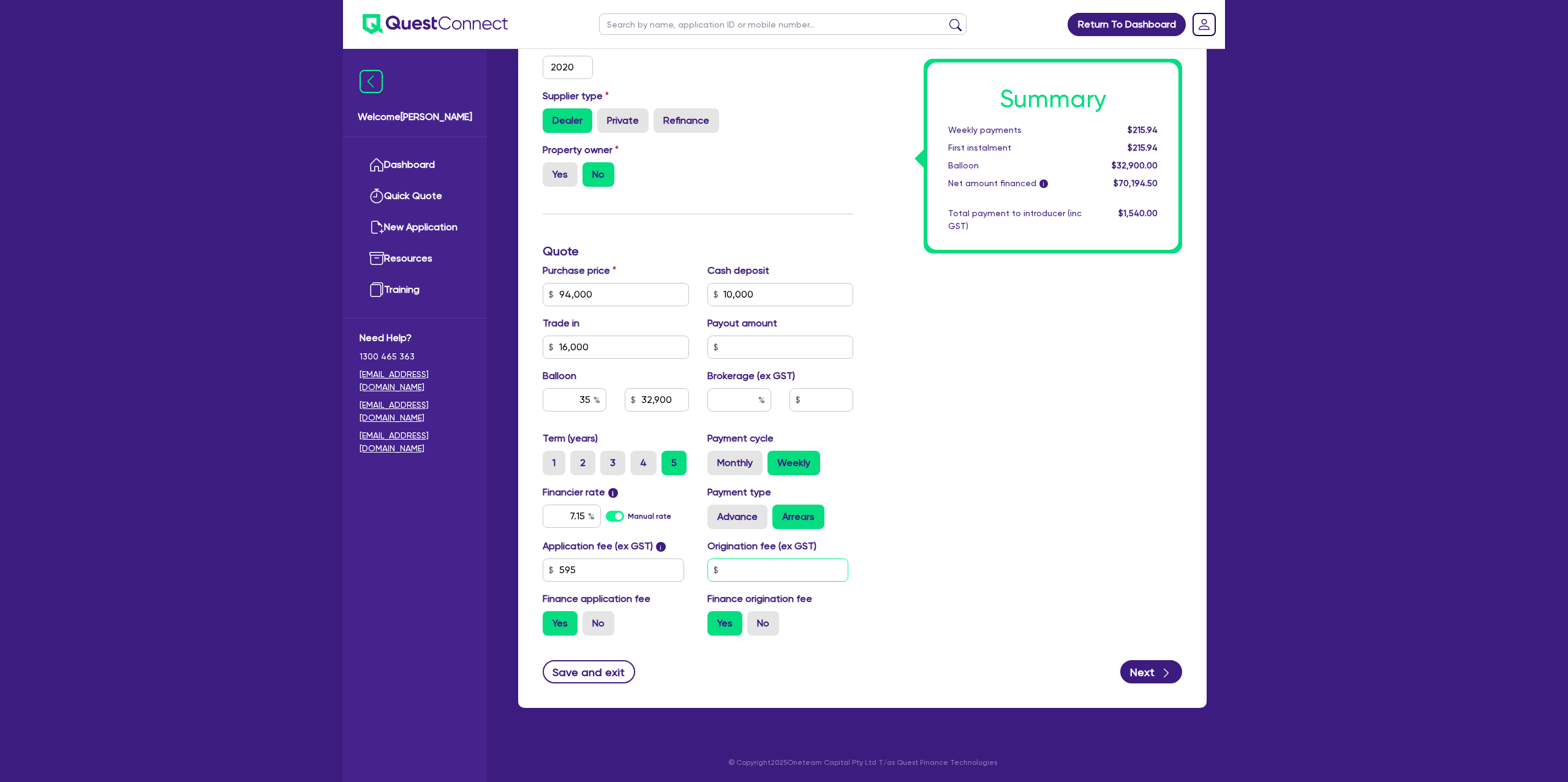
type input "94,000"
type input "10,000"
type input "16,000"
type input "32,900"
type input "2"
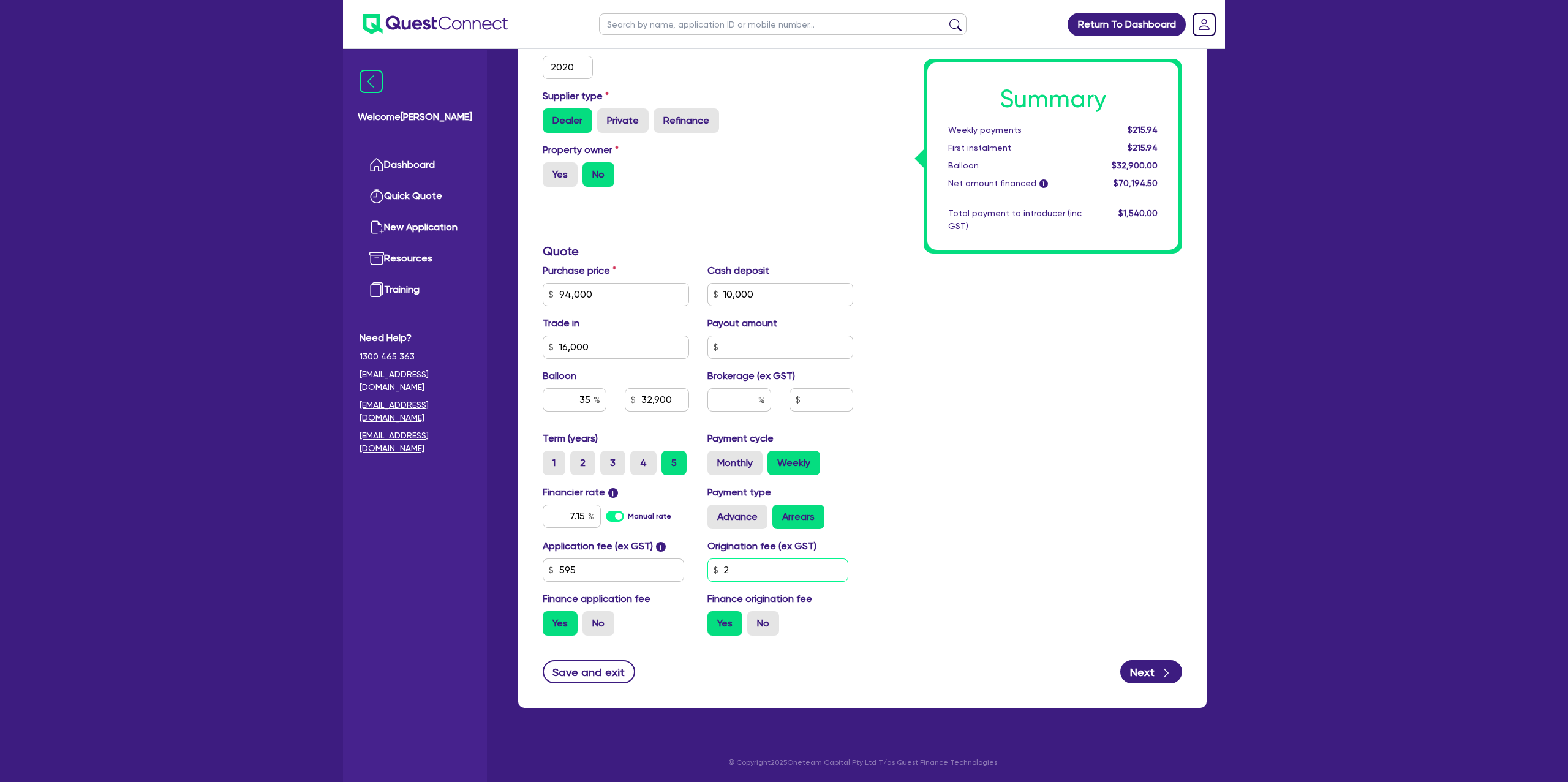
type input "94,000"
type input "10,000"
type input "16,000"
type input "32,900"
type input "22"
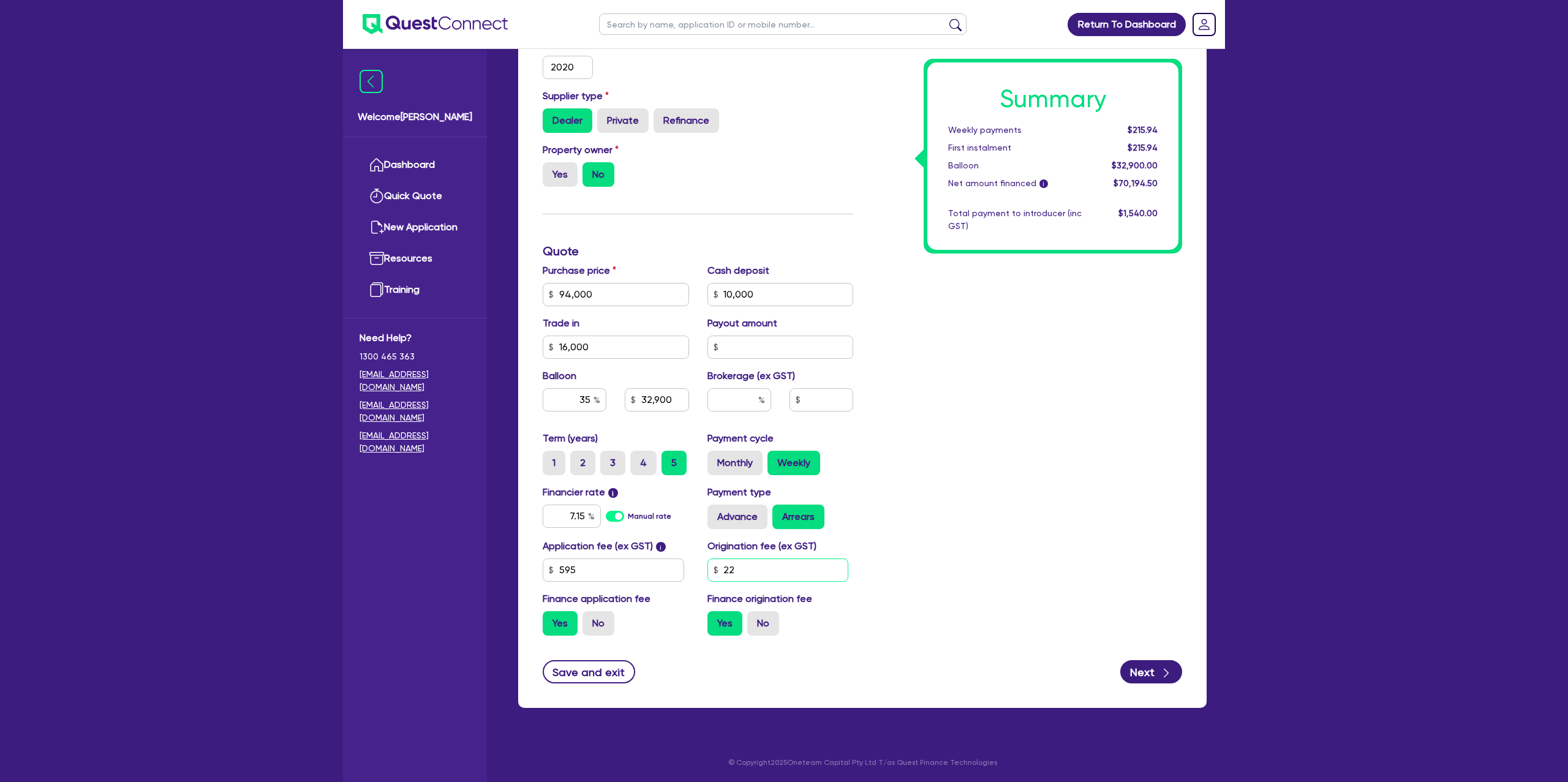
type input "94,000"
type input "10,000"
type input "16,000"
type input "32,900"
type input "220"
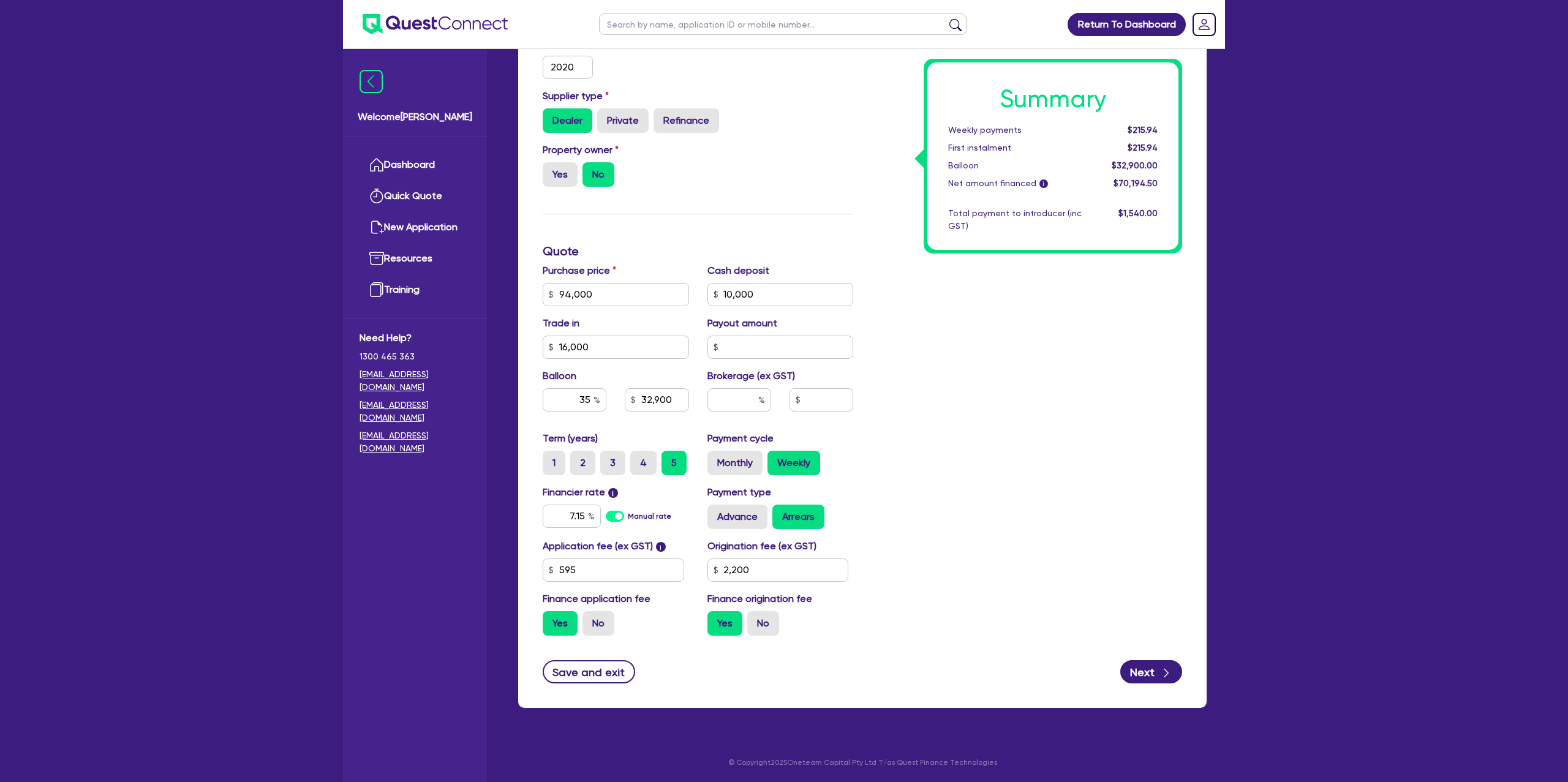
drag, startPoint x: 986, startPoint y: 434, endPoint x: 996, endPoint y: 429, distance: 11.2
click at [994, 429] on div "Summary Weekly payments $215.94 First instalment $215.94 Balloon $32,900.00 Net…" at bounding box center [1026, 251] width 329 height 788
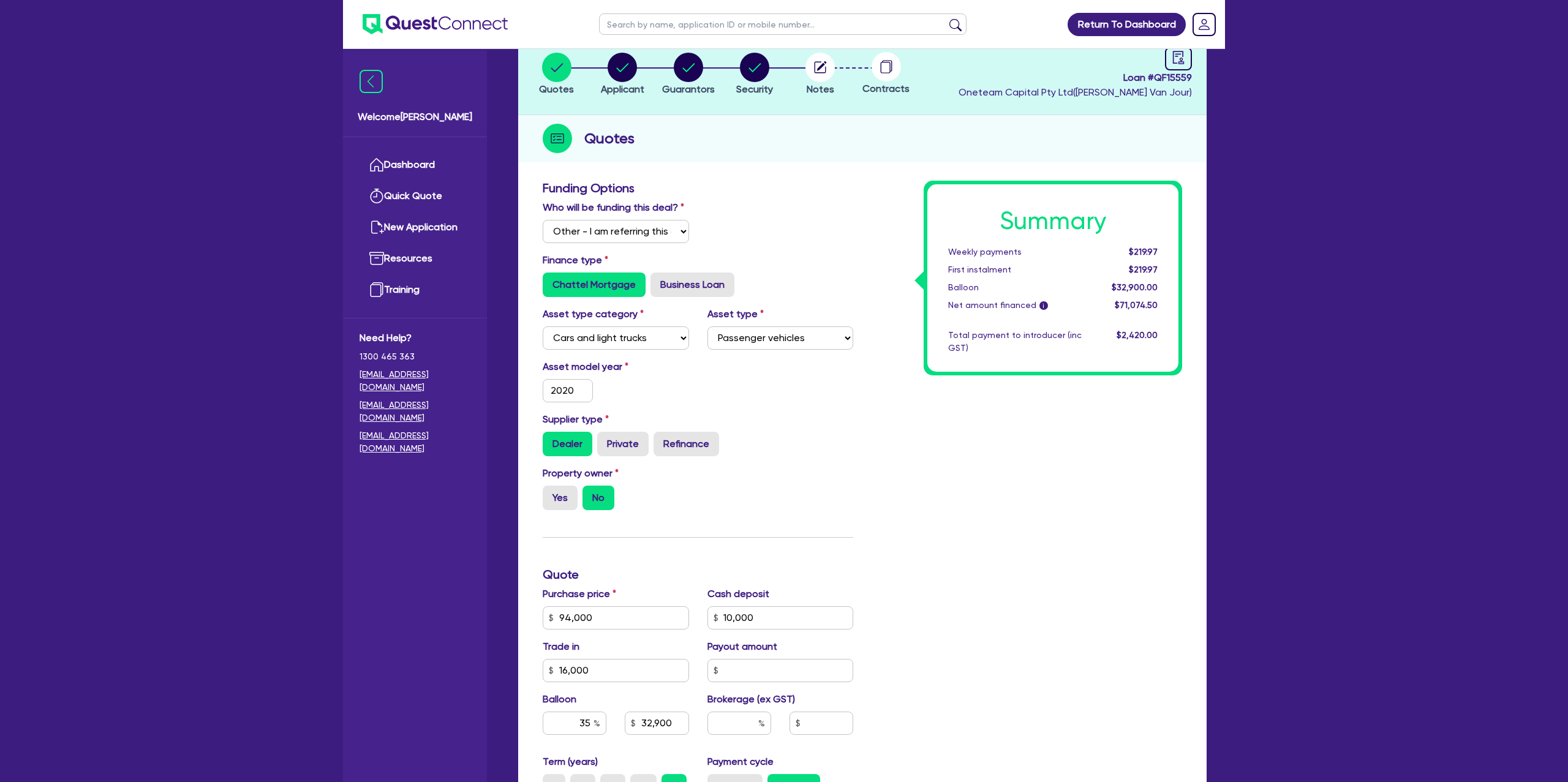
scroll to position [0, 0]
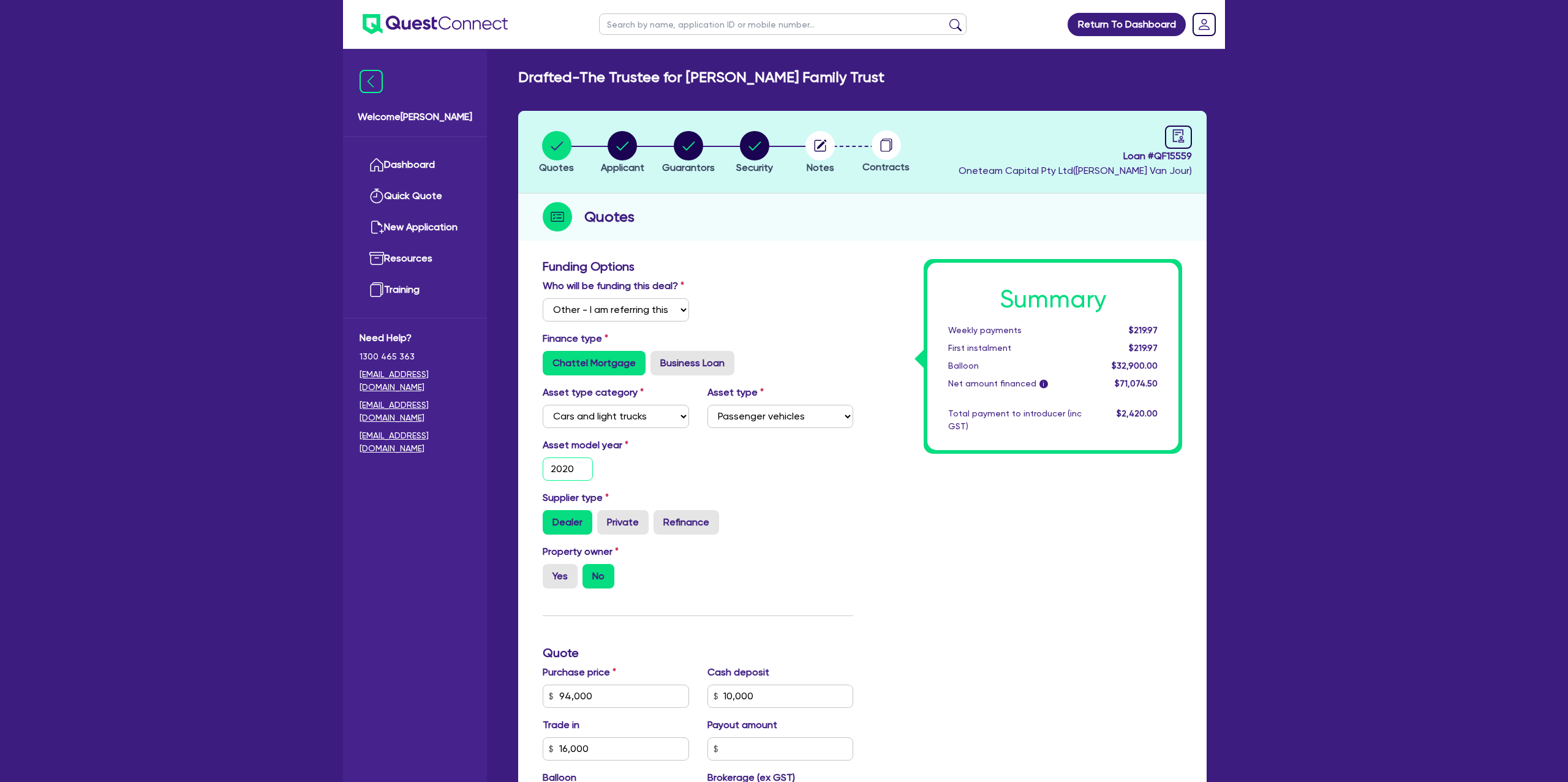
click at [580, 470] on input "2020" at bounding box center [567, 468] width 50 height 23
click at [909, 489] on div "Summary Weekly payments $219.97 First instalment $219.97 Balloon $32,900.00 Net…" at bounding box center [1026, 653] width 329 height 788
drag, startPoint x: 1155, startPoint y: 153, endPoint x: 1287, endPoint y: 154, distance: 132.0
click at [1287, 154] on div "Return To Dashboard Edit Profile Logout Welcome [PERSON_NAME] Quick Quote New A…" at bounding box center [784, 592] width 1568 height 1184
copy span "QF15559"
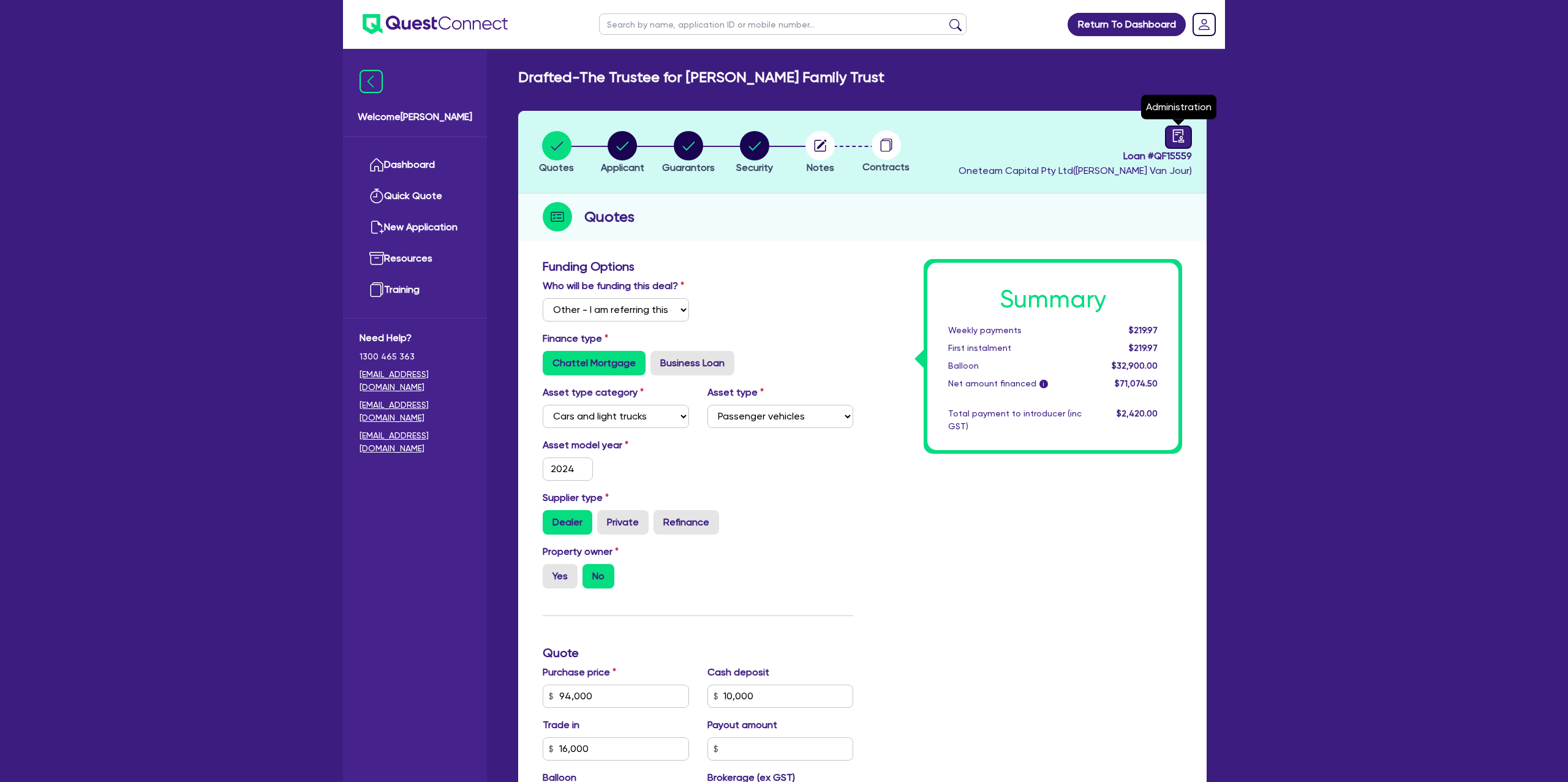
click at [1186, 134] on div at bounding box center [1178, 137] width 27 height 23
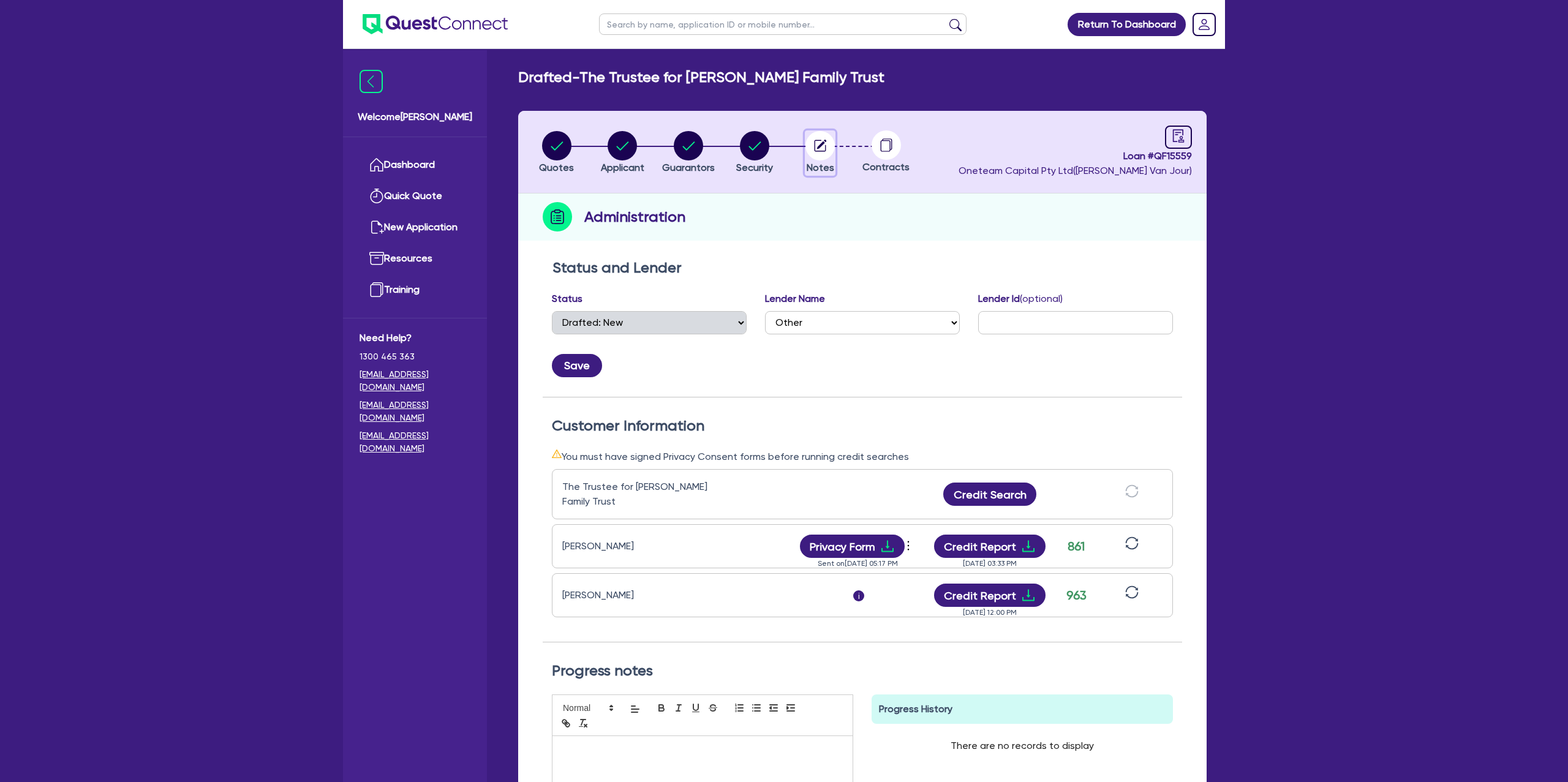
click at [822, 141] on circle "button" at bounding box center [820, 146] width 30 height 30
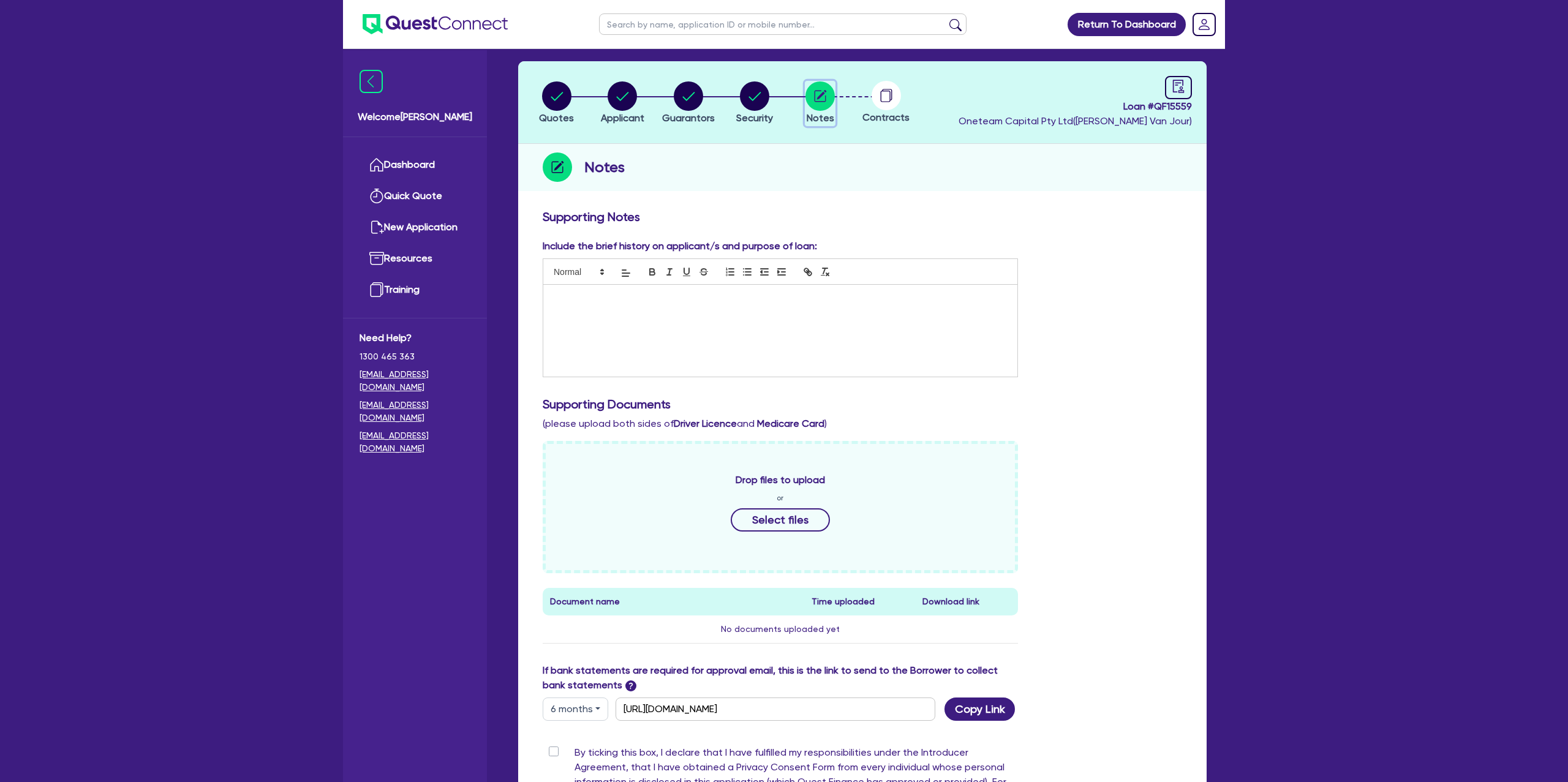
scroll to position [62, 0]
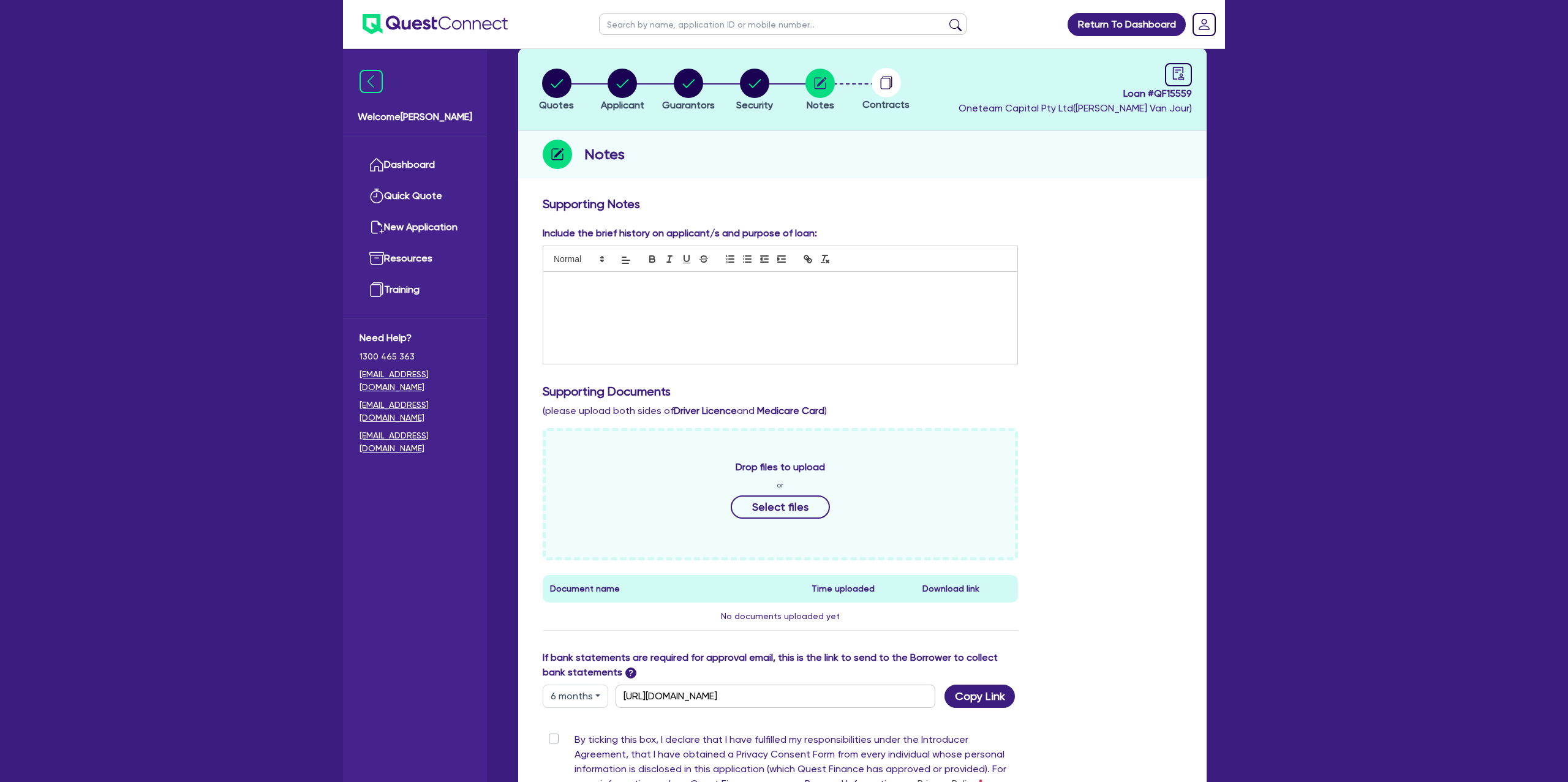
click at [636, 279] on p at bounding box center [780, 285] width 456 height 11
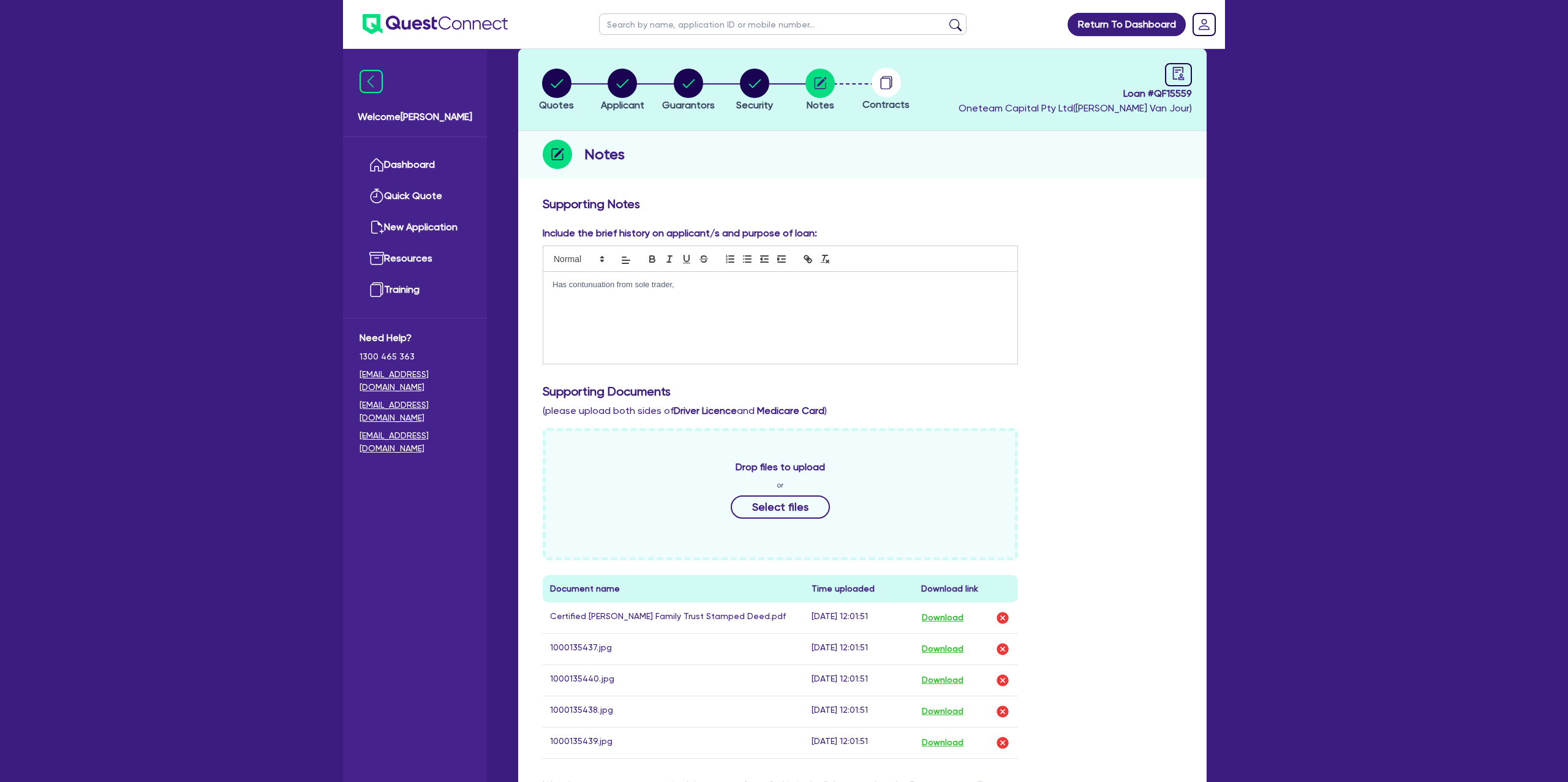
scroll to position [0, 0]
click at [712, 314] on h1 "60 454 656 815" at bounding box center [780, 311] width 456 height 19
click at [594, 282] on p "Has contunuation from sole trader," at bounding box center [780, 285] width 456 height 11
click at [594, 283] on p "Has contunuation from sole trader," at bounding box center [780, 285] width 456 height 11
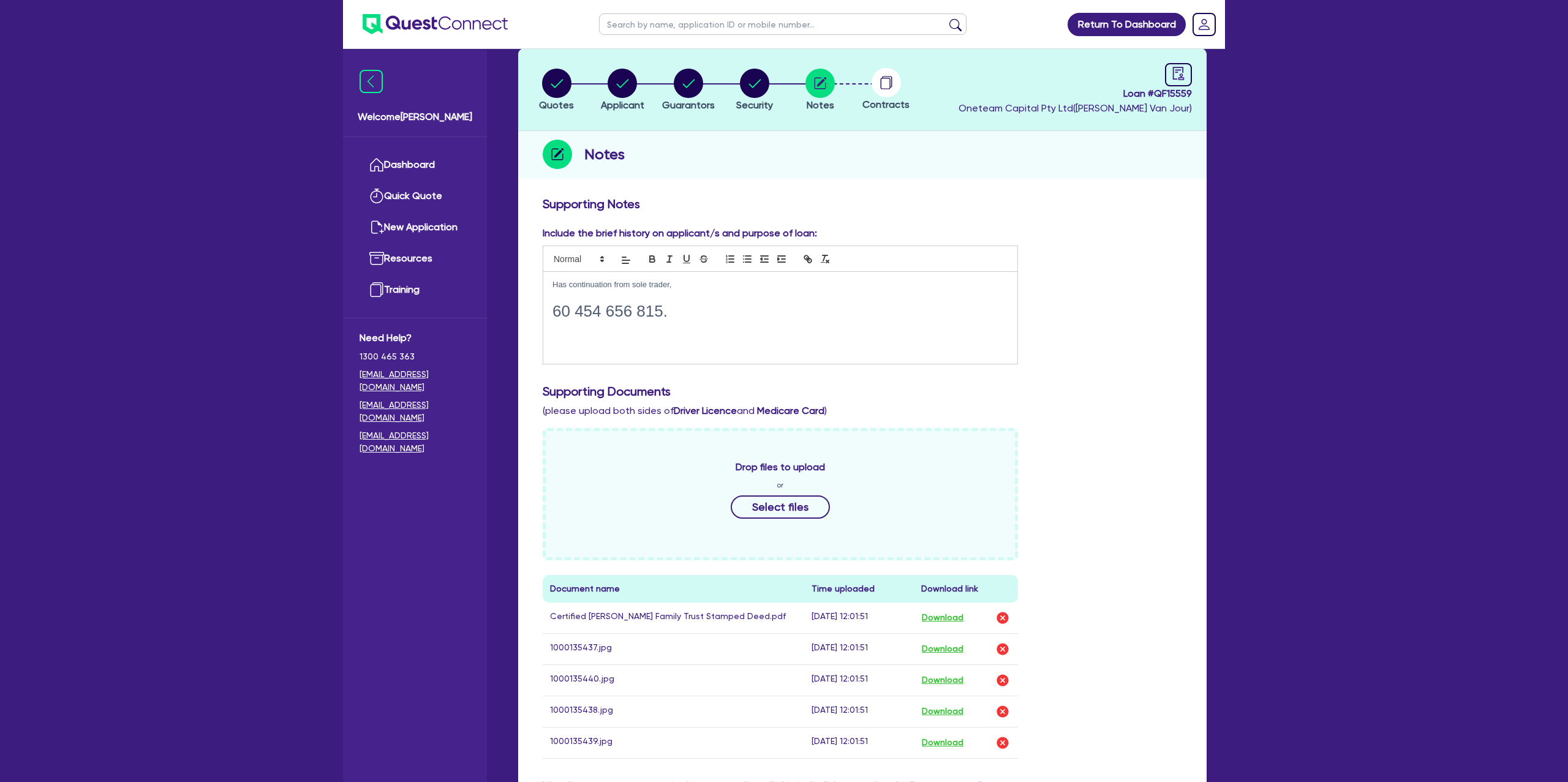
click at [666, 302] on h1 "60 454 656 815." at bounding box center [780, 311] width 456 height 19
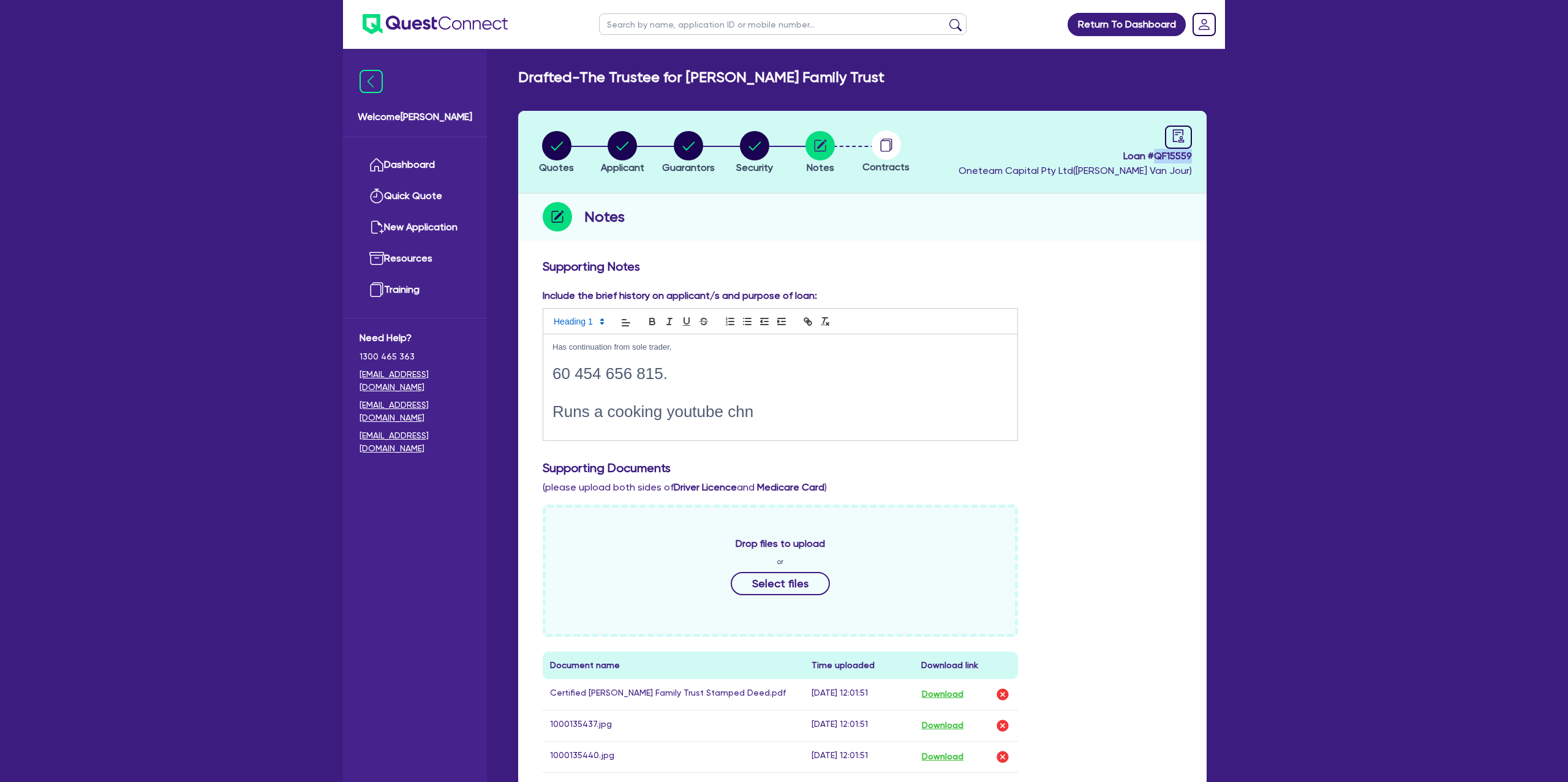
drag, startPoint x: 1168, startPoint y: 154, endPoint x: 1209, endPoint y: 149, distance: 41.3
click at [1209, 149] on div "Quotes Applicant [GEOGRAPHIC_DATA] Security Notes Contracts Loan # QF15559 Onet…" at bounding box center [862, 602] width 707 height 982
click at [1195, 152] on header "Quotes Applicant [GEOGRAPHIC_DATA] Security Notes Contracts Loan # QF15559 Onet…" at bounding box center [862, 152] width 688 height 83
drag, startPoint x: 1197, startPoint y: 152, endPoint x: 1155, endPoint y: 154, distance: 42.0
click at [1155, 154] on header "Quotes Applicant [GEOGRAPHIC_DATA] Security Notes Contracts Loan # QF15559 Onet…" at bounding box center [862, 152] width 688 height 83
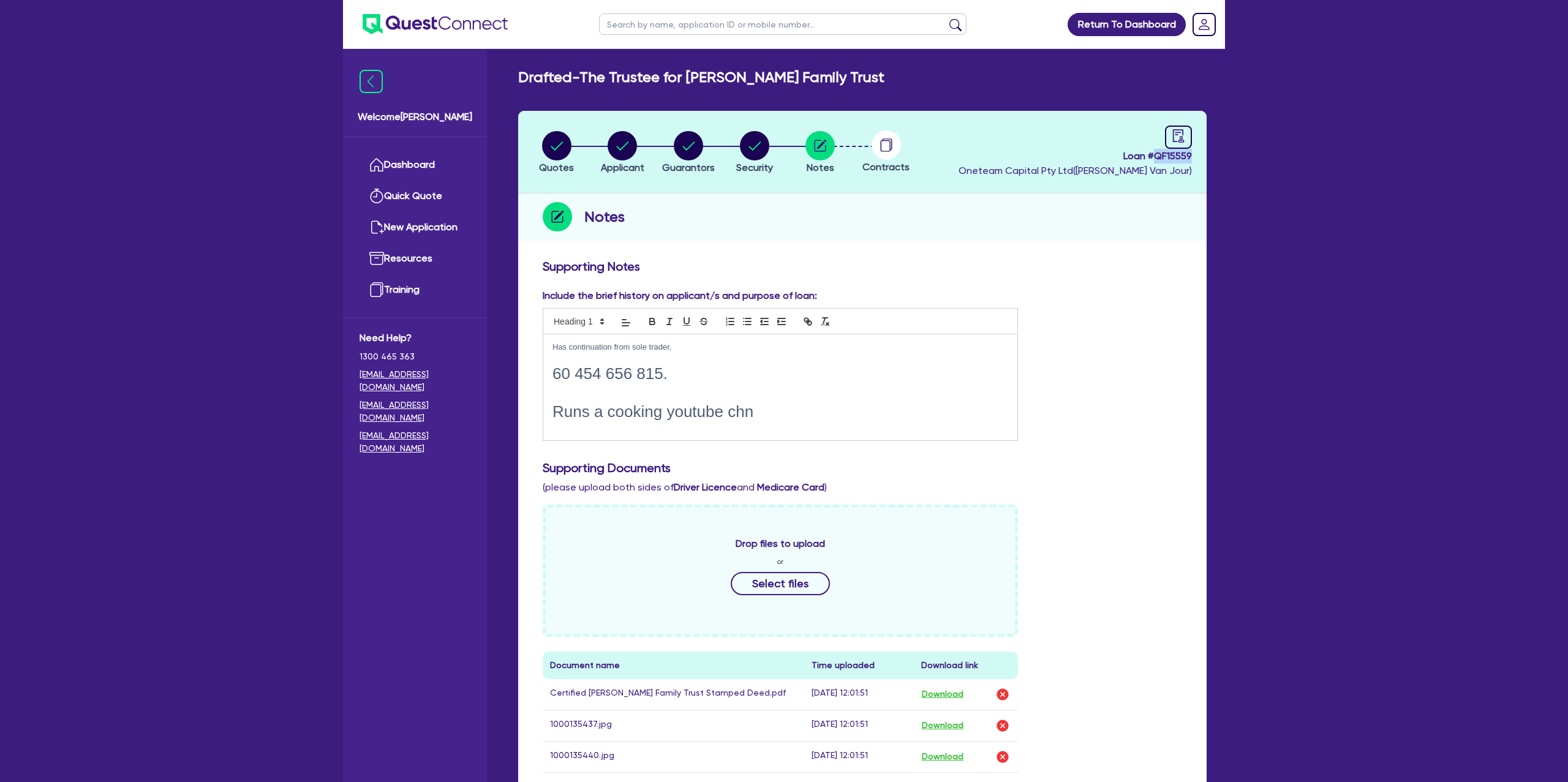
copy span "QF15559"
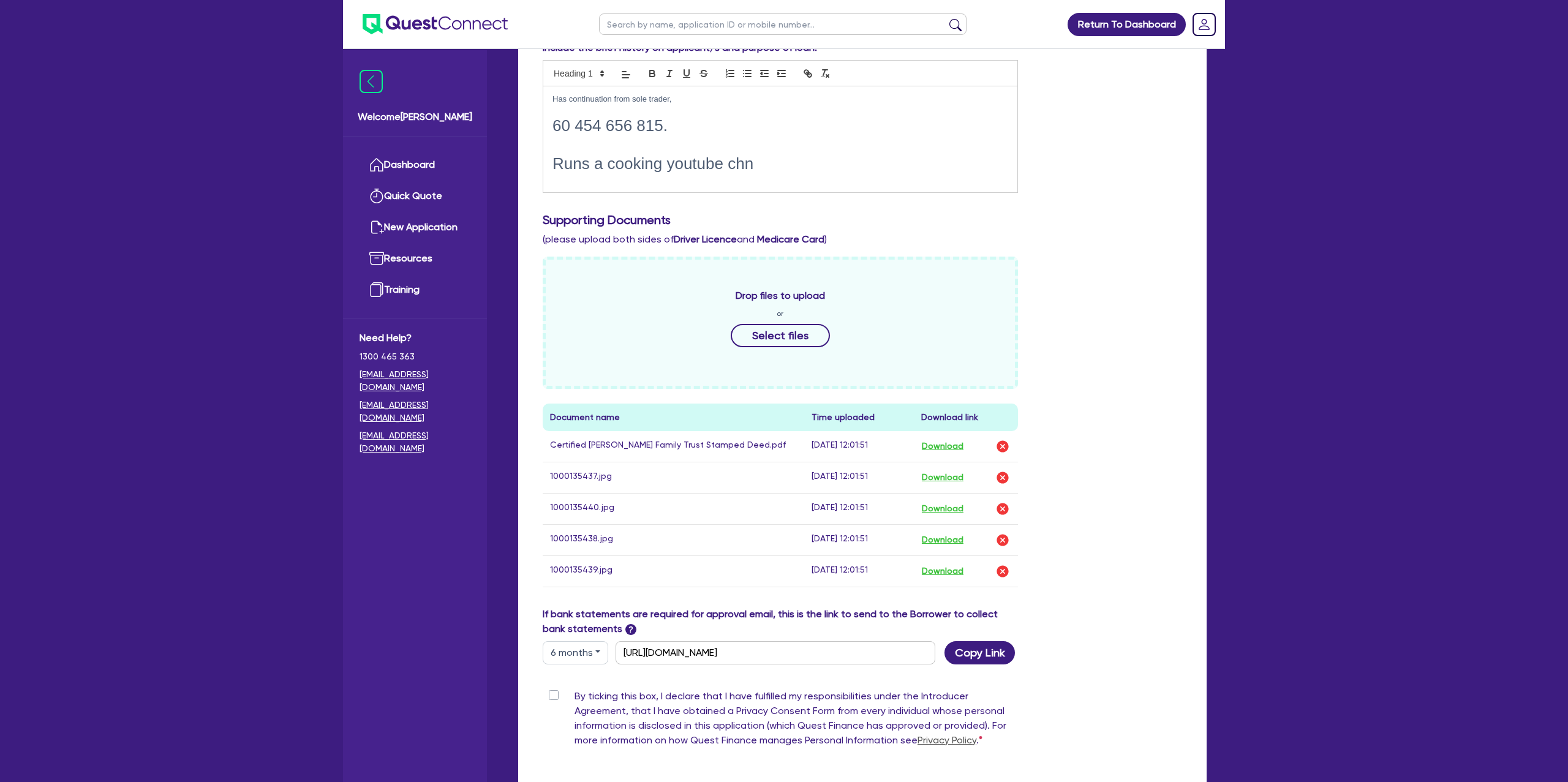
scroll to position [253, 0]
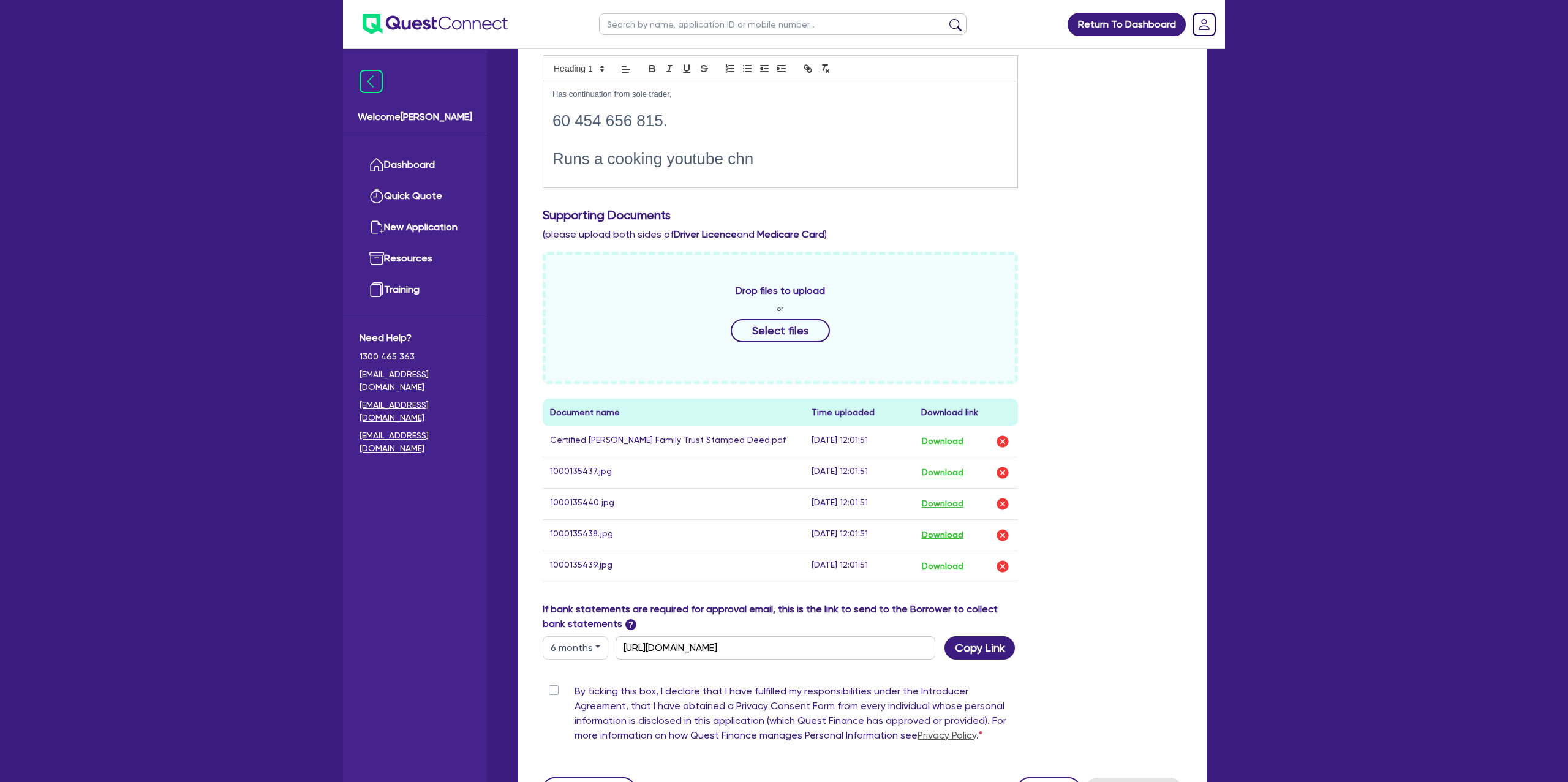
click at [794, 168] on p at bounding box center [780, 174] width 456 height 11
click at [759, 156] on h1 "Runs a cooking youtube chn" at bounding box center [780, 158] width 456 height 19
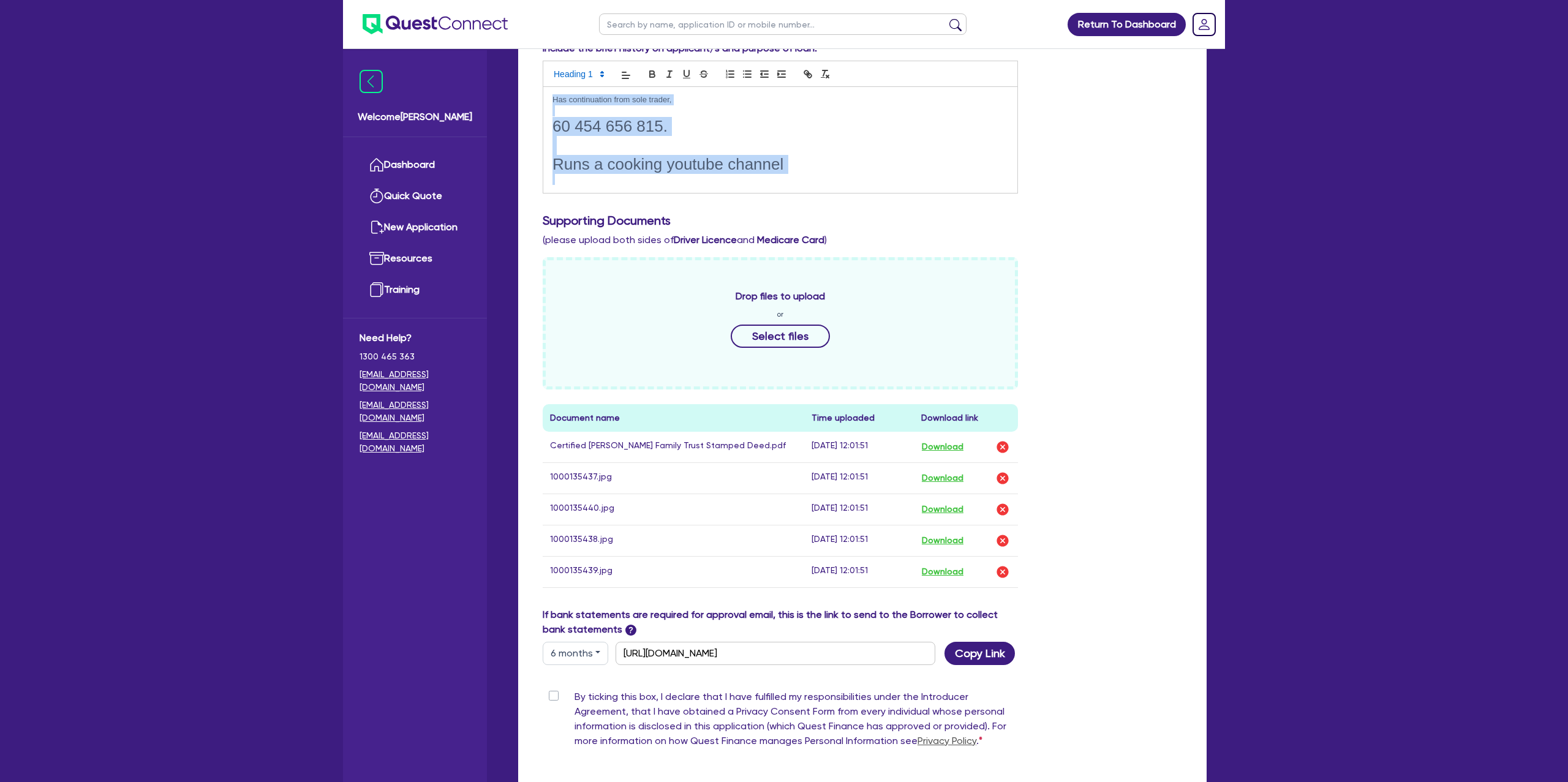
drag, startPoint x: 550, startPoint y: 102, endPoint x: 636, endPoint y: 0, distance: 133.4
click at [884, 186] on div "Has continuation from sole trader, 60 454 656 815. Runs a cooking youtube chann…" at bounding box center [780, 140] width 474 height 106
drag, startPoint x: 568, startPoint y: 67, endPoint x: 573, endPoint y: 75, distance: 9.4
click at [568, 68] on span at bounding box center [578, 73] width 60 height 15
click at [577, 165] on span at bounding box center [592, 172] width 78 height 19
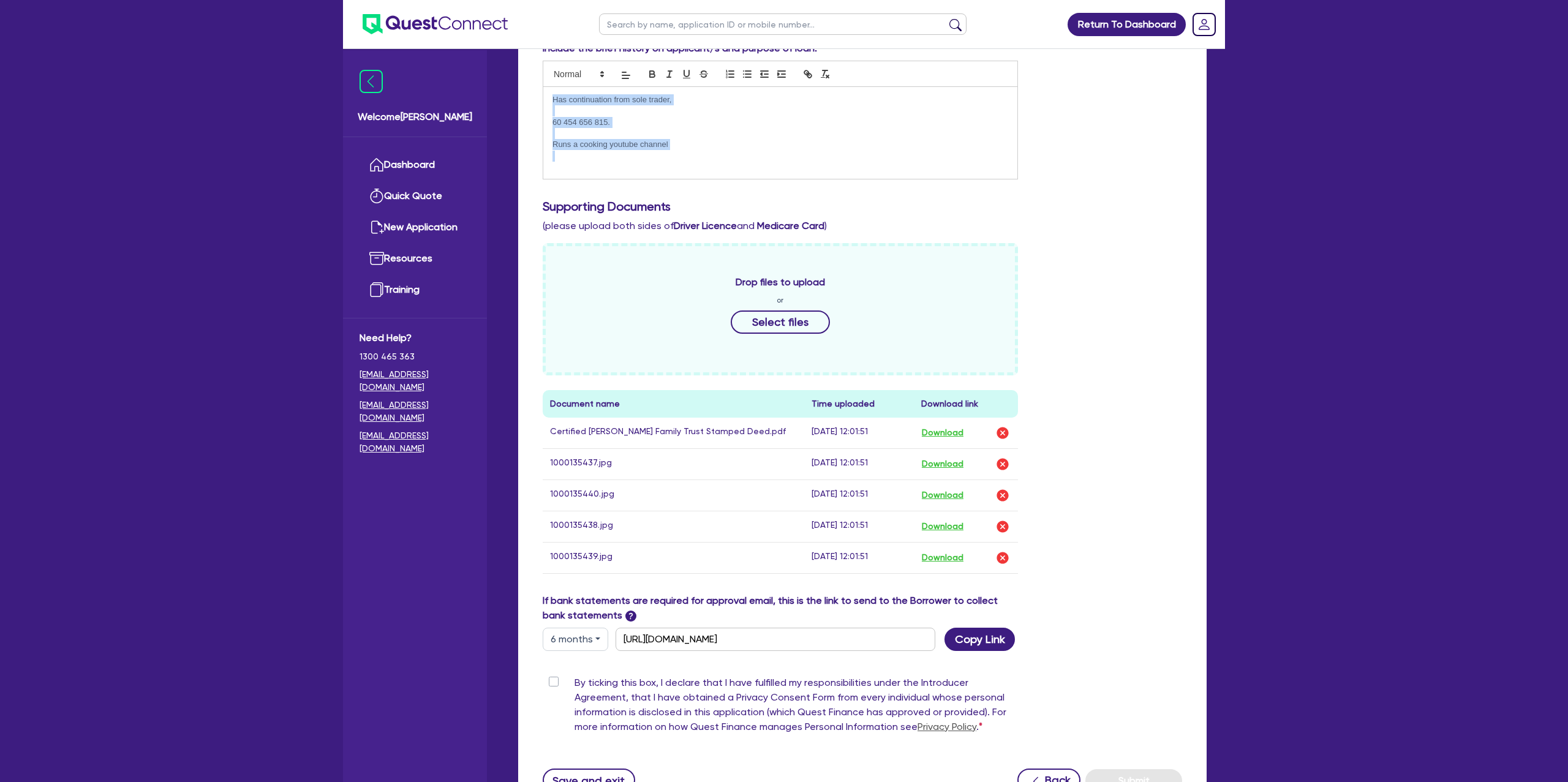
click at [686, 141] on p "Runs a cooking youtube channel" at bounding box center [780, 145] width 456 height 11
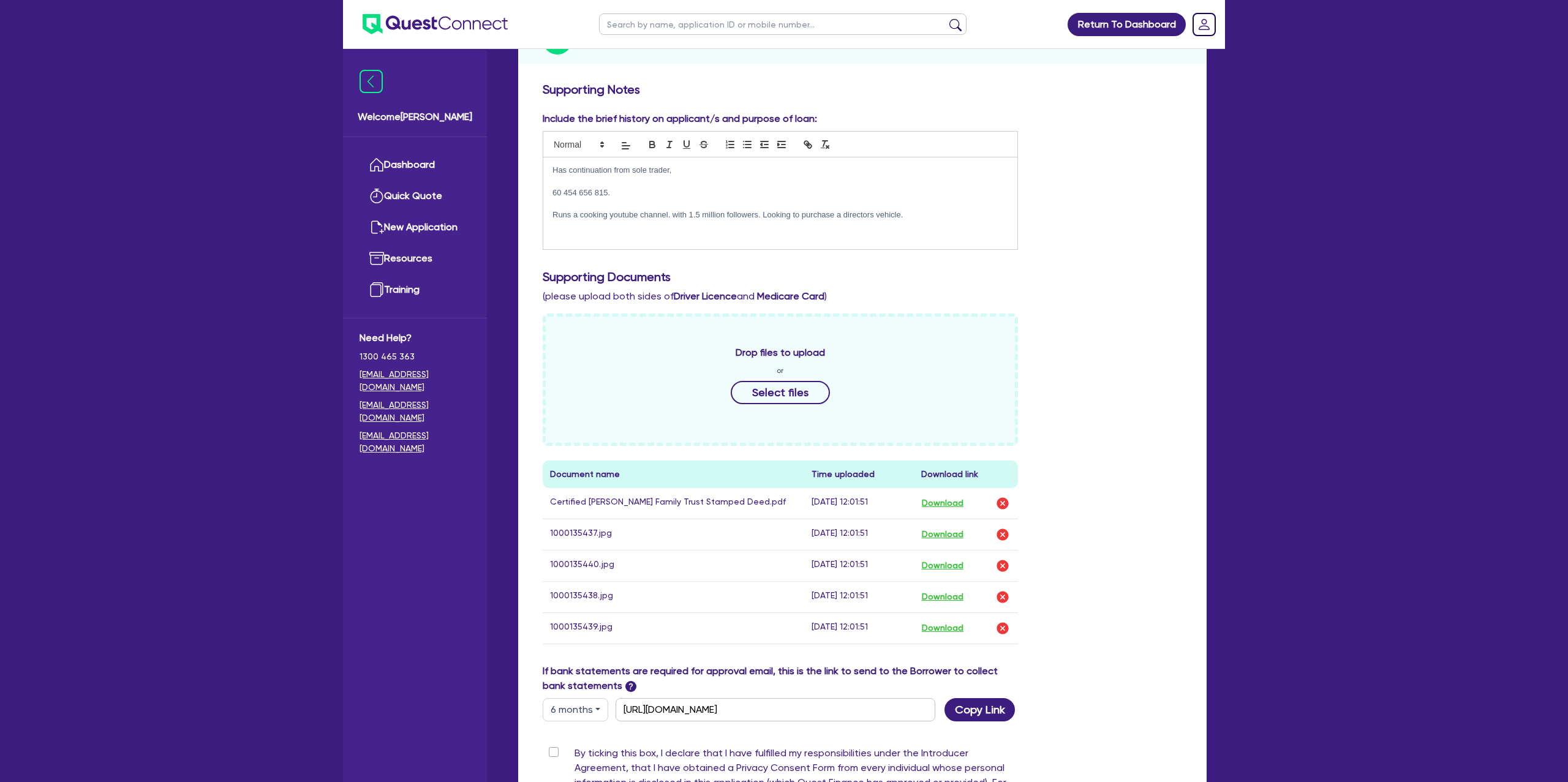
scroll to position [179, 0]
click at [1114, 138] on div "Include the brief history on applicant/s and purpose of loan: Has continuation …" at bounding box center [862, 183] width 658 height 148
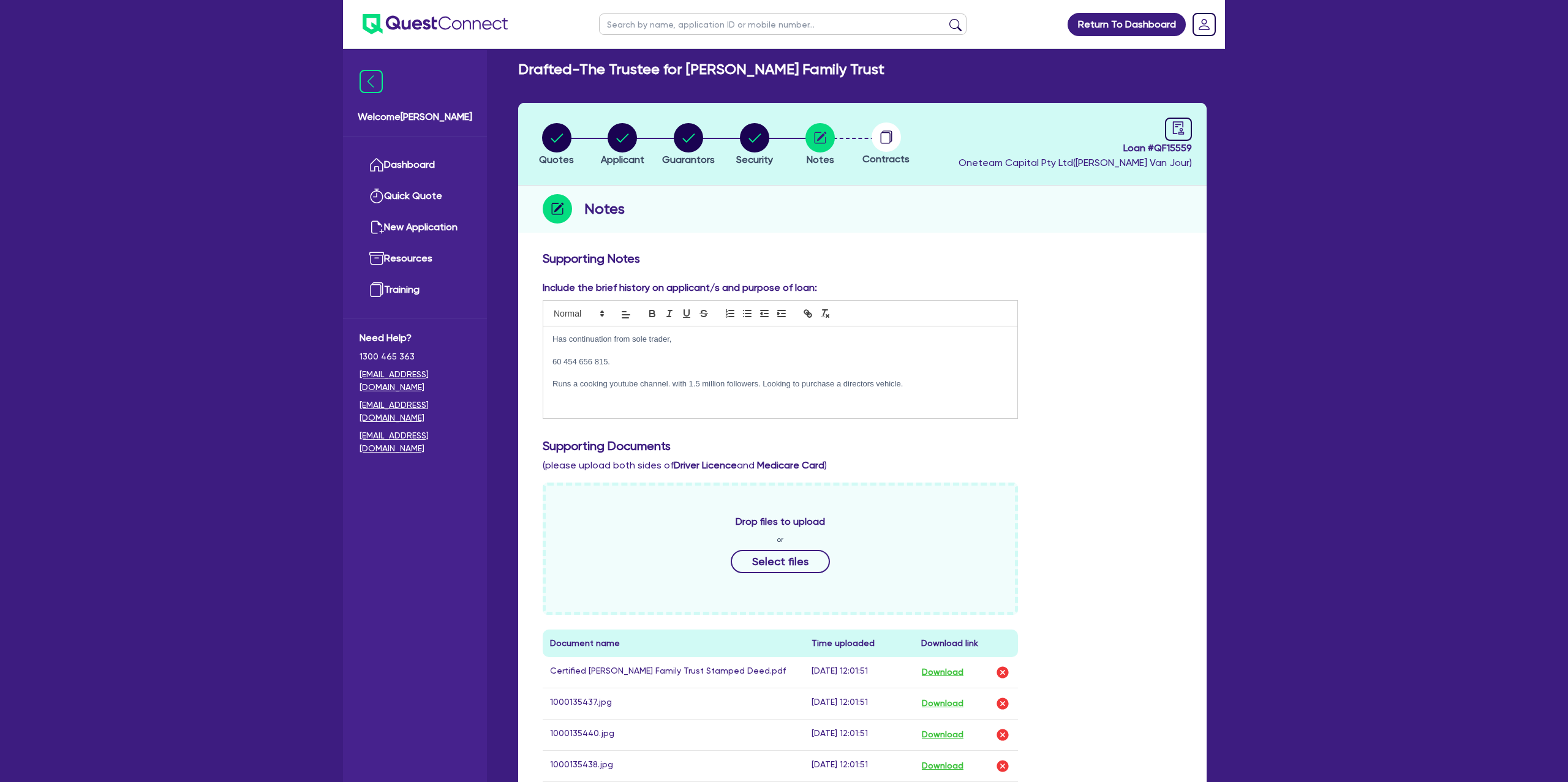
scroll to position [0, 0]
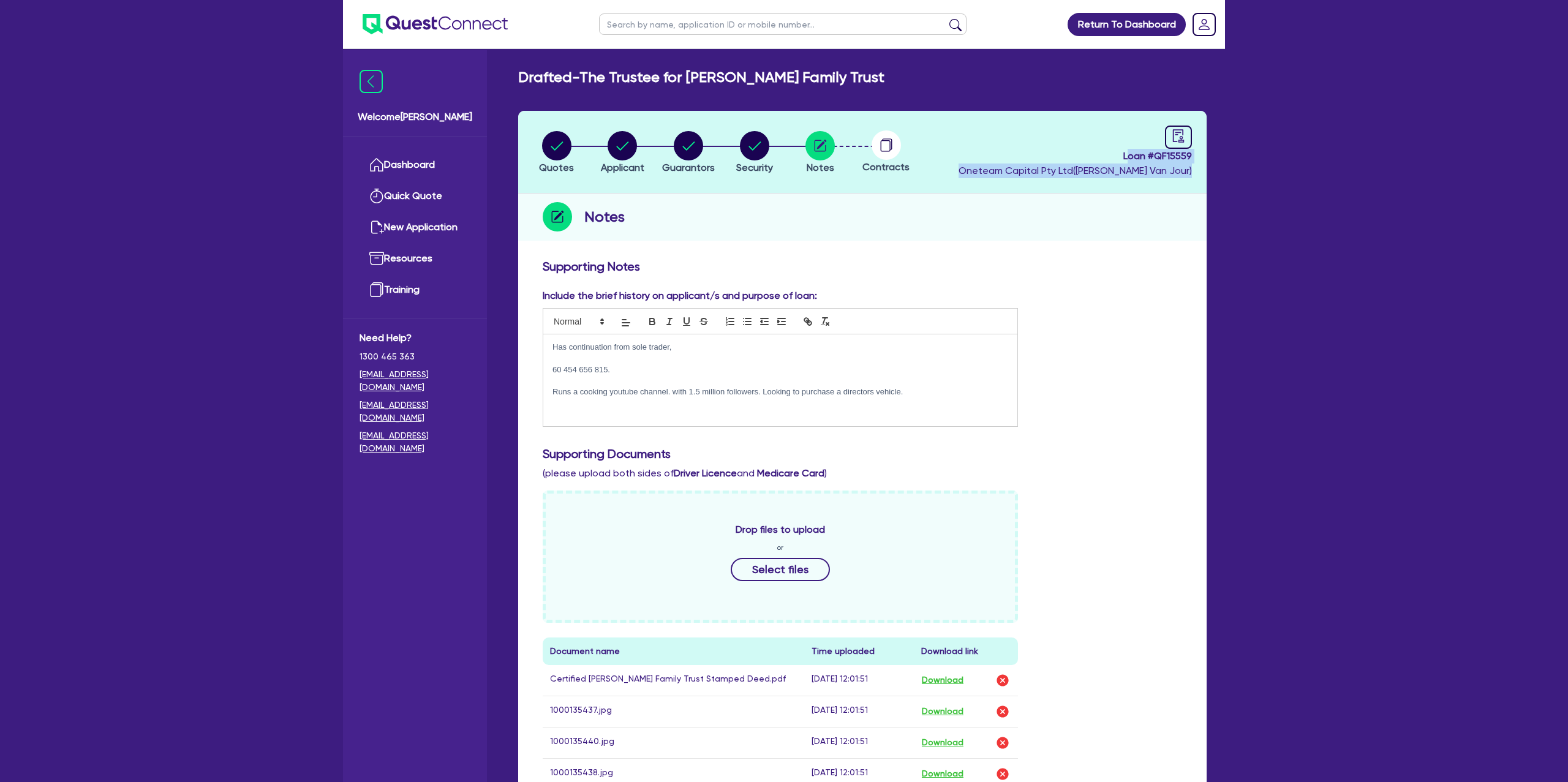
drag, startPoint x: 1128, startPoint y: 155, endPoint x: 1246, endPoint y: 165, distance: 118.4
click at [1246, 165] on div "Return To Dashboard Edit Profile Logout Welcome [PERSON_NAME] Quick Quote New A…" at bounding box center [784, 569] width 1568 height 1139
click at [1133, 149] on span "Loan # QF15559" at bounding box center [1075, 156] width 233 height 15
drag, startPoint x: 1121, startPoint y: 156, endPoint x: 1208, endPoint y: 151, distance: 87.1
click at [1208, 151] on div "Quotes Applicant [GEOGRAPHIC_DATA] Security Notes Contracts Loan # QF15559 Onet…" at bounding box center [862, 595] width 707 height 968
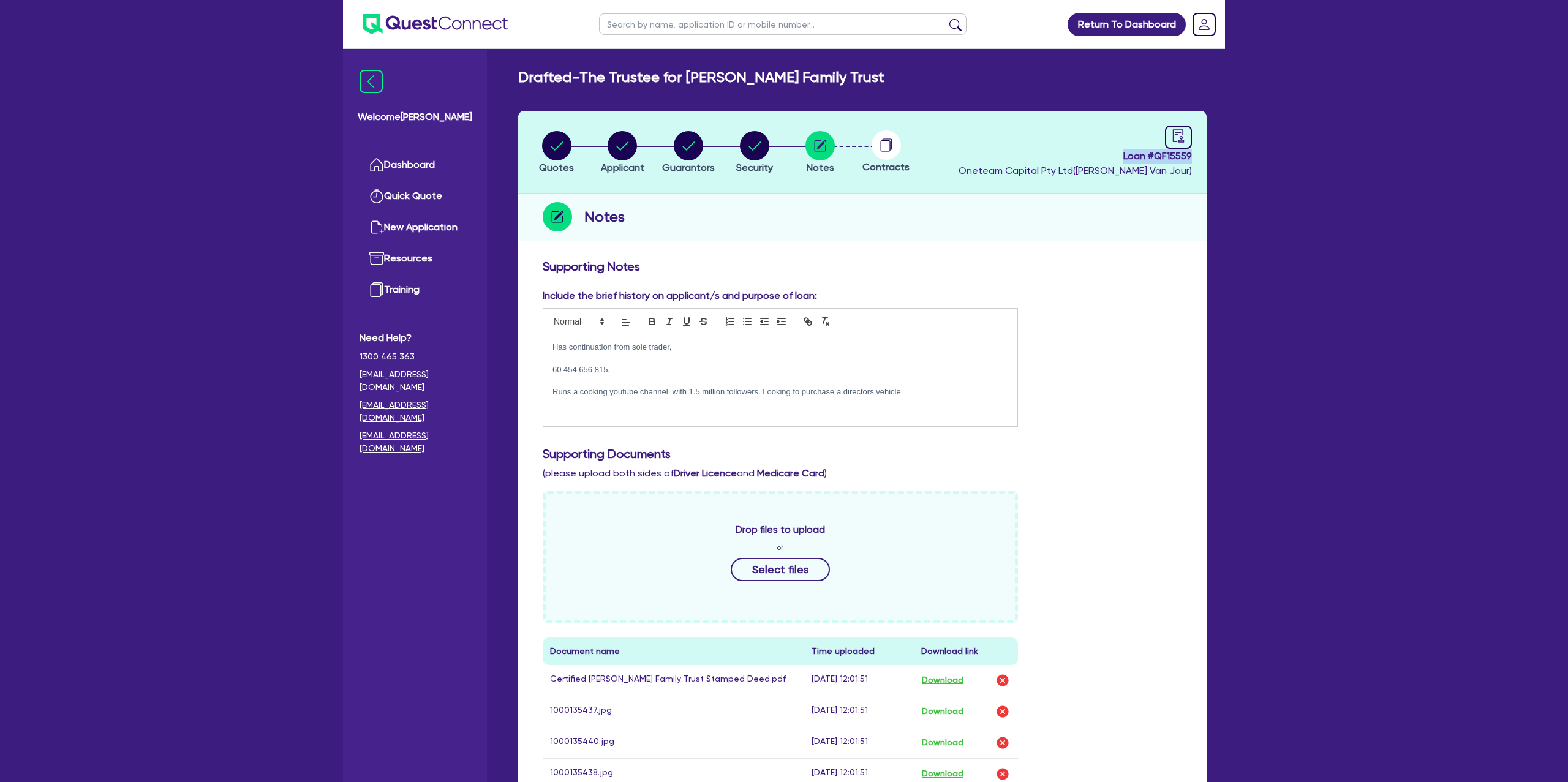
copy span "Loan # QF15559"
drag, startPoint x: 552, startPoint y: 346, endPoint x: 633, endPoint y: 374, distance: 85.7
click at [633, 374] on div "Has continuation from sole trader, 60 454 656 815. Runs a cooking youtube chann…" at bounding box center [780, 380] width 474 height 92
copy div "Has continuation from sole trader, 60 454 656 815."
click at [765, 147] on circle "button" at bounding box center [755, 146] width 30 height 30
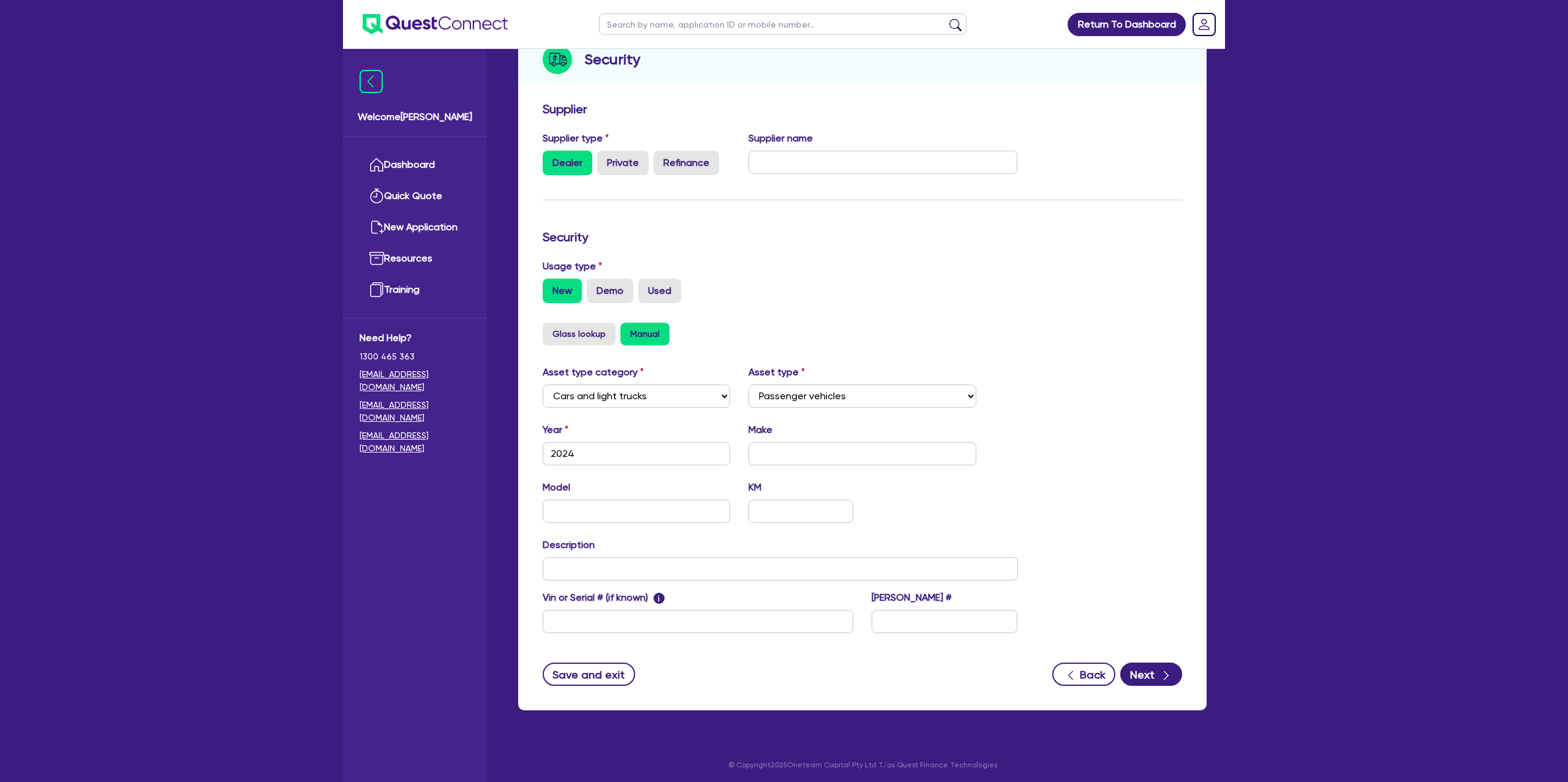
scroll to position [159, 0]
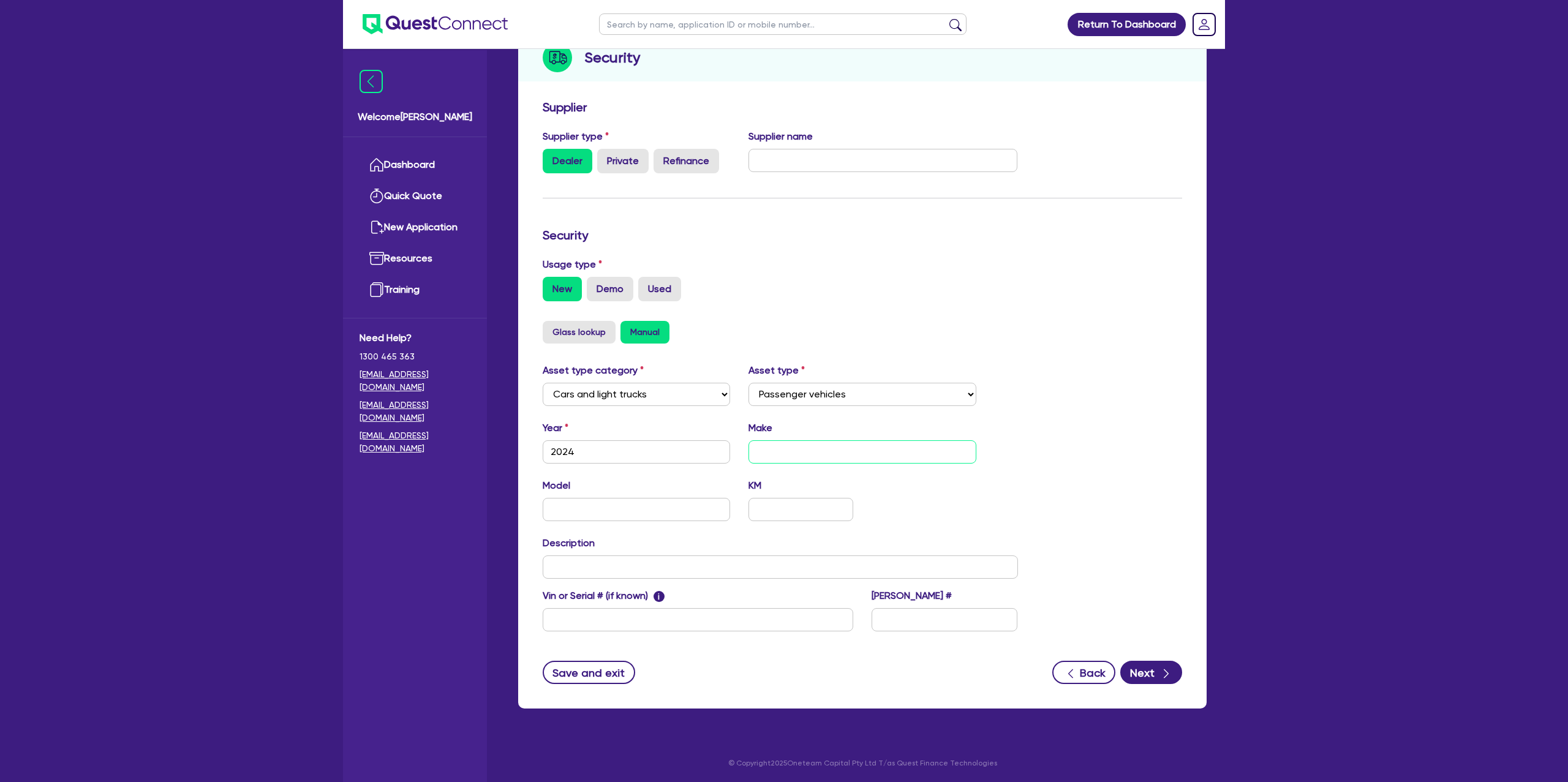
click at [774, 454] on input "text" at bounding box center [862, 451] width 228 height 23
click at [605, 511] on input "text" at bounding box center [636, 509] width 187 height 23
click at [1102, 286] on div "New Demo Used" at bounding box center [862, 289] width 639 height 25
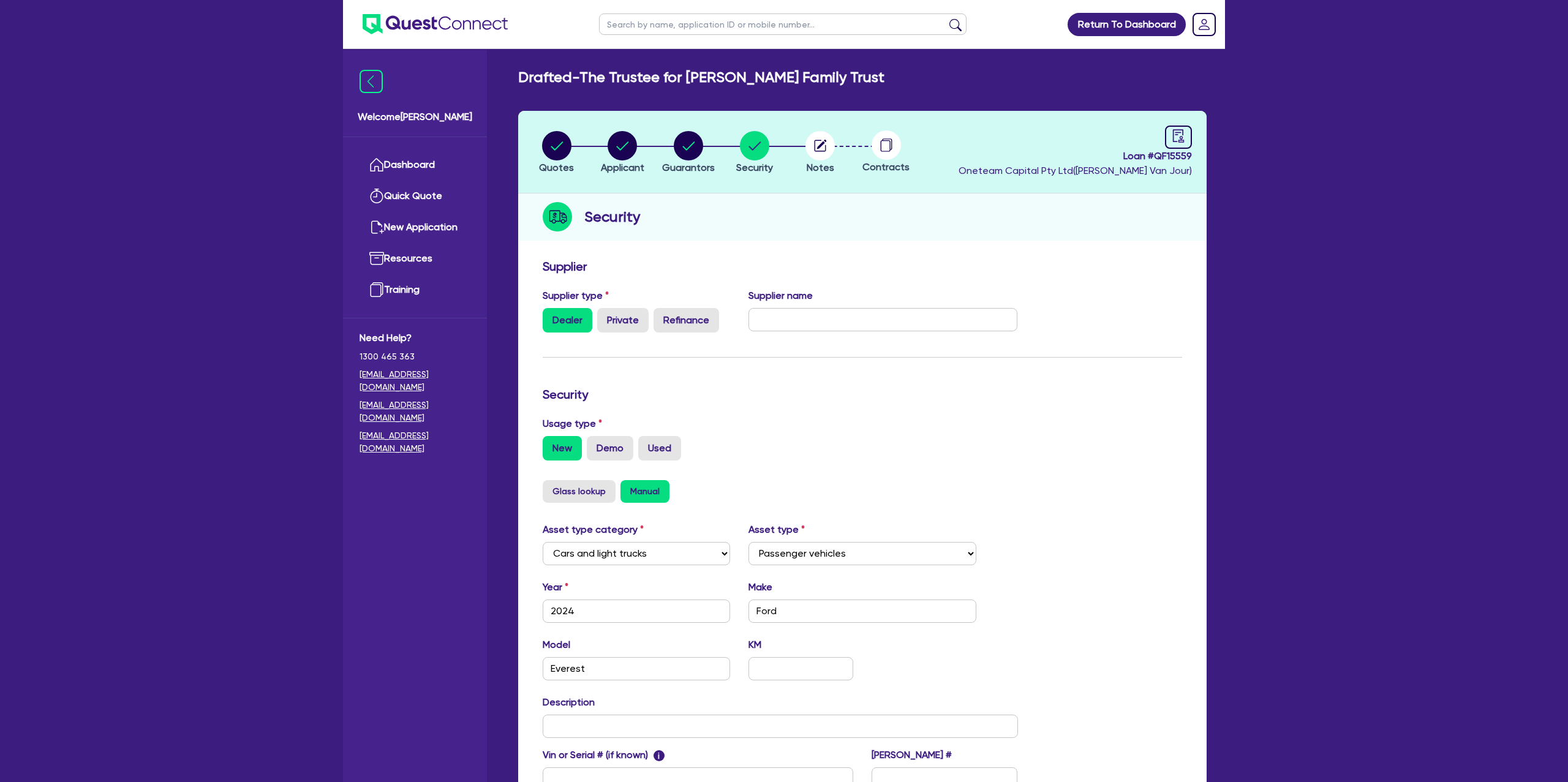
drag, startPoint x: 848, startPoint y: 203, endPoint x: 842, endPoint y: 196, distance: 9.2
click at [848, 203] on div "Security" at bounding box center [862, 217] width 688 height 47
